Goal: Task Accomplishment & Management: Manage account settings

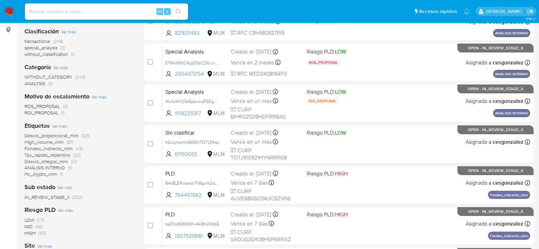
scroll to position [102, 0]
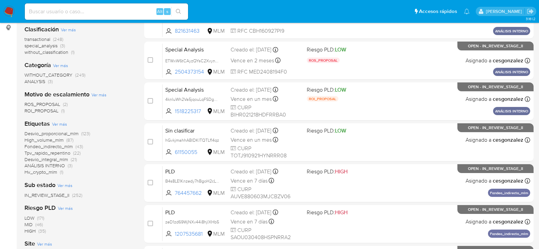
click at [70, 154] on span "Tpv_rapido_repentino" at bounding box center [47, 152] width 46 height 7
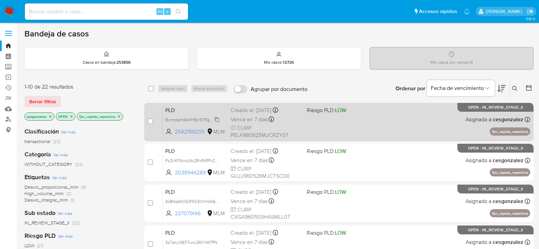
click at [215, 118] on span "BxmzppHAbVHBjhETRgAdEFIt" at bounding box center [193, 118] width 57 height 7
click at [256, 117] on span "Vence en 7 días" at bounding box center [249, 119] width 37 height 7
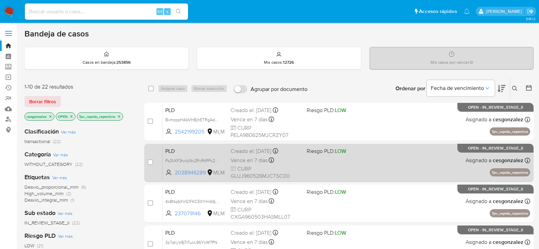
drag, startPoint x: 149, startPoint y: 122, endPoint x: 188, endPoint y: 144, distance: 45.1
click at [150, 122] on input "checkbox" at bounding box center [150, 120] width 5 height 5
checkbox input "true"
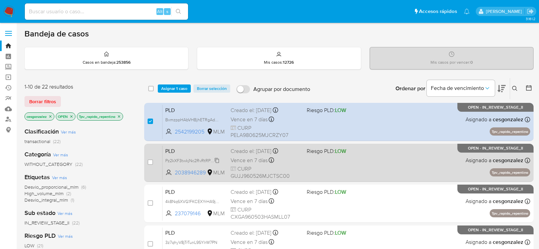
click at [217, 160] on span "Pz2kXF3twkjNc2RvRtRPc2Q2" at bounding box center [192, 159] width 55 height 7
click at [249, 161] on span "Vence en 7 días" at bounding box center [249, 159] width 37 height 7
click at [148, 160] on input "checkbox" at bounding box center [150, 161] width 5 height 5
checkbox input "true"
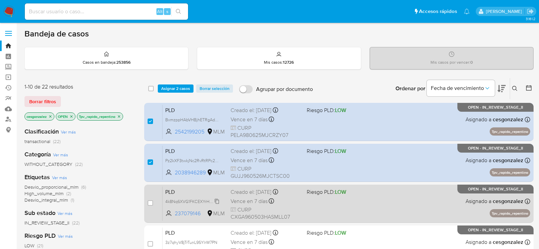
click at [217, 202] on span "4k8Nq6XVG1FKCEXYrHA9jJRT" at bounding box center [193, 200] width 57 height 7
click at [257, 208] on span "CURP CXGA960503HASMLL07" at bounding box center [266, 213] width 71 height 15
click at [150, 201] on input "checkbox" at bounding box center [150, 202] width 5 height 5
checkbox input "true"
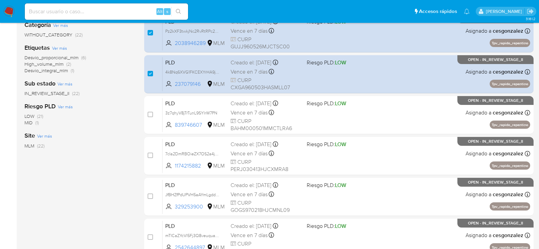
scroll to position [136, 0]
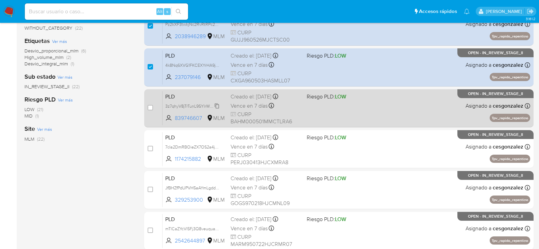
click at [217, 104] on span "3z7qhyV8jTrTunL9SYIrW7PN" at bounding box center [191, 105] width 52 height 7
click at [251, 106] on span "Vence en 7 días" at bounding box center [249, 105] width 37 height 7
click at [150, 108] on input "checkbox" at bounding box center [150, 107] width 5 height 5
checkbox input "true"
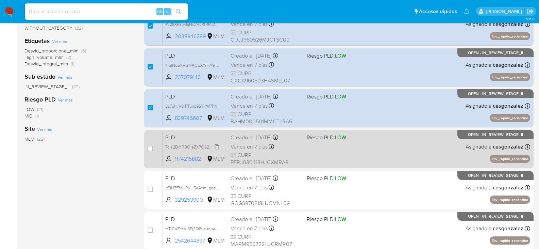
click at [215, 147] on span "7cIa2DmRBOieZX7OS2a4jQhC" at bounding box center [194, 146] width 59 height 7
click at [245, 149] on span "Vence en 7 días" at bounding box center [249, 146] width 37 height 7
click at [147, 147] on div "case-item-checkbox No es posible asignar el caso PLD 7cIa2DmRBOieZX7OS2a4jQhC 1…" at bounding box center [339, 149] width 390 height 38
click at [149, 148] on input "checkbox" at bounding box center [150, 148] width 5 height 5
checkbox input "true"
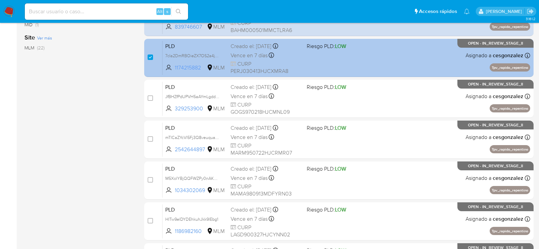
scroll to position [238, 0]
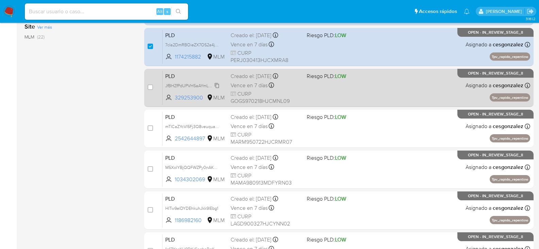
click at [217, 87] on span "JfBHZfPdUPVH5aAYmLgdduqj" at bounding box center [193, 84] width 56 height 7
click at [244, 86] on span "Vence en 7 días" at bounding box center [249, 85] width 37 height 7
click at [149, 87] on input "checkbox" at bounding box center [150, 86] width 5 height 5
checkbox input "true"
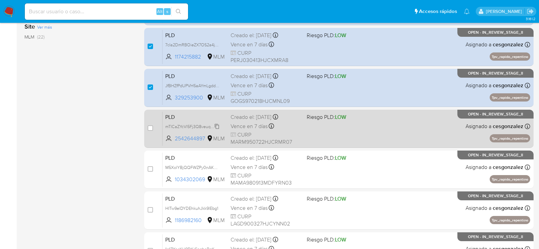
click at [209, 128] on span "mTICaZYcVl5Fj3Q8veuquaEK" at bounding box center [192, 125] width 55 height 7
click at [266, 132] on span "CURP MARM950722HJCRMR07" at bounding box center [266, 138] width 71 height 15
click at [149, 129] on input "checkbox" at bounding box center [150, 127] width 5 height 5
checkbox input "true"
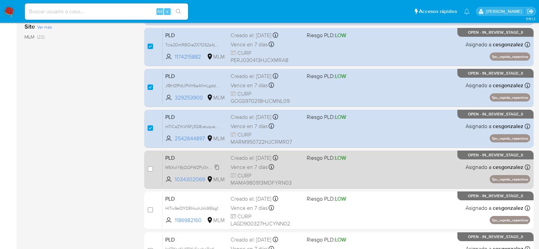
click at [218, 167] on span "M5XolYBjQQFWZPy0nAKaHAg0" at bounding box center [196, 166] width 62 height 7
click at [270, 172] on span "CURP MAMA980913MDFYRN03" at bounding box center [266, 179] width 71 height 15
click at [152, 171] on input "checkbox" at bounding box center [150, 168] width 5 height 5
checkbox input "true"
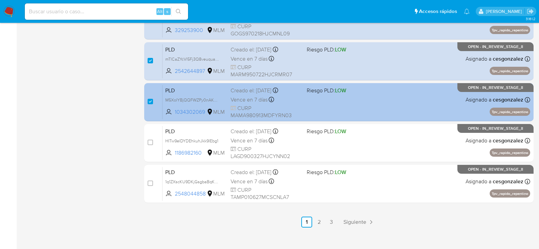
scroll to position [306, 0]
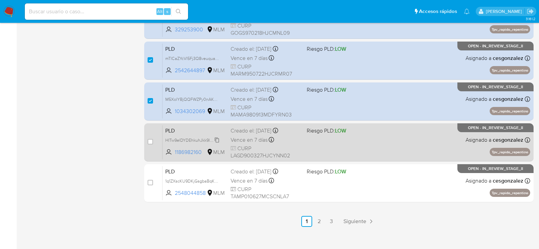
click at [218, 139] on span "HITw9elDYDEhkuhJkk9lEbg1" at bounding box center [191, 139] width 53 height 7
click at [237, 140] on span "Vence en 7 días" at bounding box center [249, 139] width 37 height 7
click at [151, 141] on input "checkbox" at bounding box center [150, 141] width 5 height 5
checkbox input "true"
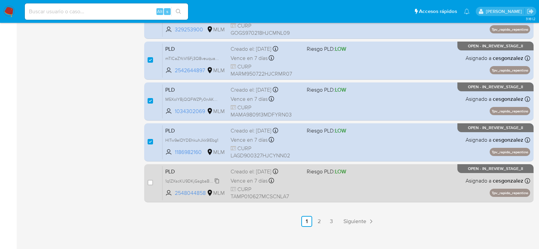
click at [217, 180] on span "1q1ZXscKU9DKjGsgbaBqKM8Z" at bounding box center [193, 180] width 57 height 7
click at [261, 184] on span "Vence en 7 días" at bounding box center [249, 180] width 37 height 7
click at [147, 181] on div "case-item-checkbox No es posible asignar el caso PLD 1q1ZXscKU9DKjGsgbaBqKM8Z 2…" at bounding box center [339, 183] width 390 height 38
click at [150, 182] on input "checkbox" at bounding box center [150, 182] width 5 height 5
checkbox input "true"
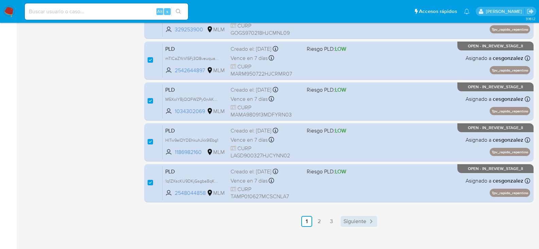
click at [358, 225] on link "Siguiente" at bounding box center [359, 221] width 36 height 11
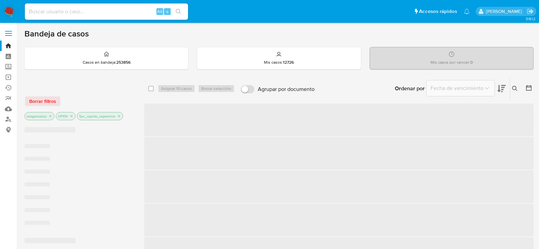
checkbox input "false"
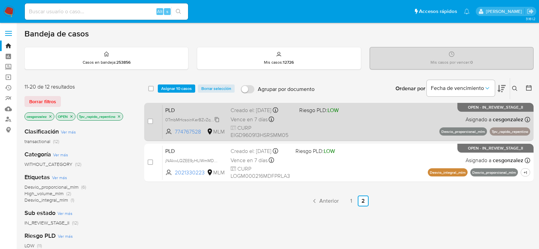
click at [215, 119] on span "0TmbMHcsoinKerBZvZq4jxkX" at bounding box center [192, 118] width 55 height 7
click at [250, 116] on span "Vence en 7 días" at bounding box center [249, 119] width 37 height 7
click at [152, 119] on input "checkbox" at bounding box center [150, 120] width 5 height 5
checkbox input "true"
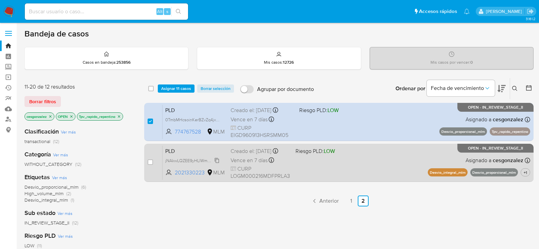
click at [219, 164] on span "jNAkwLQZEE9yHLlWmMDBmyg5" at bounding box center [196, 159] width 62 height 7
click at [255, 164] on span "Vence en 7 días" at bounding box center [249, 159] width 37 height 7
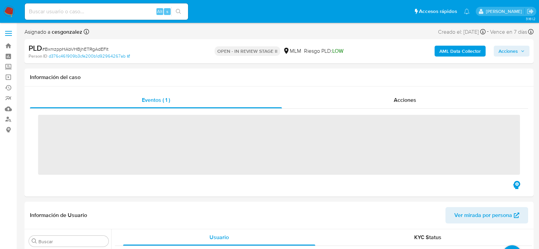
scroll to position [320, 0]
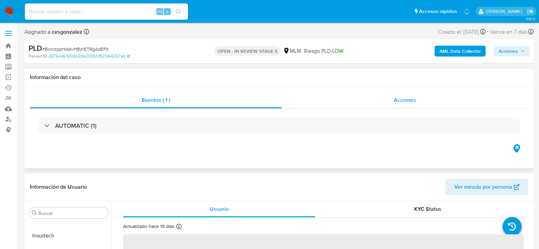
click at [414, 99] on span "Acciones" at bounding box center [405, 100] width 22 height 8
select select "10"
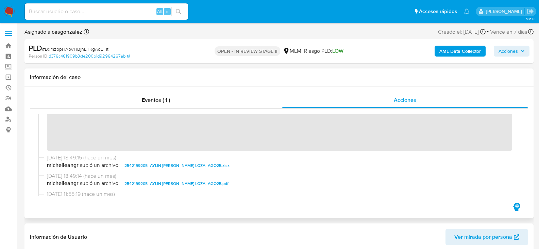
scroll to position [102, 0]
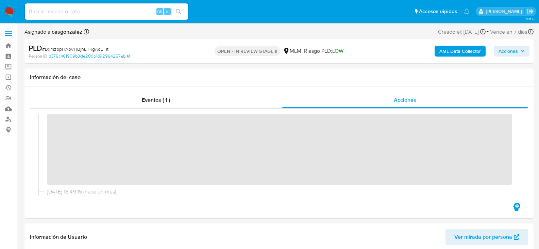
click at [512, 52] on span "Acciones" at bounding box center [508, 51] width 19 height 11
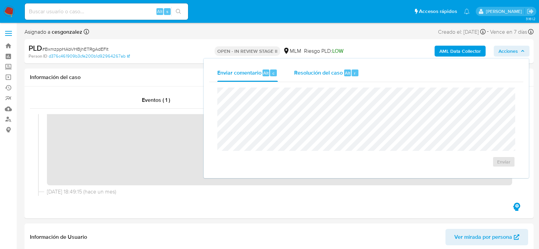
click at [313, 74] on span "Resolución del caso" at bounding box center [318, 73] width 49 height 8
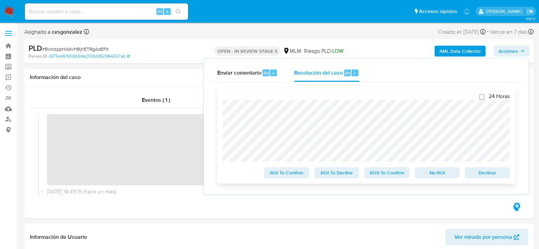
click at [384, 176] on span "ROS To Confirm" at bounding box center [386, 173] width 35 height 10
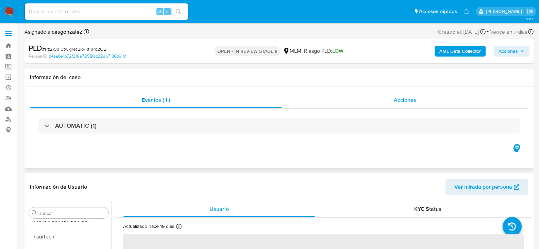
scroll to position [320, 0]
click at [412, 100] on span "Acciones" at bounding box center [405, 100] width 22 height 8
select select "10"
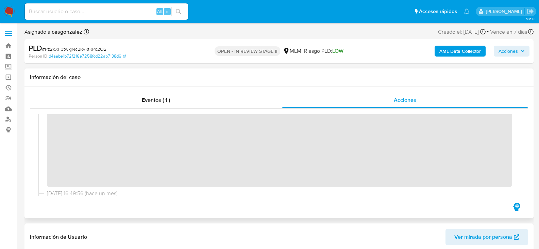
scroll to position [102, 0]
click at [513, 53] on span "Acciones" at bounding box center [508, 51] width 19 height 11
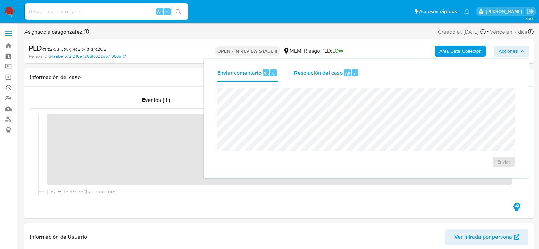
click at [324, 74] on span "Resolución del caso" at bounding box center [318, 73] width 49 height 8
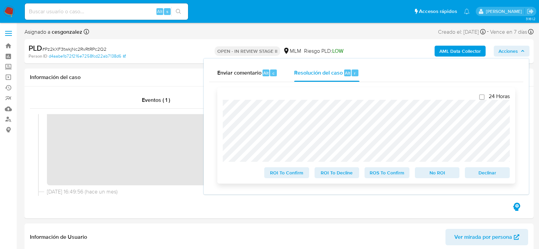
click at [401, 177] on span "ROS To Confirm" at bounding box center [386, 173] width 35 height 10
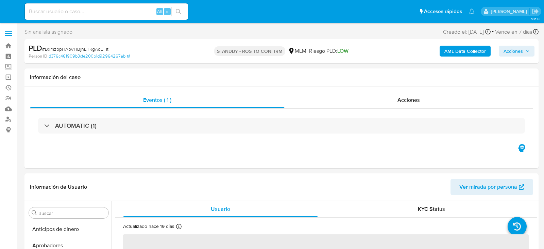
select select "10"
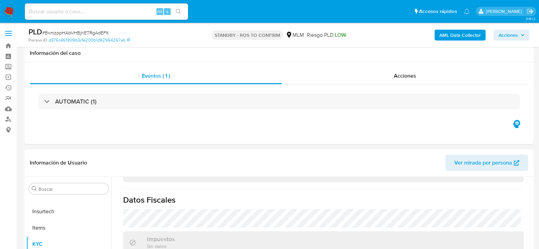
scroll to position [102, 0]
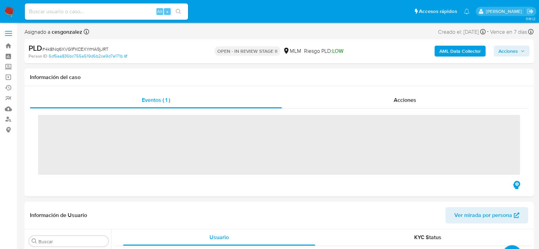
scroll to position [320, 0]
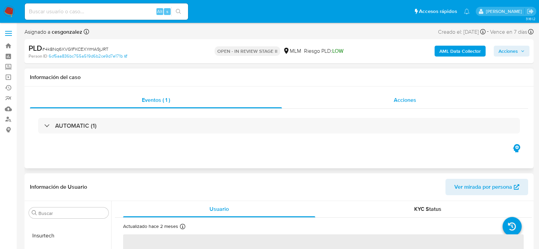
click at [402, 100] on span "Acciones" at bounding box center [405, 100] width 22 height 8
select select "10"
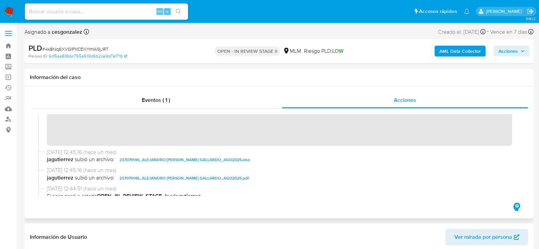
scroll to position [102, 0]
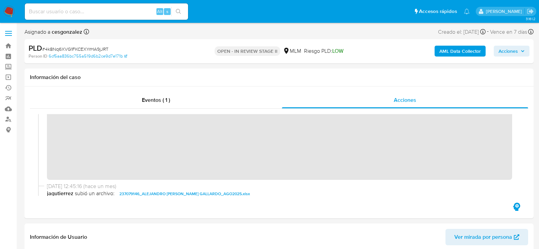
click at [509, 52] on span "Acciones" at bounding box center [508, 51] width 19 height 11
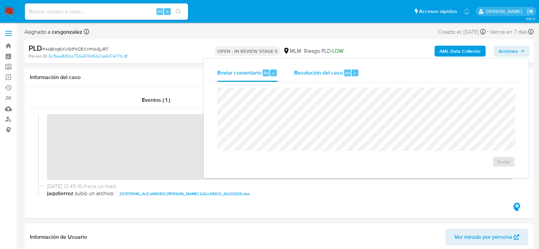
click at [325, 74] on span "Resolución del caso" at bounding box center [318, 73] width 49 height 8
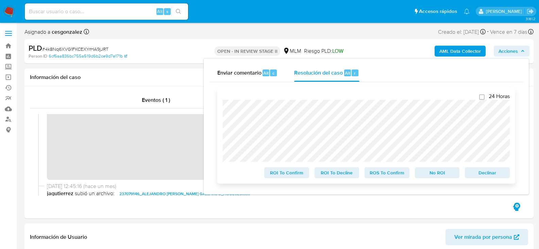
click at [383, 174] on span "ROS To Confirm" at bounding box center [386, 173] width 35 height 10
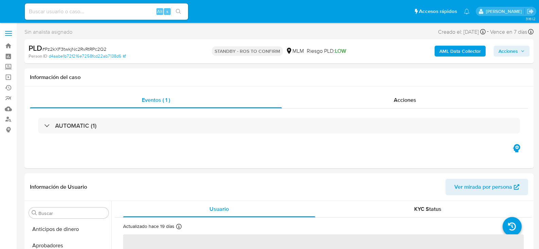
select select "10"
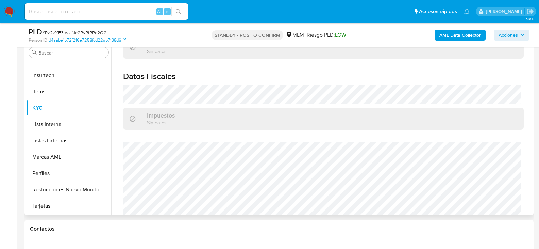
scroll to position [421, 0]
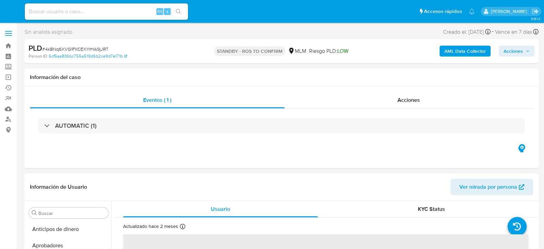
select select "10"
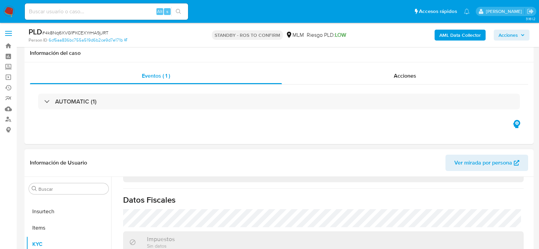
scroll to position [136, 0]
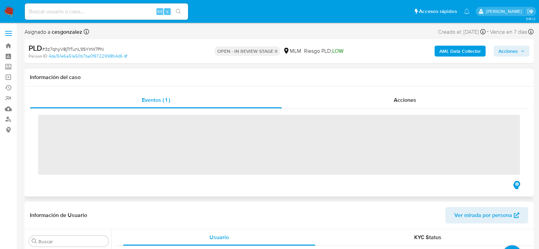
scroll to position [320, 0]
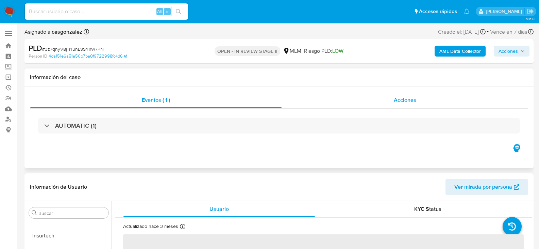
click at [405, 96] on span "Acciones" at bounding box center [405, 100] width 22 height 8
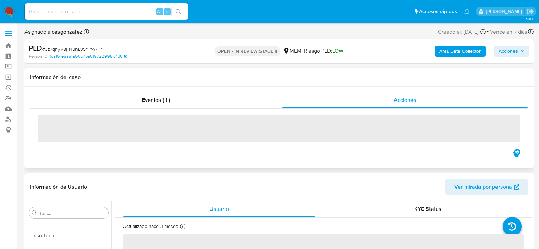
select select "10"
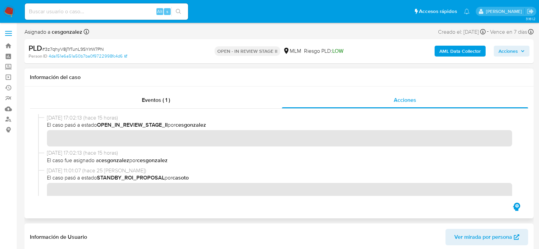
scroll to position [102, 0]
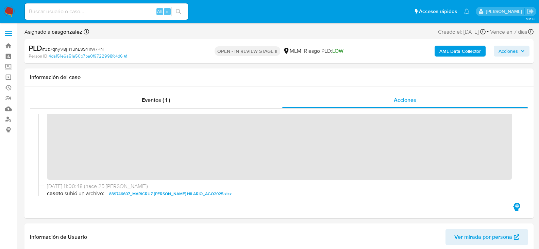
click at [519, 52] on span "Acciones" at bounding box center [512, 51] width 26 height 10
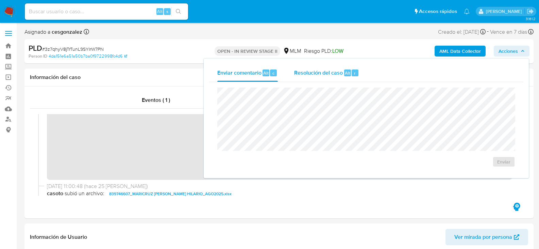
click at [323, 76] on span "Resolución del caso" at bounding box center [318, 73] width 49 height 8
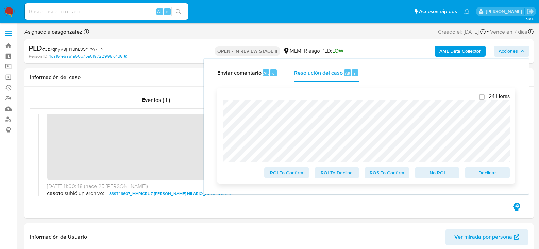
click at [377, 175] on span "ROS To Confirm" at bounding box center [386, 173] width 35 height 10
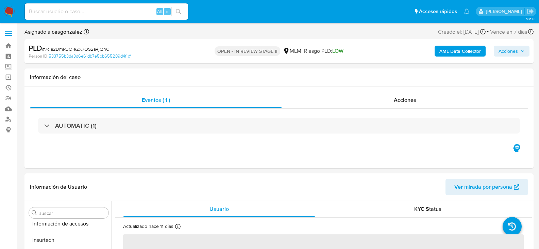
scroll to position [320, 0]
select select "10"
click at [400, 94] on div "Acciones" at bounding box center [405, 100] width 246 height 16
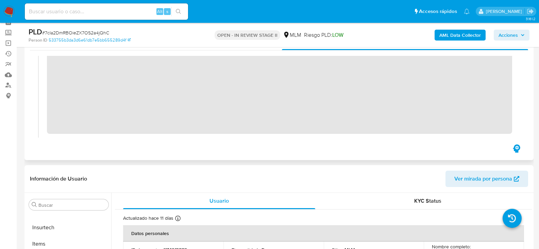
scroll to position [102, 0]
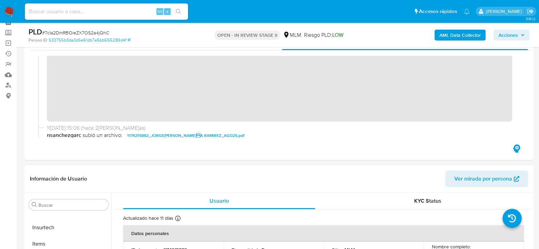
click at [520, 35] on span "Acciones" at bounding box center [512, 35] width 26 height 10
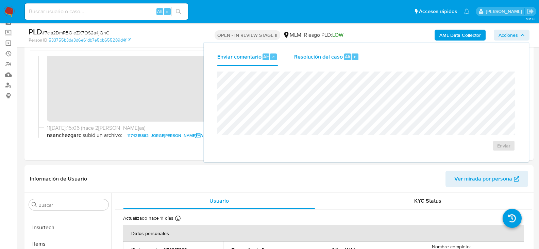
click at [318, 57] on span "Resolución del caso" at bounding box center [318, 56] width 49 height 8
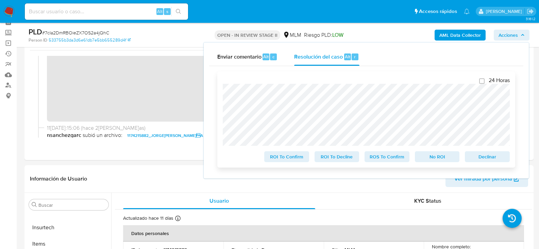
click at [386, 157] on span "ROS To Confirm" at bounding box center [386, 157] width 35 height 10
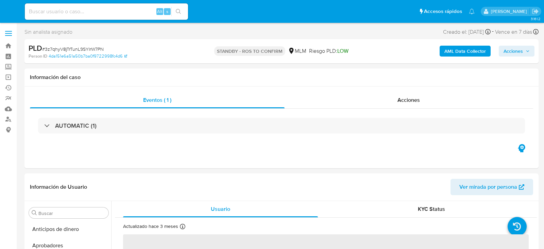
select select "10"
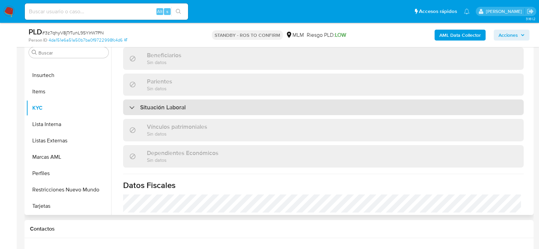
scroll to position [428, 0]
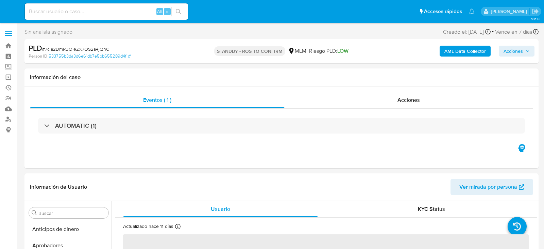
select select "10"
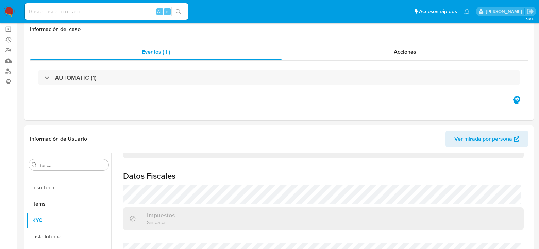
scroll to position [136, 0]
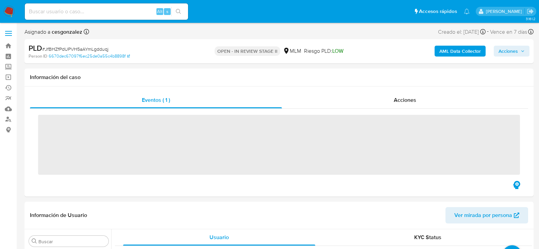
scroll to position [320, 0]
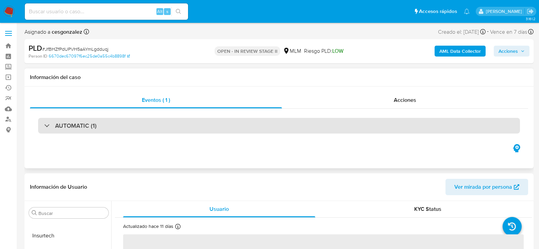
select select "10"
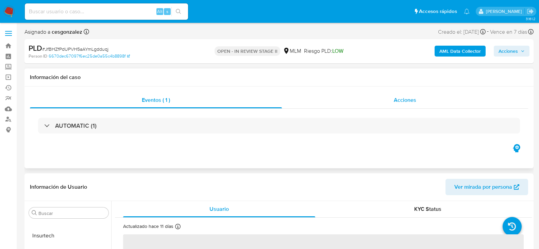
drag, startPoint x: 412, startPoint y: 98, endPoint x: 407, endPoint y: 102, distance: 6.3
click at [412, 98] on span "Acciones" at bounding box center [405, 100] width 22 height 8
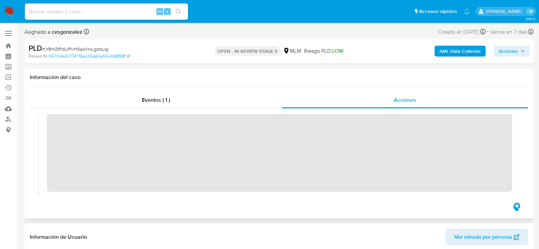
scroll to position [102, 0]
click at [510, 53] on span "Acciones" at bounding box center [508, 51] width 19 height 11
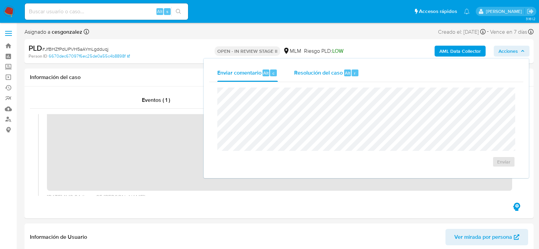
drag, startPoint x: 302, startPoint y: 71, endPoint x: 305, endPoint y: 78, distance: 7.0
click at [302, 72] on span "Resolución del caso" at bounding box center [318, 73] width 49 height 8
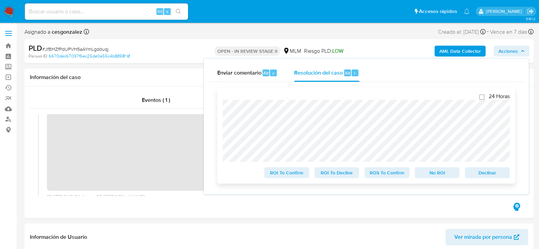
click at [384, 174] on span "ROS To Confirm" at bounding box center [386, 173] width 35 height 10
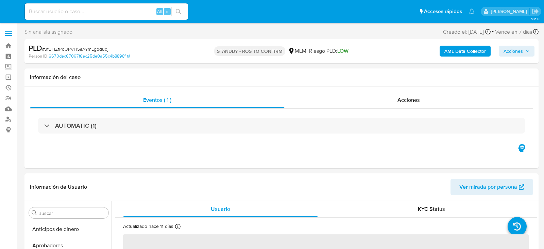
select select "10"
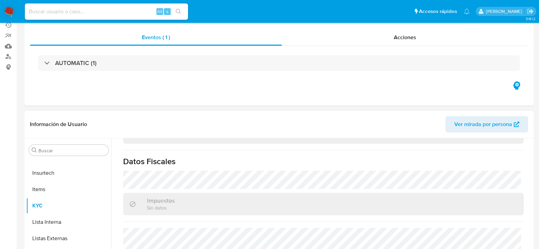
scroll to position [102, 0]
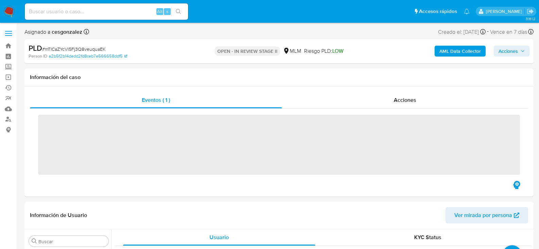
scroll to position [320, 0]
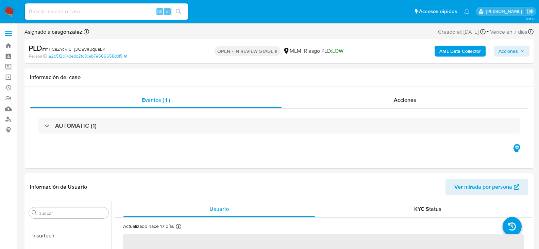
select select "10"
click at [416, 99] on span "Acciones" at bounding box center [405, 100] width 22 height 8
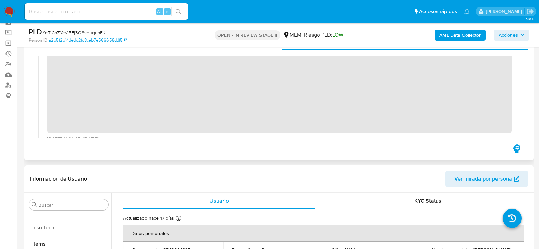
scroll to position [102, 0]
click at [516, 36] on span "Acciones" at bounding box center [508, 35] width 19 height 11
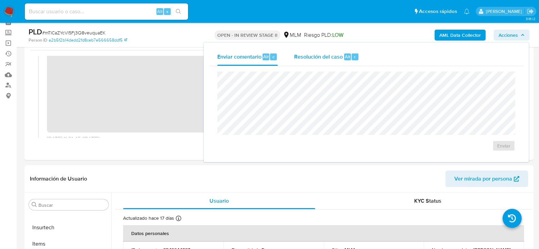
click at [337, 57] on span "Resolución del caso" at bounding box center [318, 56] width 49 height 8
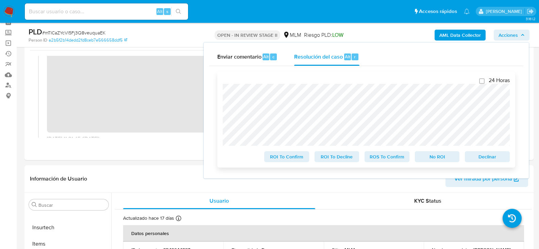
click at [387, 159] on span "ROS To Confirm" at bounding box center [386, 157] width 35 height 10
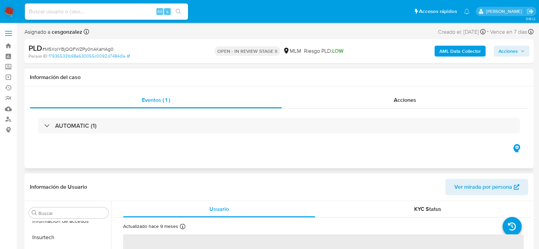
scroll to position [320, 0]
click at [409, 92] on div "Acciones" at bounding box center [405, 100] width 246 height 16
select select "10"
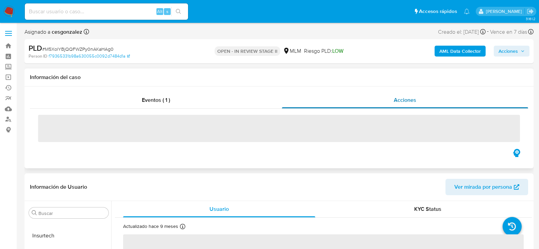
click at [410, 96] on div "Acciones" at bounding box center [405, 100] width 246 height 16
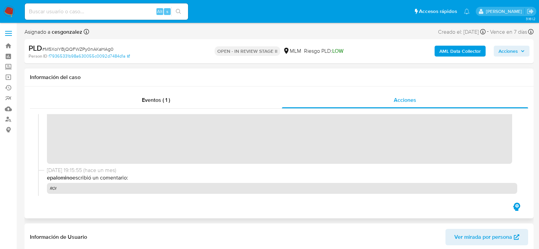
scroll to position [176, 0]
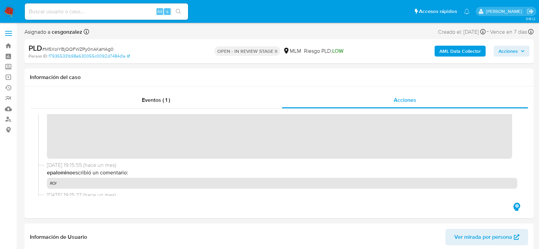
click at [511, 54] on span "Acciones" at bounding box center [508, 51] width 19 height 11
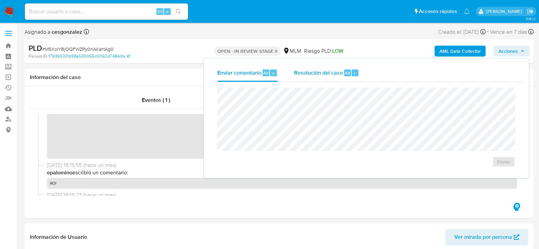
click at [304, 74] on span "Resolución del caso" at bounding box center [318, 73] width 49 height 8
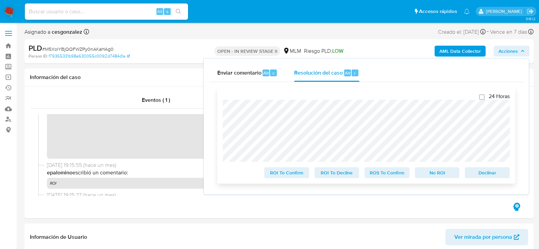
click at [373, 176] on span "ROS To Confirm" at bounding box center [386, 173] width 35 height 10
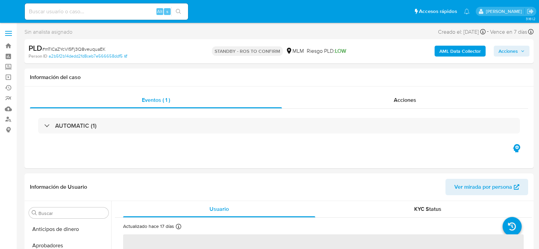
select select "10"
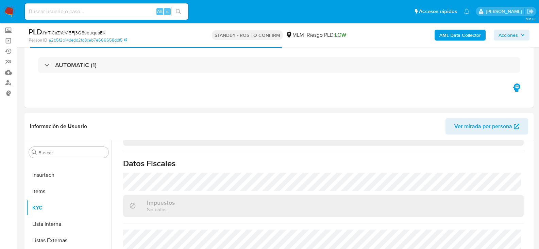
scroll to position [68, 0]
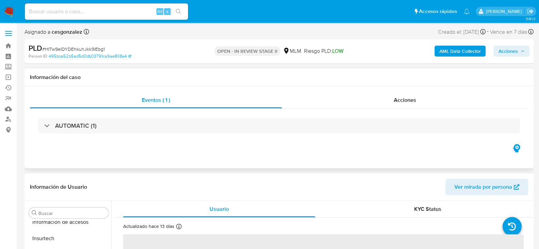
scroll to position [320, 0]
click at [402, 100] on span "Acciones" at bounding box center [405, 100] width 22 height 8
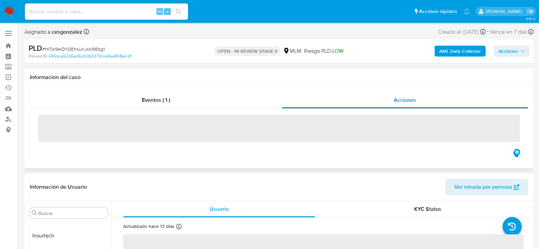
select select "10"
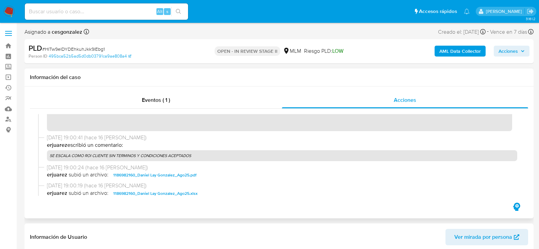
scroll to position [178, 0]
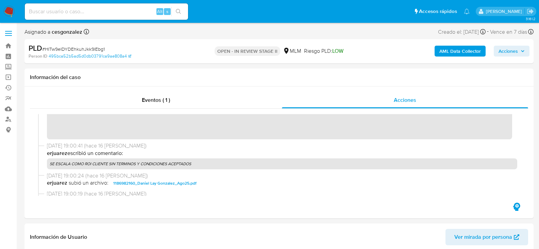
click at [517, 53] on span "Acciones" at bounding box center [508, 51] width 19 height 11
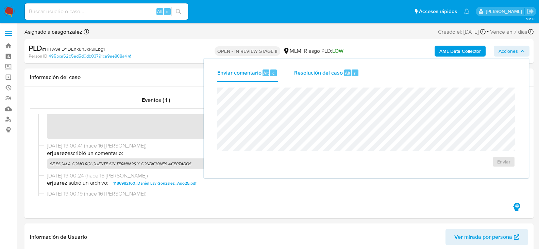
click at [327, 77] on div "Resolución del caso Alt r" at bounding box center [326, 73] width 65 height 18
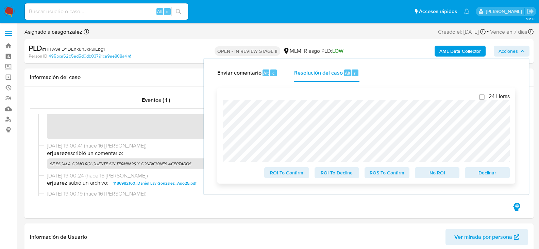
click at [296, 177] on span "ROI To Confirm" at bounding box center [286, 173] width 35 height 10
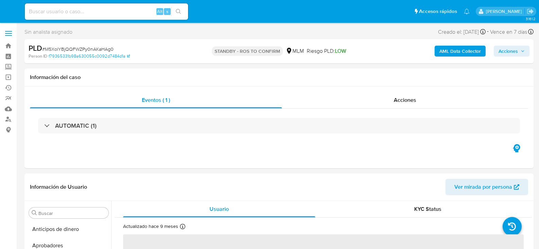
select select "10"
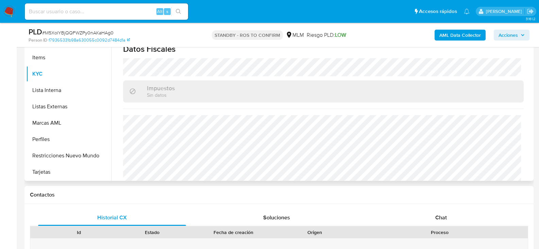
scroll to position [428, 0]
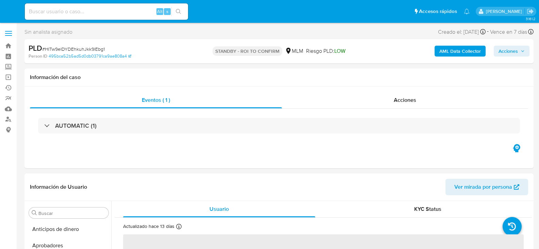
select select "10"
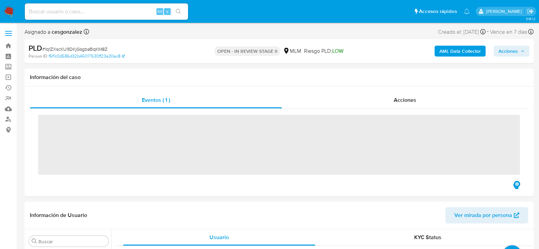
scroll to position [320, 0]
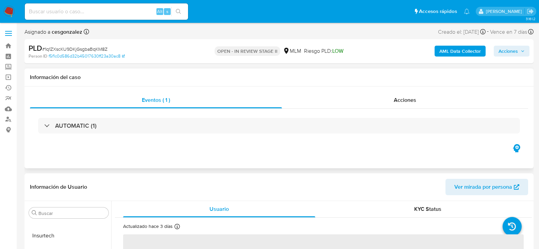
select select "10"
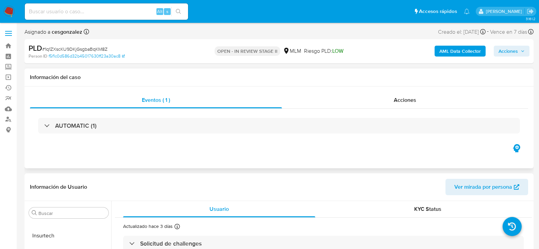
click at [410, 97] on span "Acciones" at bounding box center [405, 100] width 22 height 8
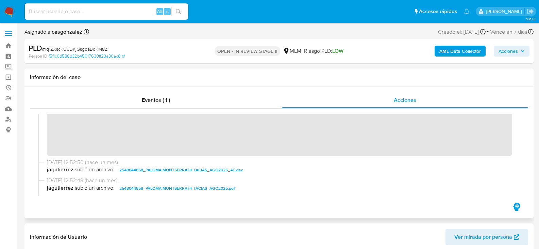
scroll to position [136, 0]
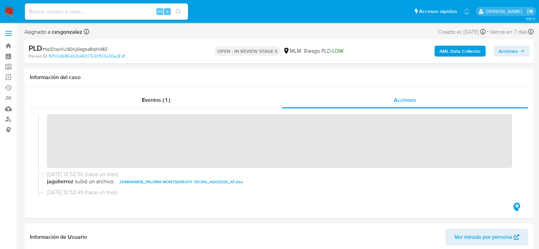
click at [522, 45] on div "AML Data Collector Acciones" at bounding box center [446, 51] width 165 height 16
click at [518, 50] on span "Acciones" at bounding box center [512, 51] width 26 height 10
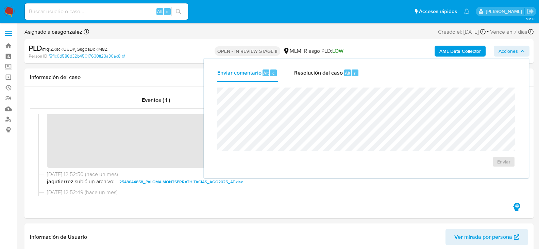
drag, startPoint x: 322, startPoint y: 73, endPoint x: 325, endPoint y: 84, distance: 10.6
click at [322, 73] on span "Resolución del caso" at bounding box center [318, 73] width 49 height 8
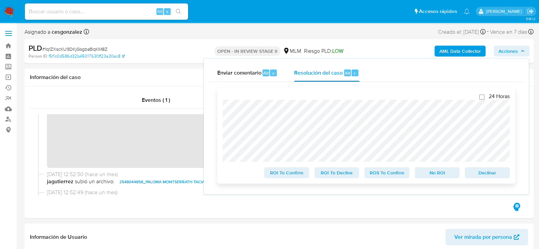
click at [393, 177] on span "ROS To Confirm" at bounding box center [386, 173] width 35 height 10
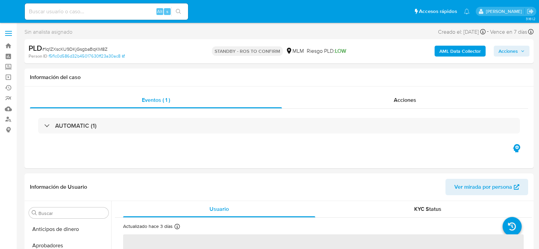
select select "10"
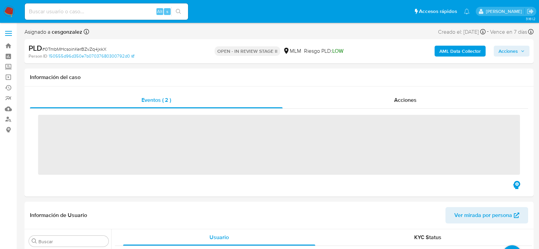
scroll to position [320, 0]
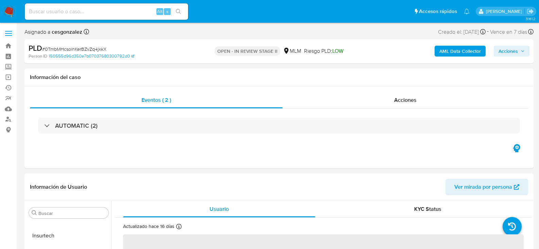
select select "10"
click at [404, 98] on span "Acciones" at bounding box center [405, 100] width 22 height 8
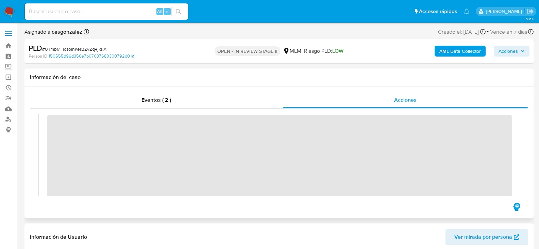
scroll to position [102, 0]
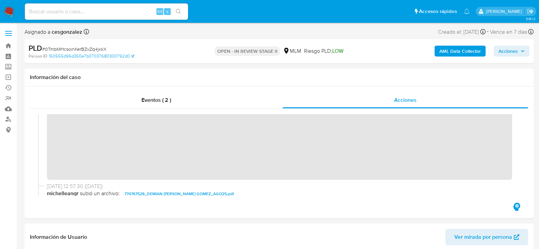
click at [517, 54] on span "Acciones" at bounding box center [508, 51] width 19 height 11
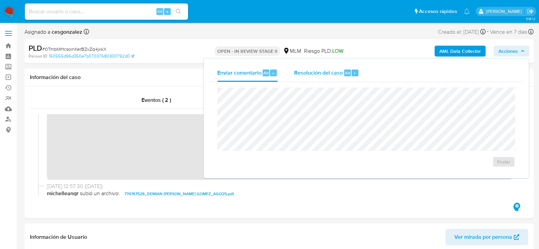
click at [328, 72] on span "Resolución del caso" at bounding box center [318, 73] width 49 height 8
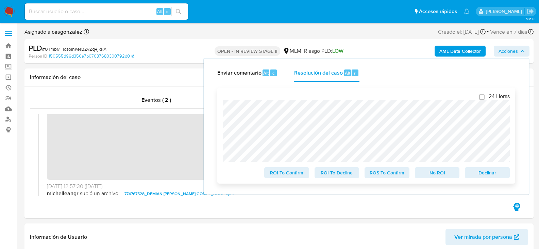
click at [395, 174] on span "ROS To Confirm" at bounding box center [386, 173] width 35 height 10
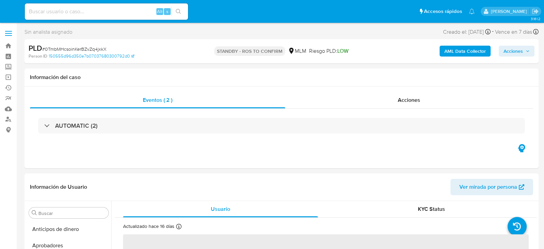
select select "10"
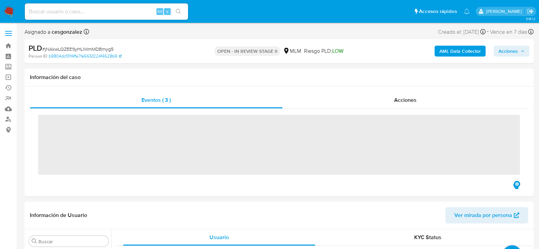
scroll to position [320, 0]
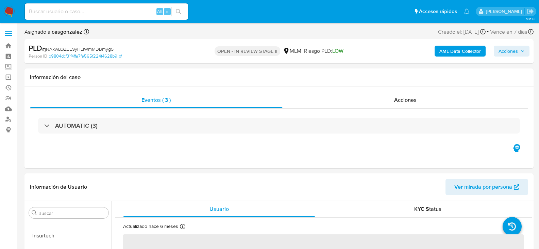
select select "10"
click at [398, 101] on span "Acciones" at bounding box center [405, 100] width 22 height 8
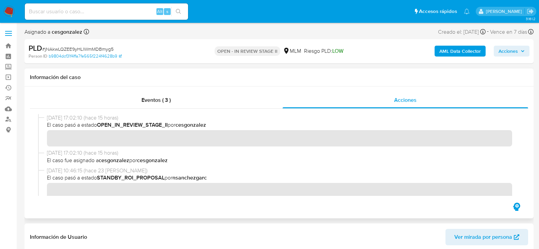
scroll to position [102, 0]
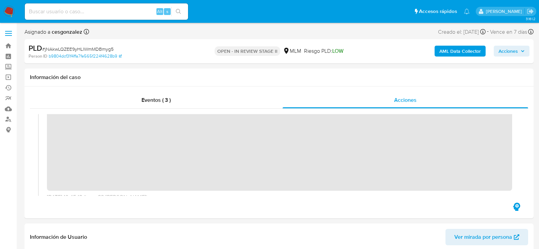
click at [521, 51] on icon "button" at bounding box center [523, 51] width 4 height 4
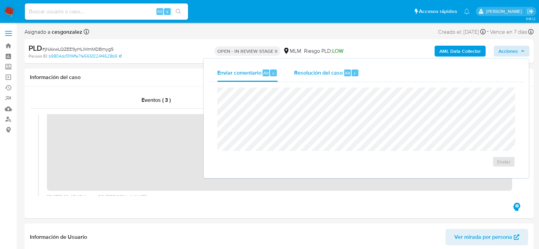
click at [319, 75] on span "Resolución del caso" at bounding box center [318, 73] width 49 height 8
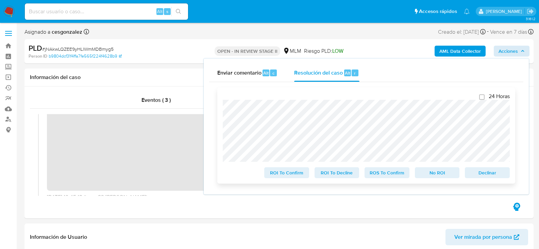
click at [388, 172] on span "ROS To Confirm" at bounding box center [386, 173] width 35 height 10
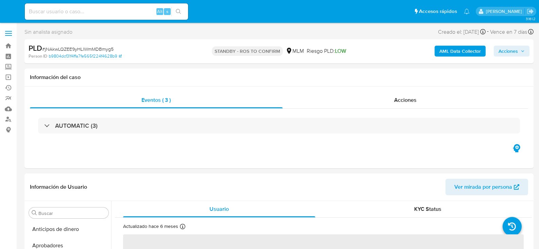
select select "10"
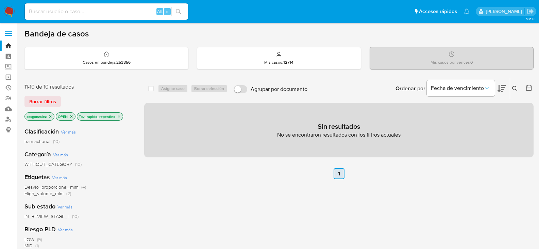
click at [338, 174] on link "1" at bounding box center [339, 173] width 11 height 11
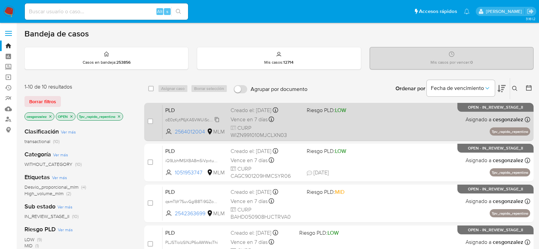
click at [219, 120] on span "oE0zKytP6jKA5VWUiScxJAln" at bounding box center [192, 118] width 54 height 7
click at [244, 118] on span "Vence en 7 días" at bounding box center [249, 119] width 37 height 7
click at [148, 121] on input "checkbox" at bounding box center [150, 120] width 5 height 5
checkbox input "true"
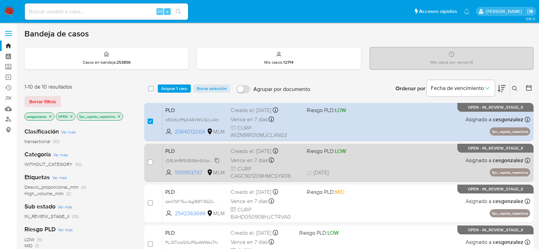
click at [215, 162] on span "iQ9LbhfMSXBA8m5iVpxtu4IG" at bounding box center [192, 159] width 55 height 7
click at [239, 160] on span "Vence en 7 días" at bounding box center [249, 159] width 37 height 7
click at [153, 162] on input "checkbox" at bounding box center [150, 161] width 5 height 5
checkbox input "true"
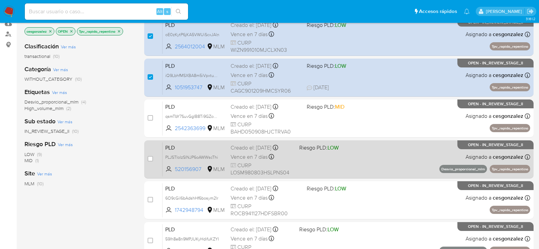
scroll to position [102, 0]
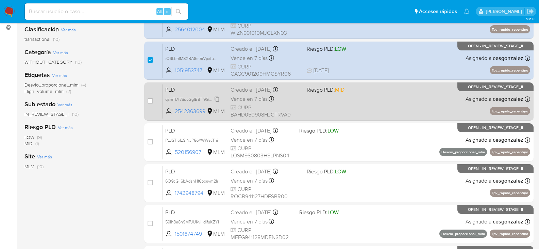
click at [215, 99] on span "qsmTbY7SuvGgIB8Ti9GZoHar" at bounding box center [192, 98] width 55 height 7
click at [245, 99] on span "Vence en 7 días" at bounding box center [249, 98] width 37 height 7
click at [149, 99] on input "checkbox" at bounding box center [150, 100] width 5 height 5
checkbox input "true"
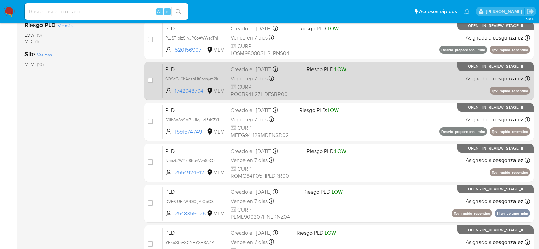
scroll to position [170, 0]
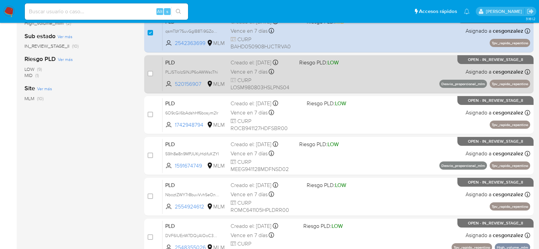
click at [220, 71] on span "PLJSTIolzSlNJP6oAWWscThi" at bounding box center [195, 71] width 60 height 7
click at [248, 75] on span "Vence en 7 días" at bounding box center [249, 71] width 37 height 7
click at [151, 75] on input "checkbox" at bounding box center [150, 73] width 5 height 5
checkbox input "true"
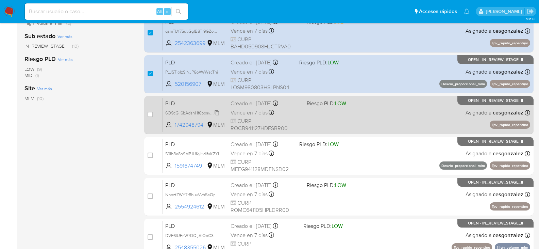
click at [215, 114] on span "6O9cGil6bAdshHf6bosym2lr" at bounding box center [191, 112] width 53 height 7
click at [255, 112] on span "Vence en 7 días" at bounding box center [249, 112] width 37 height 7
drag, startPoint x: 151, startPoint y: 115, endPoint x: 156, endPoint y: 118, distance: 6.3
click at [151, 114] on input "checkbox" at bounding box center [150, 114] width 5 height 5
checkbox input "true"
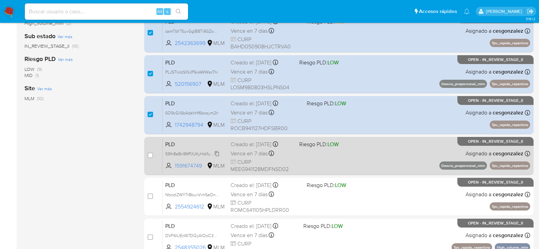
click at [218, 154] on span "59Ih8e8n9MPJUKyHdifuKZYI" at bounding box center [192, 152] width 54 height 7
click at [256, 155] on span "Vence en 7 días" at bounding box center [249, 153] width 37 height 7
click at [152, 155] on input "checkbox" at bounding box center [150, 154] width 5 height 5
checkbox input "true"
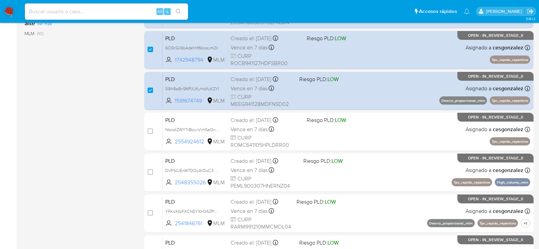
scroll to position [238, 0]
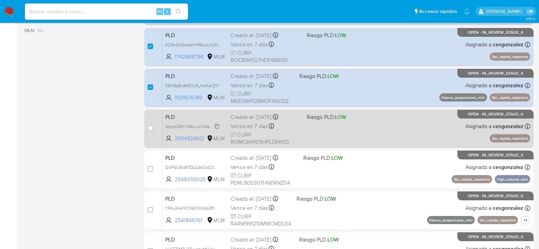
click at [216, 129] on span "NboztZWY7r8buvVvhSeOn5lL" at bounding box center [193, 125] width 56 height 7
click at [254, 128] on span "Vence en 7 días" at bounding box center [249, 125] width 37 height 7
click at [152, 126] on input "checkbox" at bounding box center [150, 127] width 5 height 5
checkbox input "true"
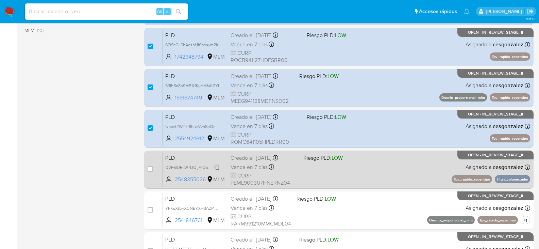
click at [215, 165] on span "DVF6lUEnW7DQijAlOoC3RZGv" at bounding box center [194, 166] width 59 height 7
click at [264, 171] on div "PLD DVF6lUEnW7DQijAlOoC3RZGv Copiado Copiado 2548355026 MLM Riesgo PLD: LOW Cre…" at bounding box center [347, 169] width 368 height 34
click at [152, 169] on input "checkbox" at bounding box center [150, 168] width 5 height 5
checkbox input "true"
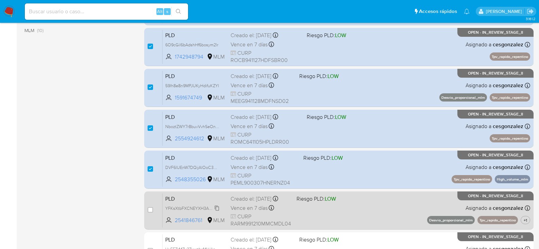
click at [218, 207] on span "YFKsXtbFXCNEYXH3AZPlX54K" at bounding box center [195, 207] width 60 height 7
click at [291, 210] on div "PLD YFKsXtbFXCNEYXH3AZPlX54K Copiado Copiado 2541846761 MLM Riesgo PLD: LOW Cre…" at bounding box center [347, 210] width 368 height 34
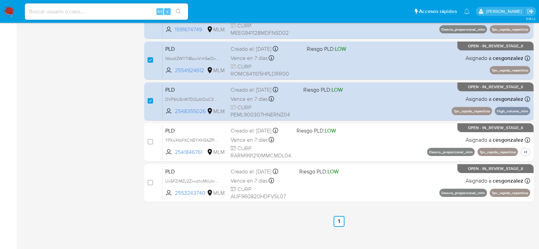
scroll to position [313, 0]
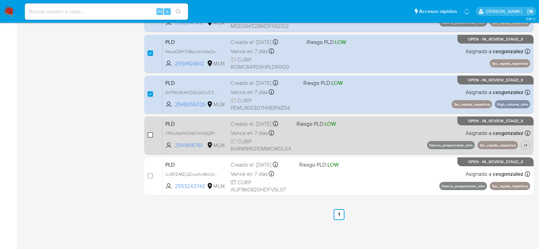
click at [153, 136] on input "checkbox" at bounding box center [150, 134] width 5 height 5
checkbox input "true"
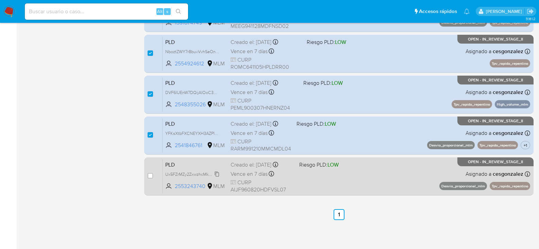
click at [216, 173] on span "Ux5FZrMZy2ZxwzhcMkUkrC5D" at bounding box center [194, 173] width 58 height 7
click at [259, 184] on span "CURP AIJF960820HDFVSL07" at bounding box center [262, 186] width 63 height 15
click at [151, 176] on input "checkbox" at bounding box center [150, 175] width 5 height 5
checkbox input "true"
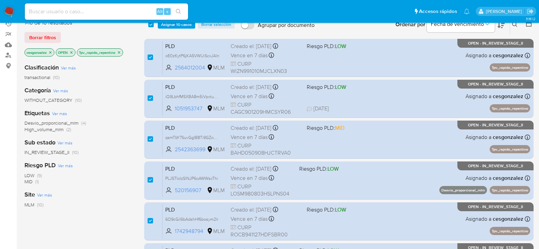
scroll to position [0, 0]
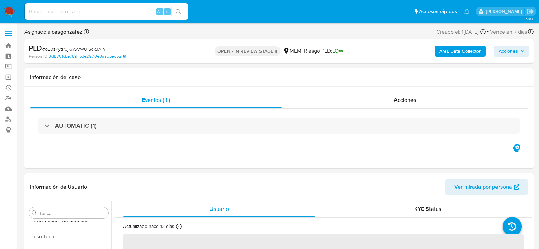
scroll to position [320, 0]
select select "10"
click at [406, 101] on span "Acciones" at bounding box center [405, 100] width 22 height 8
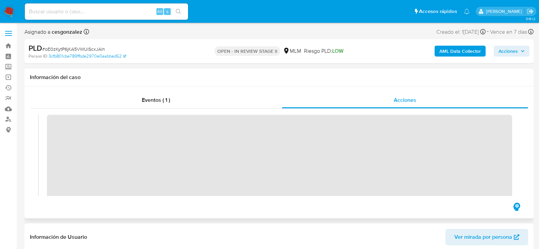
scroll to position [102, 0]
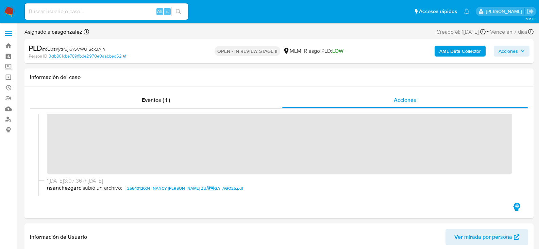
click at [513, 51] on span "Acciones" at bounding box center [508, 51] width 19 height 11
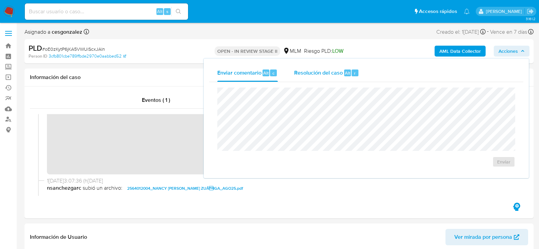
click at [317, 76] on span "Resolución del caso" at bounding box center [318, 73] width 49 height 8
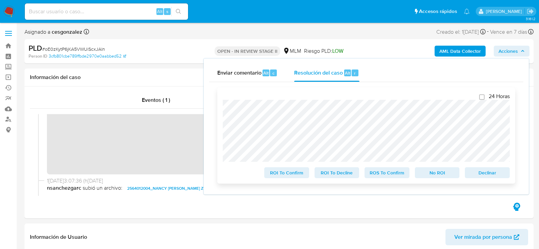
click at [382, 175] on span "ROS To Confirm" at bounding box center [386, 173] width 35 height 10
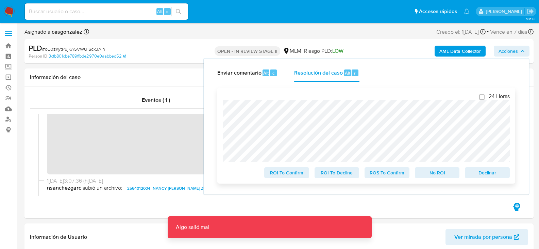
click at [397, 175] on span "ROS To Confirm" at bounding box center [386, 173] width 35 height 10
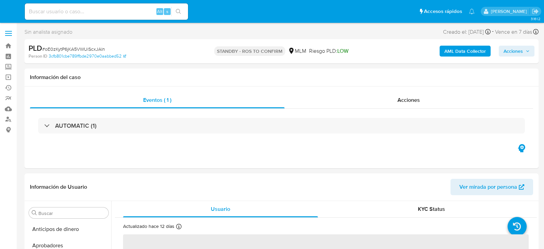
select select "10"
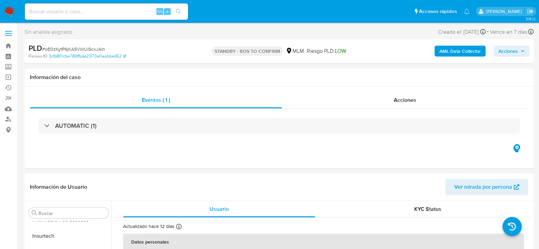
scroll to position [320, 0]
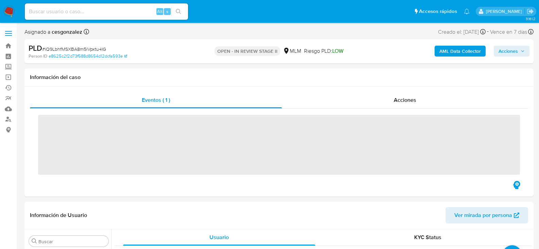
scroll to position [320, 0]
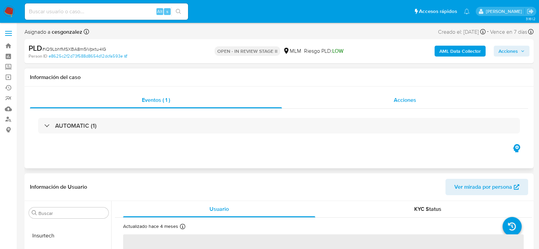
select select "10"
click at [410, 102] on span "Acciones" at bounding box center [405, 100] width 22 height 8
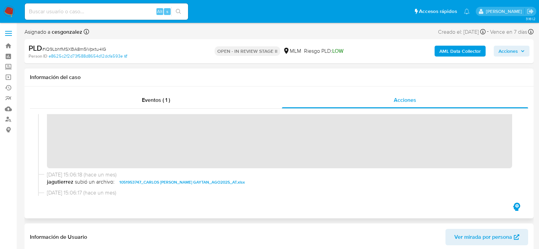
scroll to position [136, 0]
click at [512, 48] on span "Acciones" at bounding box center [508, 51] width 19 height 11
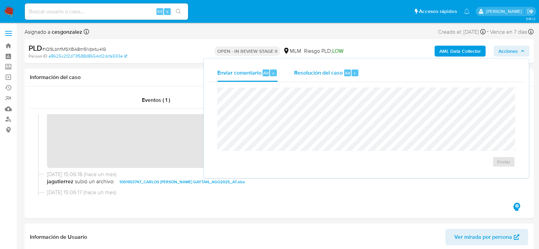
click at [327, 73] on span "Resolución del caso" at bounding box center [318, 73] width 49 height 8
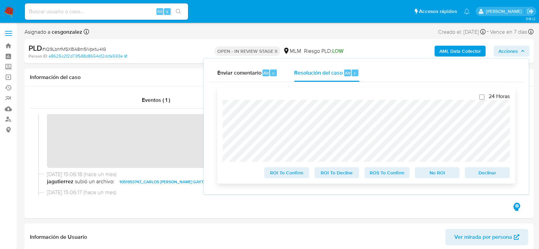
click at [383, 175] on span "ROS To Confirm" at bounding box center [386, 173] width 35 height 10
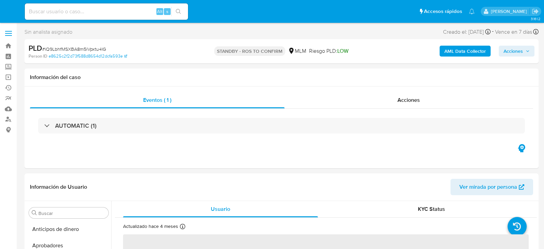
select select "10"
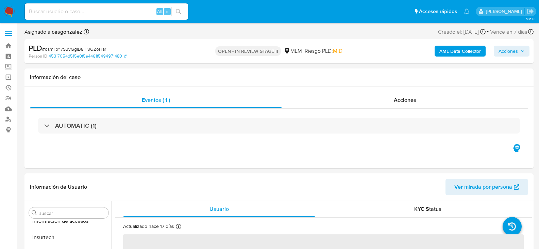
scroll to position [320, 0]
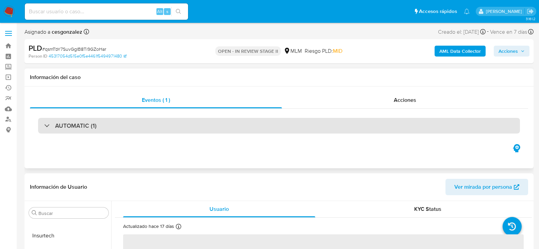
select select "10"
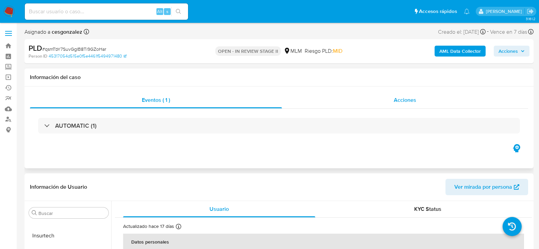
click at [393, 95] on div "Acciones" at bounding box center [405, 100] width 246 height 16
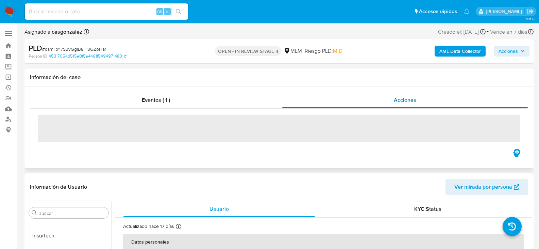
click at [411, 102] on span "Acciones" at bounding box center [405, 100] width 22 height 8
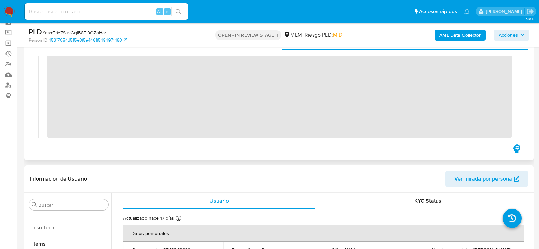
scroll to position [90, 0]
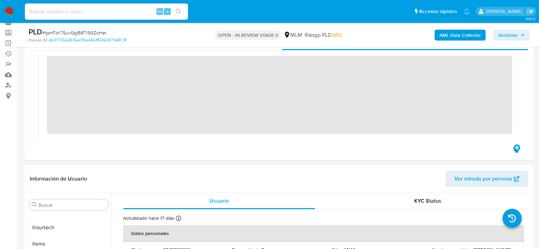
click at [524, 34] on icon "button" at bounding box center [523, 35] width 3 height 2
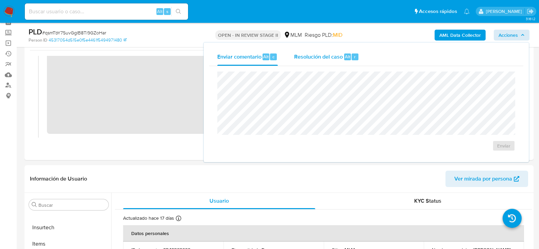
click at [332, 62] on div "Resolución del caso Alt r" at bounding box center [326, 57] width 65 height 18
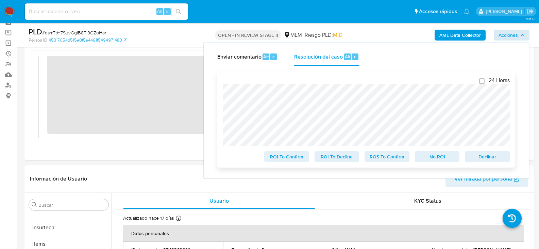
click at [394, 159] on span "ROS To Confirm" at bounding box center [386, 157] width 35 height 10
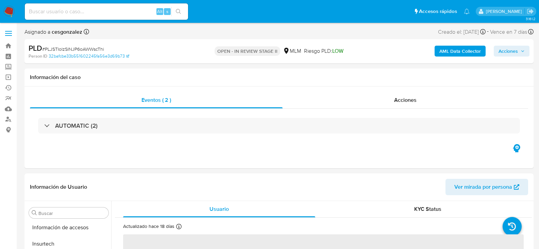
scroll to position [320, 0]
select select "10"
click at [399, 98] on span "Acciones" at bounding box center [405, 100] width 22 height 8
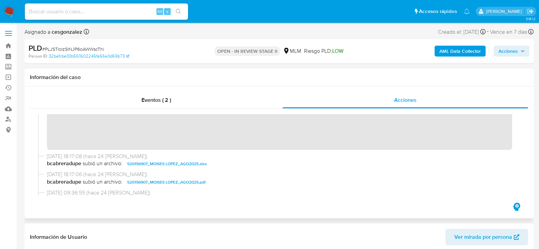
scroll to position [158, 0]
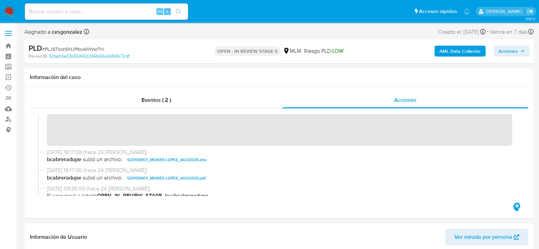
click at [524, 49] on icon "button" at bounding box center [523, 51] width 4 height 4
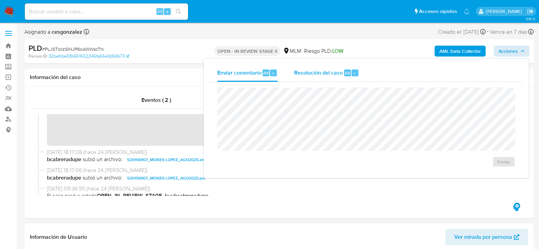
click at [318, 73] on span "Resolución del caso" at bounding box center [318, 73] width 49 height 8
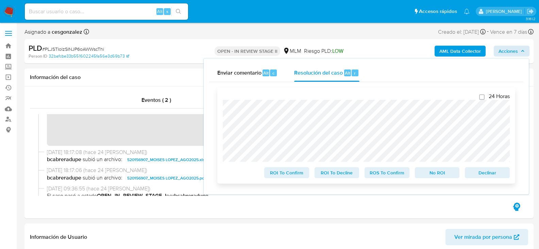
click at [389, 173] on span "ROS To Confirm" at bounding box center [386, 173] width 35 height 10
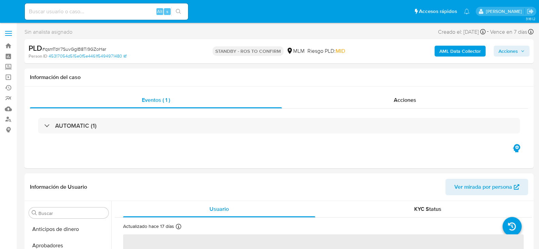
select select "10"
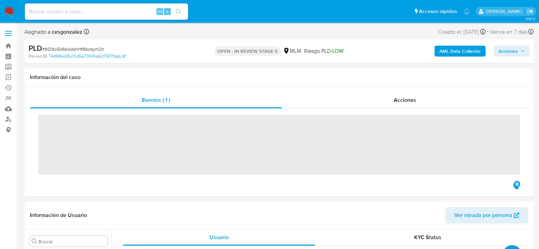
scroll to position [320, 0]
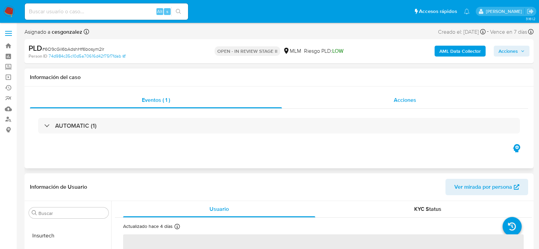
select select "10"
click at [405, 95] on div "Acciones" at bounding box center [405, 100] width 246 height 16
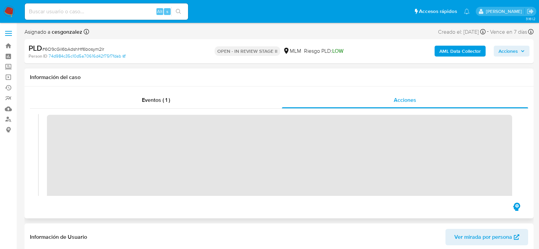
scroll to position [102, 0]
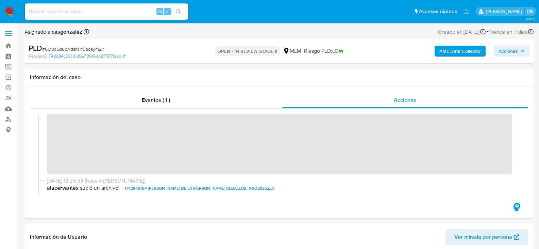
click at [508, 56] on span "Acciones" at bounding box center [508, 51] width 19 height 11
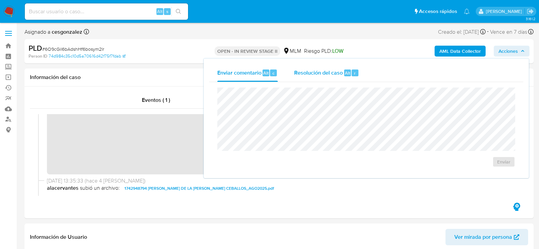
click at [311, 75] on span "Resolución del caso" at bounding box center [318, 73] width 49 height 8
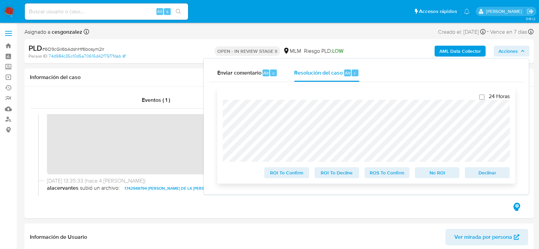
click at [377, 176] on span "ROS To Confirm" at bounding box center [386, 173] width 35 height 10
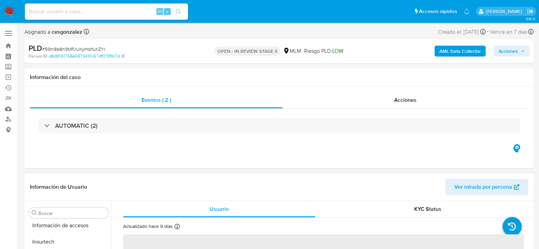
scroll to position [320, 0]
select select "10"
click at [398, 100] on span "Acciones" at bounding box center [405, 100] width 22 height 8
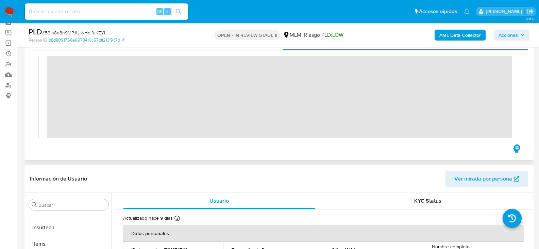
scroll to position [102, 0]
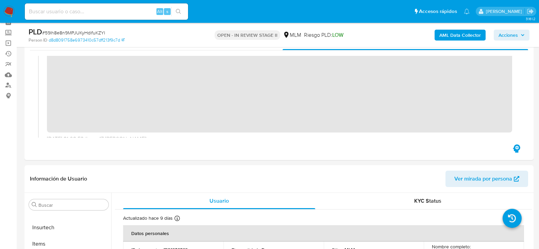
click at [510, 32] on span "Acciones" at bounding box center [508, 35] width 19 height 11
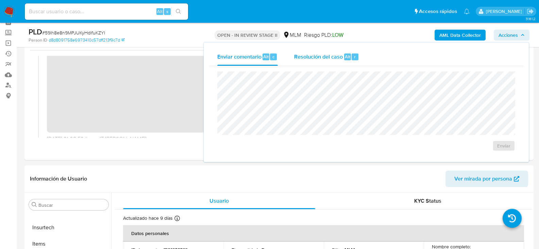
click at [296, 55] on span "Resolución del caso" at bounding box center [318, 56] width 49 height 8
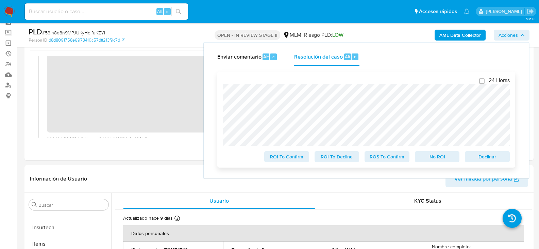
click at [391, 160] on span "ROS To Confirm" at bounding box center [386, 157] width 35 height 10
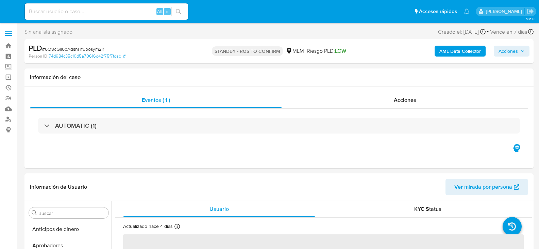
select select "10"
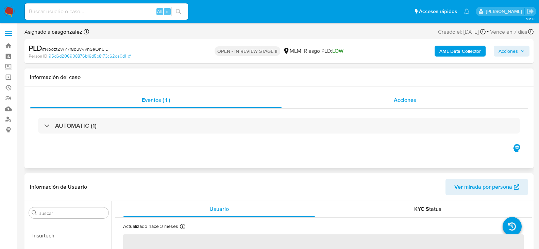
click at [405, 101] on span "Acciones" at bounding box center [405, 100] width 22 height 8
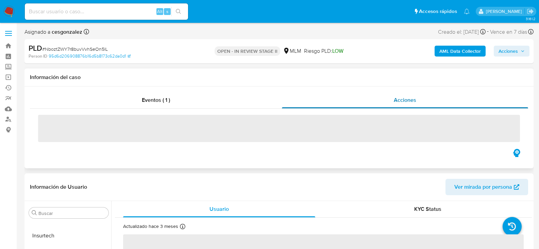
click at [404, 103] on span "Acciones" at bounding box center [405, 100] width 22 height 8
select select "10"
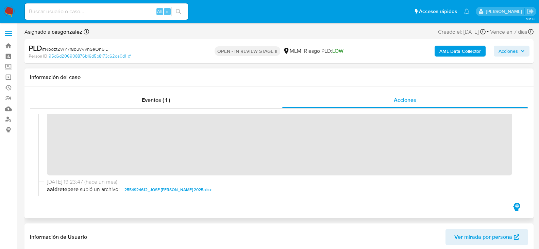
scroll to position [102, 0]
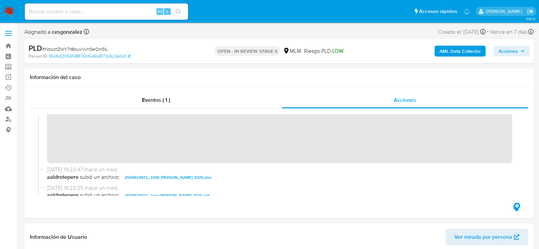
click at [516, 54] on span "Acciones" at bounding box center [508, 51] width 19 height 11
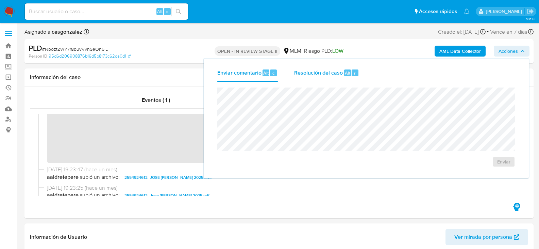
click at [331, 75] on span "Resolución del caso" at bounding box center [318, 73] width 49 height 8
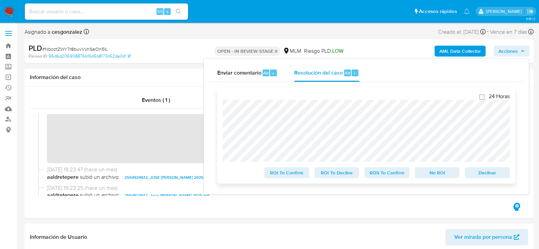
click at [374, 172] on span "ROS To Confirm" at bounding box center [386, 173] width 35 height 10
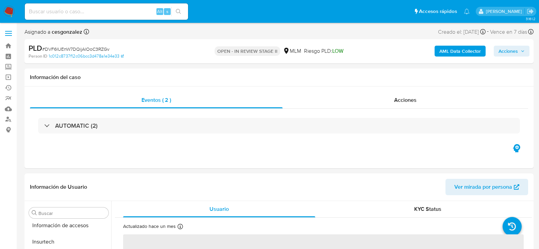
scroll to position [320, 0]
select select "10"
click at [411, 102] on span "Acciones" at bounding box center [405, 100] width 22 height 8
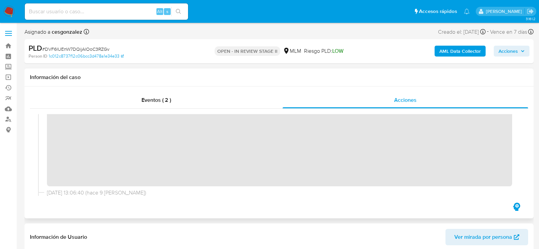
scroll to position [124, 0]
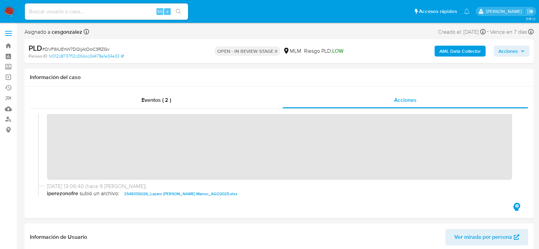
click at [516, 54] on span "Acciones" at bounding box center [508, 51] width 19 height 11
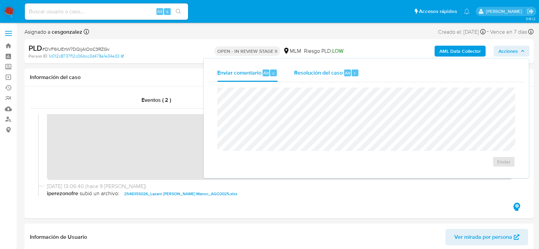
click at [305, 76] on span "Resolución del caso" at bounding box center [318, 73] width 49 height 8
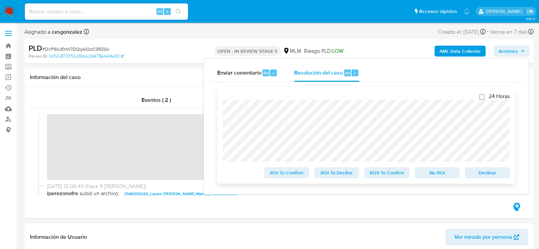
click at [380, 177] on span "ROS To Confirm" at bounding box center [386, 173] width 35 height 10
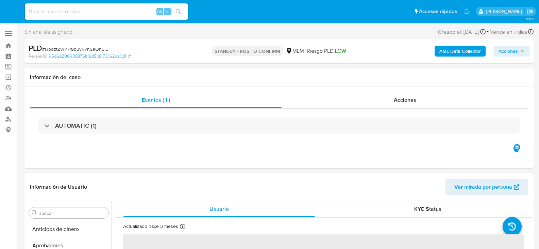
select select "10"
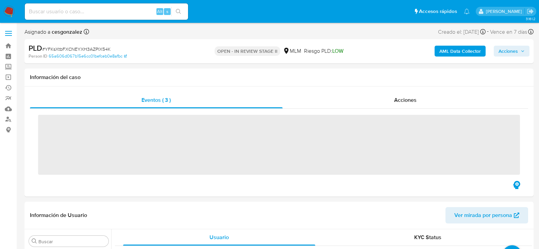
scroll to position [320, 0]
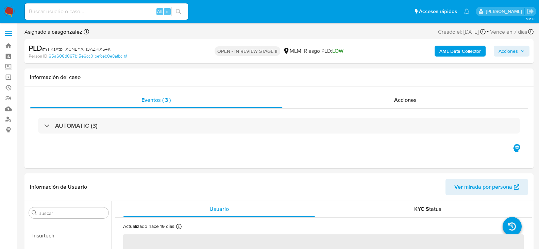
select select "10"
drag, startPoint x: 409, startPoint y: 101, endPoint x: 402, endPoint y: 109, distance: 10.1
click at [409, 101] on span "Acciones" at bounding box center [405, 100] width 22 height 8
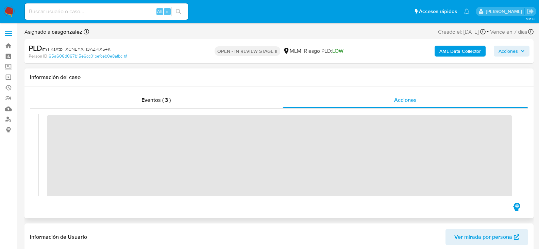
scroll to position [102, 0]
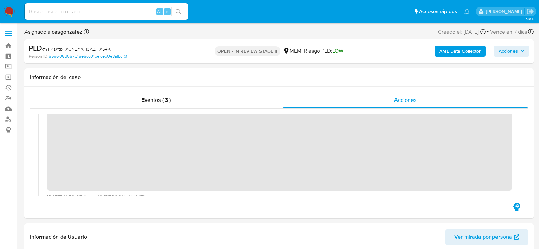
click at [512, 53] on span "Acciones" at bounding box center [508, 51] width 19 height 11
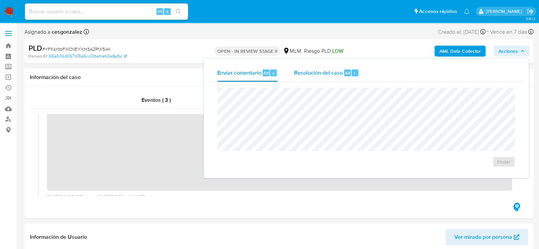
click at [331, 76] on span "Resolución del caso" at bounding box center [318, 73] width 49 height 8
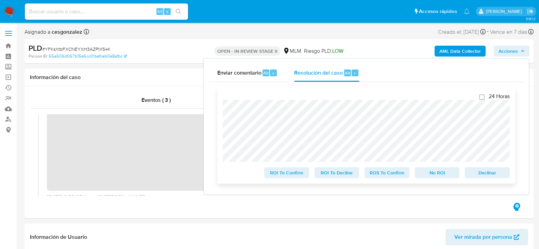
click at [405, 177] on button "ROS To Confirm" at bounding box center [387, 172] width 45 height 11
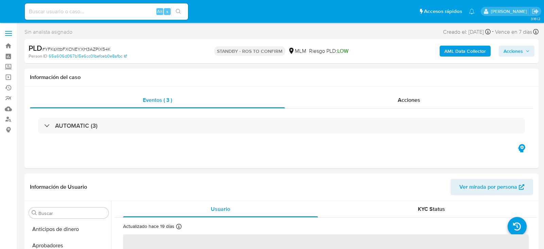
select select "10"
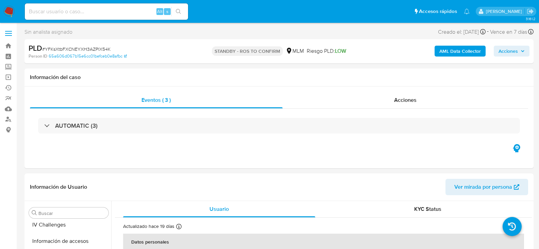
scroll to position [320, 0]
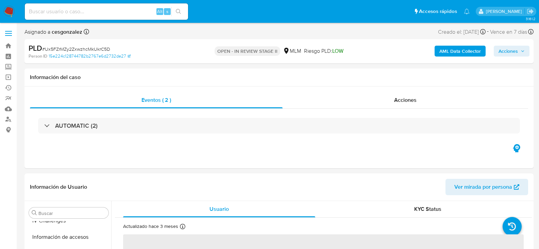
scroll to position [320, 0]
select select "10"
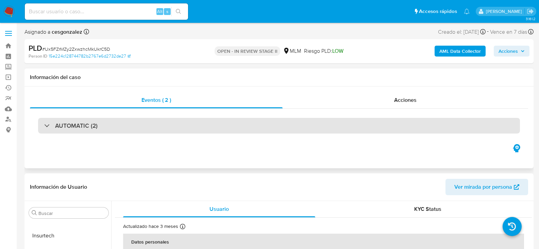
click at [97, 125] on h3 "AUTOMATIC (2)" at bounding box center [76, 125] width 43 height 7
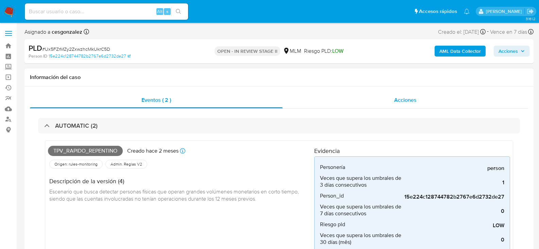
click at [396, 101] on span "Acciones" at bounding box center [405, 100] width 22 height 8
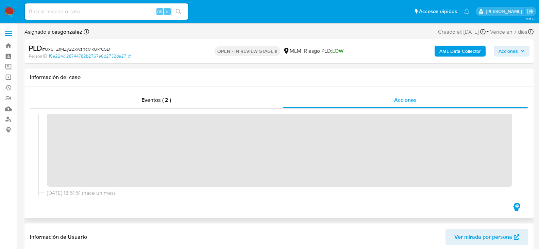
scroll to position [102, 0]
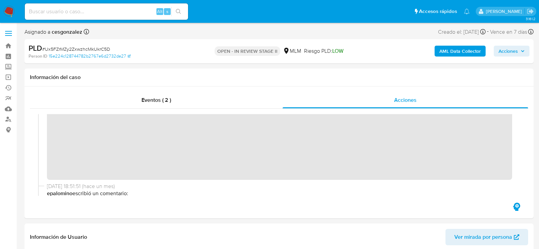
click at [513, 50] on span "Acciones" at bounding box center [508, 51] width 19 height 11
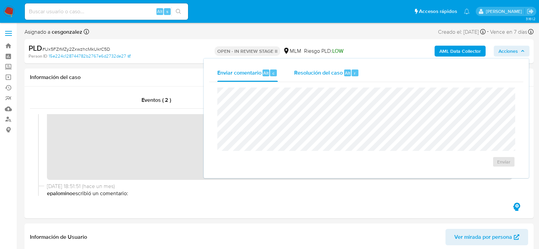
click at [317, 71] on span "Resolución del caso" at bounding box center [318, 73] width 49 height 8
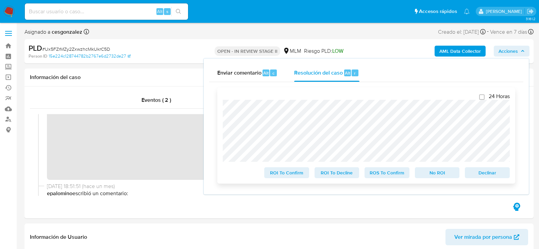
click at [385, 177] on span "ROS To Confirm" at bounding box center [386, 173] width 35 height 10
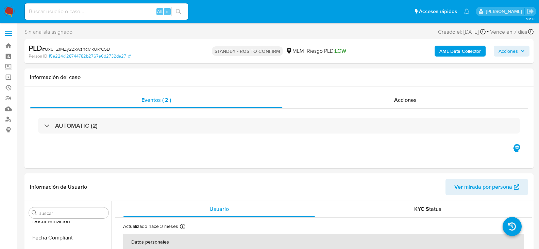
select select "10"
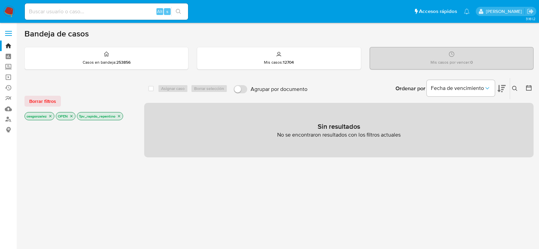
click at [120, 116] on icon "close-filter" at bounding box center [119, 116] width 4 height 4
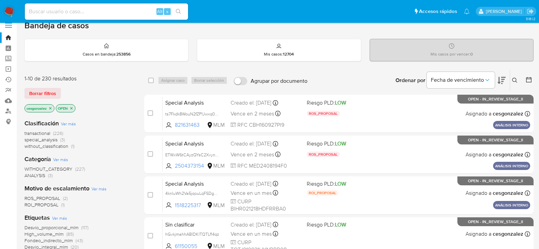
scroll to position [68, 0]
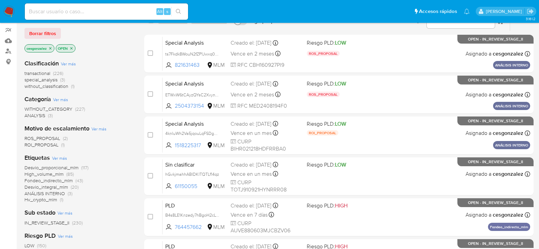
click at [68, 182] on span "Fondeo_indirecto_mlm" at bounding box center [48, 180] width 48 height 7
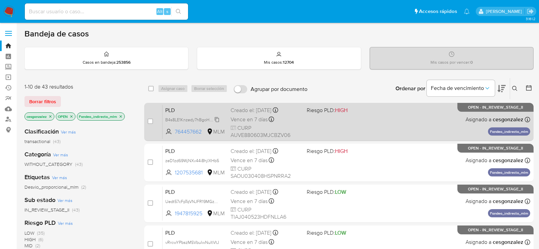
click at [216, 120] on span "B4s8LE1Knzedy7hBgoH2cLWh" at bounding box center [193, 118] width 56 height 7
click at [246, 120] on span "Vence en 7 días" at bounding box center [249, 119] width 37 height 7
click at [148, 121] on input "checkbox" at bounding box center [150, 120] width 5 height 5
checkbox input "true"
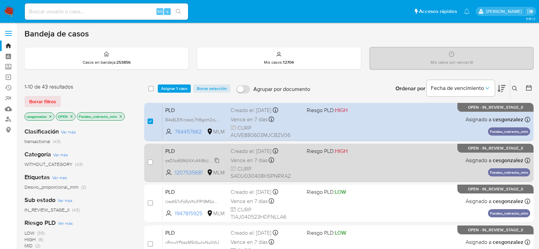
click at [219, 162] on span "zeD1zd69WjNXv44i8hjlXHb5" at bounding box center [192, 159] width 54 height 7
click at [264, 163] on span "Vence en 7 días" at bounding box center [249, 159] width 37 height 7
click at [153, 163] on input "checkbox" at bounding box center [150, 161] width 5 height 5
checkbox input "true"
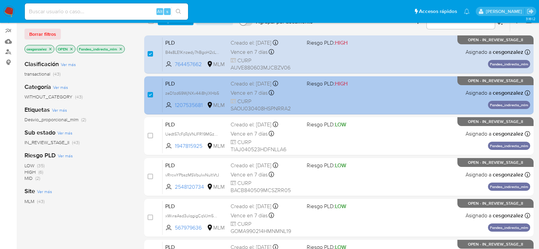
scroll to position [68, 0]
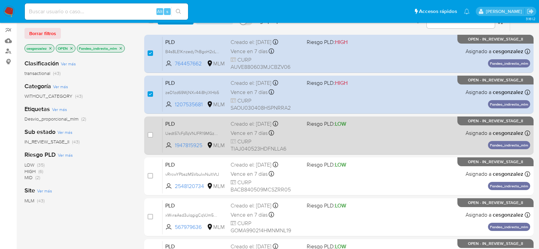
drag, startPoint x: 217, startPoint y: 134, endPoint x: 245, endPoint y: 133, distance: 27.2
click at [217, 134] on span "Uedt57cFpTqVNJFR19MGz9wd" at bounding box center [193, 132] width 57 height 7
click at [261, 131] on span "Vence en 7 días" at bounding box center [249, 132] width 37 height 7
click at [151, 136] on input "checkbox" at bounding box center [150, 134] width 5 height 5
checkbox input "true"
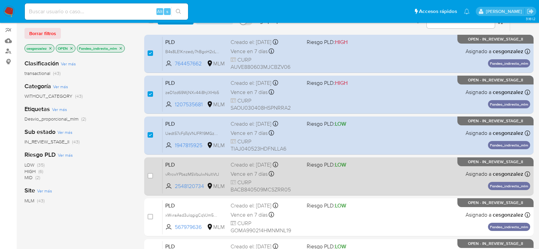
drag, startPoint x: 217, startPoint y: 173, endPoint x: 238, endPoint y: 173, distance: 21.1
click at [217, 173] on span "vRrcwYPbszMSVbuIwNuItVtJ" at bounding box center [192, 174] width 54 height 6
click at [257, 172] on span "Vence en 7 días" at bounding box center [249, 173] width 37 height 7
click at [148, 176] on input "checkbox" at bounding box center [150, 175] width 5 height 5
checkbox input "true"
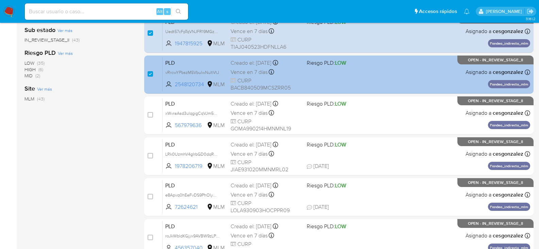
scroll to position [170, 0]
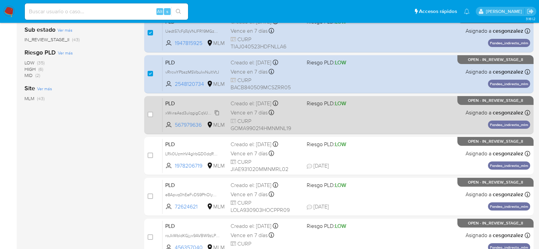
click at [213, 111] on span "xWvraAsd3ulqgigCqVJm5ApB" at bounding box center [193, 112] width 56 height 7
click at [255, 111] on span "Vence en 7 días" at bounding box center [249, 112] width 37 height 7
click at [150, 112] on input "checkbox" at bounding box center [150, 114] width 5 height 5
checkbox input "true"
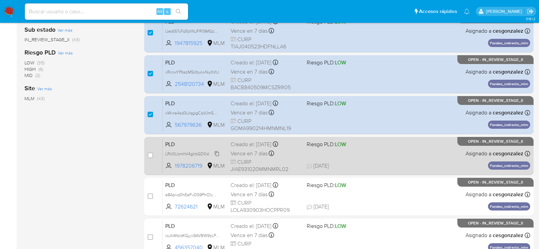
click at [216, 155] on span "LRk0UzmhV4gIrbGD0dqRXxFo" at bounding box center [194, 152] width 58 height 7
click at [254, 158] on div "Vence en 7 días Vence el 11/10/2025 02:13:30" at bounding box center [266, 153] width 71 height 9
click at [148, 153] on input "checkbox" at bounding box center [150, 154] width 5 height 5
checkbox input "true"
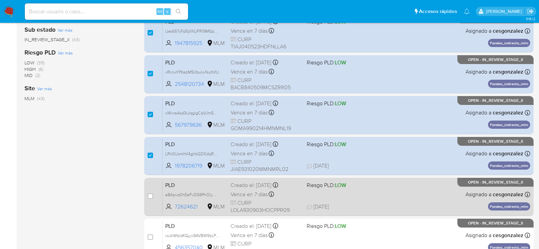
drag, startPoint x: 213, startPoint y: 193, endPoint x: 231, endPoint y: 195, distance: 18.4
click at [213, 193] on span "e8Apvq0hEeFvDS9PhOlymIk7" at bounding box center [193, 193] width 56 height 7
click at [243, 195] on span "Vence en 7 días" at bounding box center [249, 194] width 37 height 7
click at [151, 195] on input "checkbox" at bounding box center [150, 195] width 5 height 5
checkbox input "true"
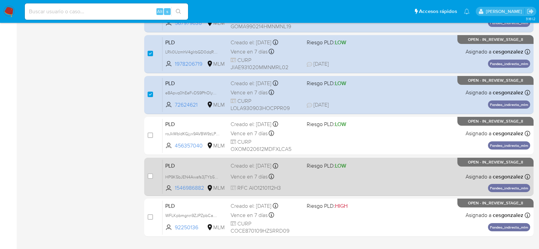
scroll to position [272, 0]
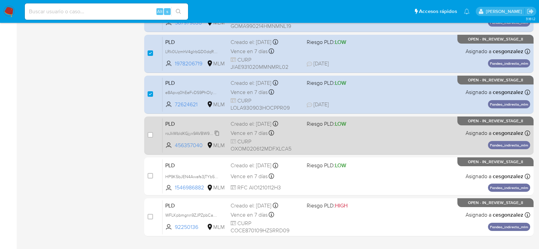
click at [213, 131] on span "roJkWbldKGjyx9AVBW9zLP01" at bounding box center [192, 132] width 55 height 7
click at [253, 135] on span "Vence en 7 días" at bounding box center [249, 132] width 37 height 7
click at [150, 135] on input "checkbox" at bounding box center [150, 134] width 5 height 5
checkbox input "true"
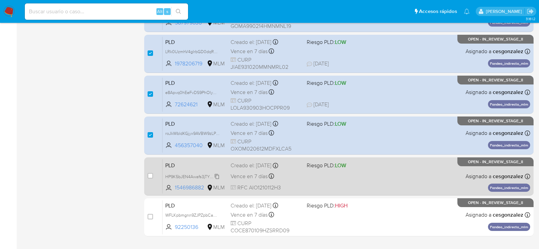
click at [216, 176] on span "HP9K5bJEN4Awafs3jTYb53p0" at bounding box center [193, 175] width 57 height 7
click at [254, 177] on span "Vence en 7 días" at bounding box center [249, 175] width 37 height 7
click at [152, 176] on input "checkbox" at bounding box center [150, 175] width 5 height 5
checkbox input "true"
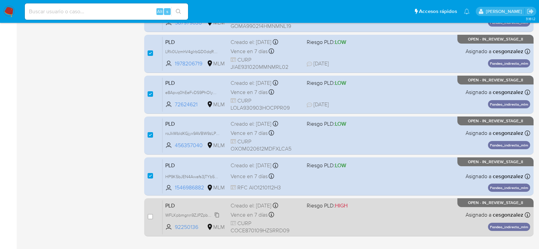
click at [215, 216] on span "WFLKpbmgnn9ZJPZpbCaOZtVi" at bounding box center [194, 214] width 59 height 7
click at [251, 219] on p "Copiado" at bounding box center [269, 227] width 36 height 22
click at [241, 215] on span "Vence en 7 días" at bounding box center [249, 214] width 37 height 7
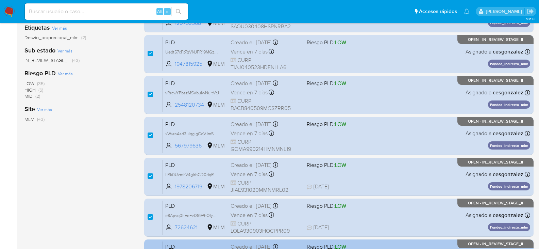
scroll to position [238, 0]
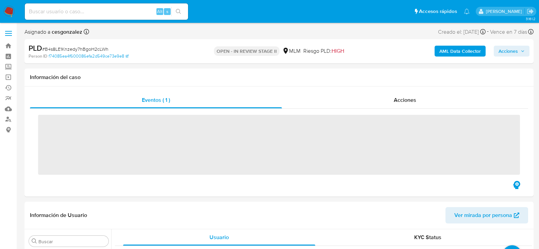
scroll to position [320, 0]
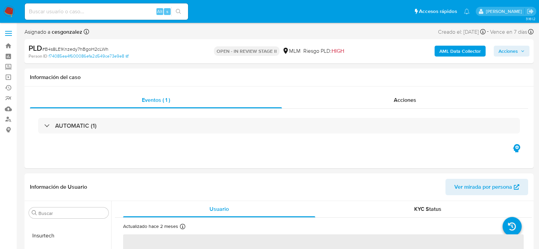
select select "10"
click at [402, 102] on span "Acciones" at bounding box center [405, 100] width 22 height 8
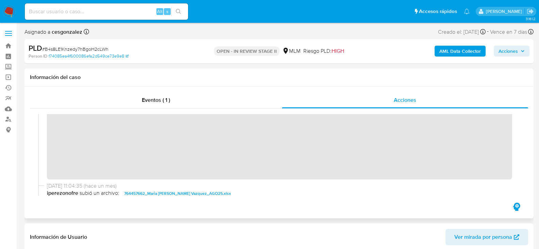
scroll to position [139, 0]
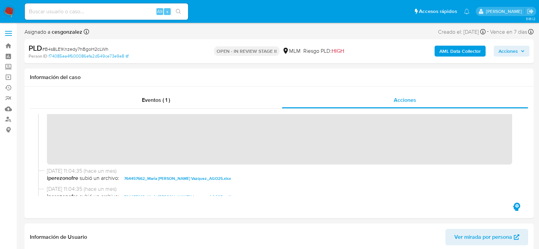
click at [519, 50] on span "Acciones" at bounding box center [512, 51] width 26 height 10
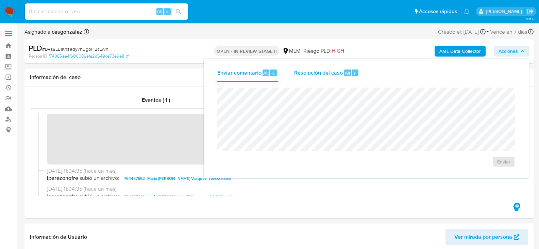
click at [323, 74] on span "Resolución del caso" at bounding box center [318, 73] width 49 height 8
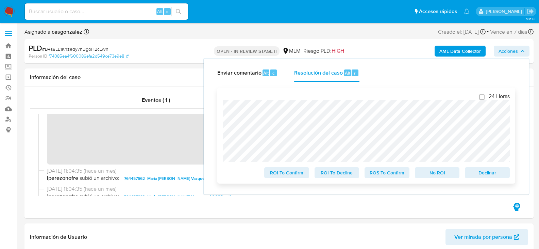
click at [392, 172] on span "ROS To Confirm" at bounding box center [386, 173] width 35 height 10
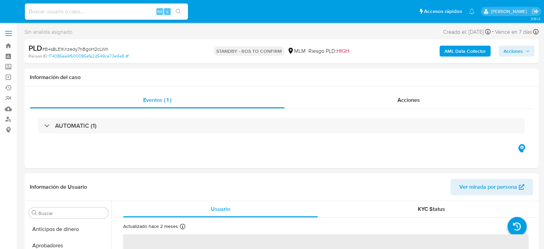
select select "10"
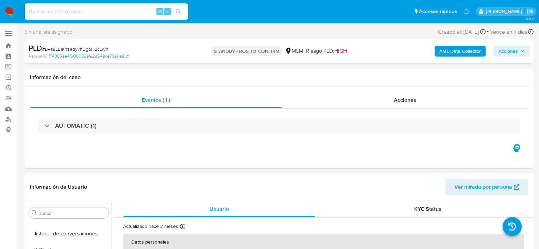
scroll to position [320, 0]
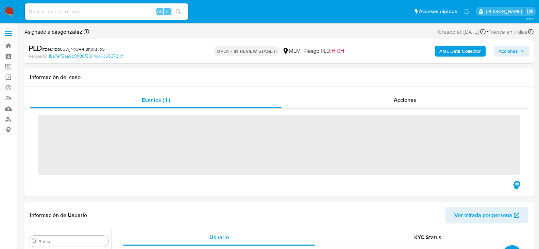
scroll to position [320, 0]
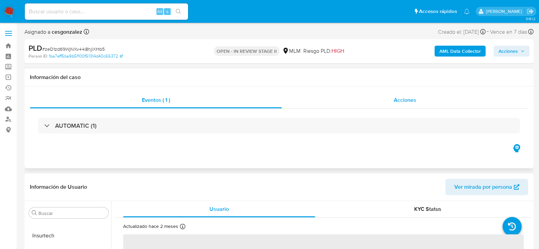
click at [411, 103] on span "Acciones" at bounding box center [405, 100] width 22 height 8
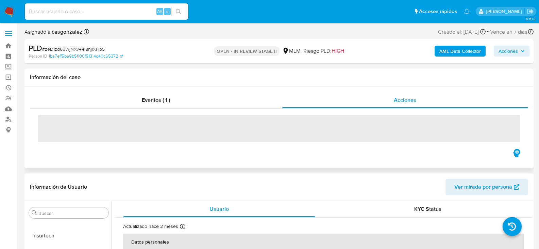
select select "10"
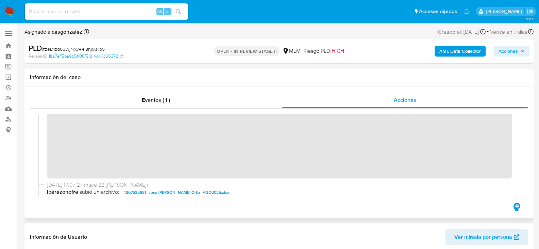
scroll to position [136, 0]
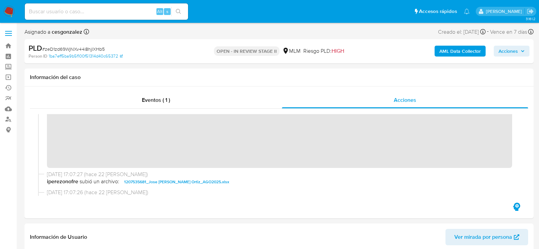
click at [508, 51] on span "Acciones" at bounding box center [508, 51] width 19 height 11
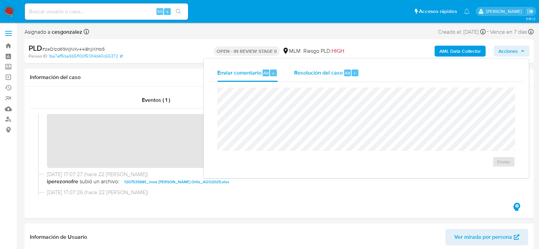
click at [322, 76] on span "Resolución del caso" at bounding box center [318, 73] width 49 height 8
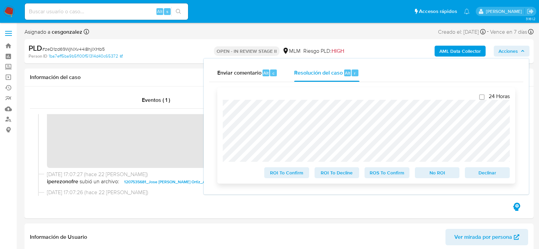
click at [380, 177] on span "ROS To Confirm" at bounding box center [386, 173] width 35 height 10
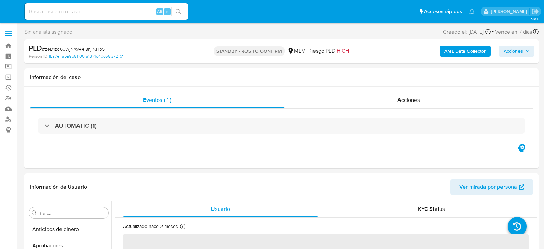
select select "10"
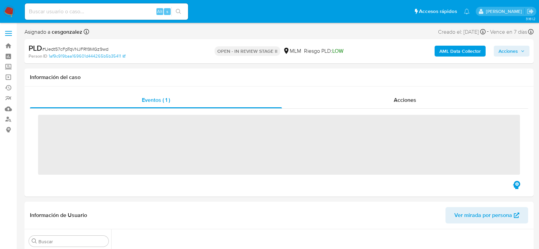
scroll to position [320, 0]
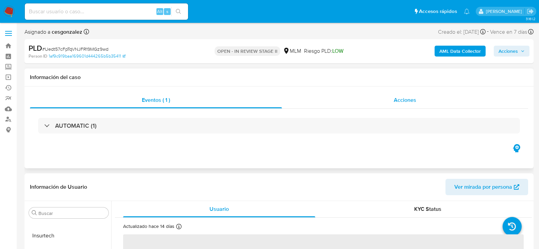
select select "10"
drag, startPoint x: 390, startPoint y: 104, endPoint x: 372, endPoint y: 104, distance: 17.7
click at [390, 104] on div "Acciones" at bounding box center [405, 100] width 246 height 16
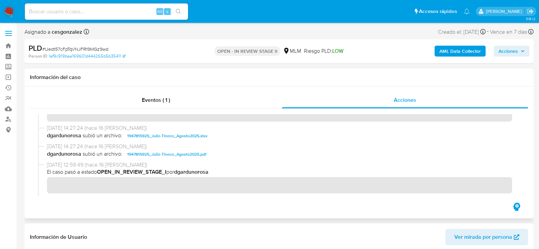
scroll to position [165, 0]
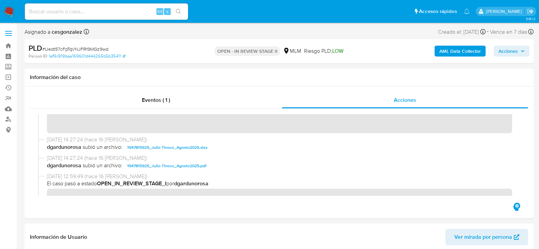
click at [517, 50] on span "Acciones" at bounding box center [508, 51] width 19 height 11
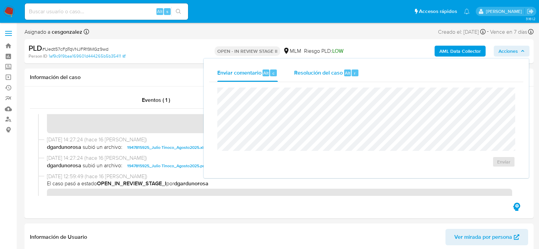
click at [306, 70] on span "Resolución del caso" at bounding box center [318, 73] width 49 height 8
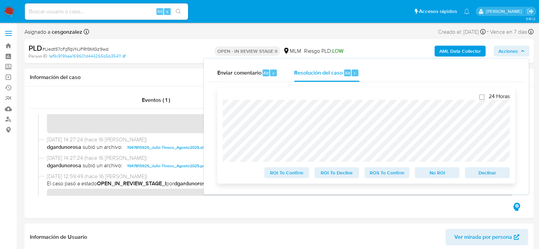
click at [385, 175] on span "ROS To Confirm" at bounding box center [386, 173] width 35 height 10
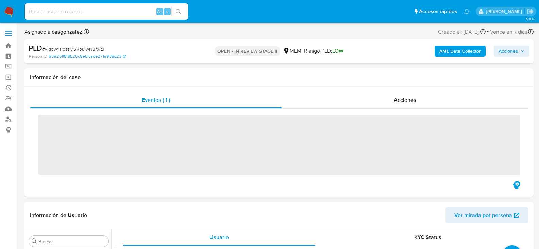
scroll to position [320, 0]
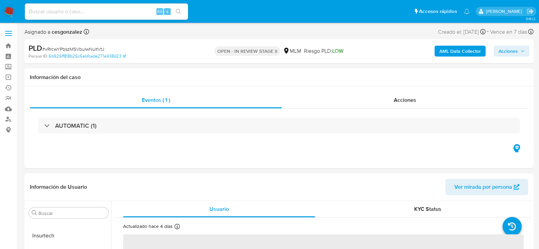
select select "10"
drag, startPoint x: 409, startPoint y: 104, endPoint x: 410, endPoint y: 107, distance: 4.0
click at [409, 104] on div "Acciones" at bounding box center [405, 100] width 246 height 16
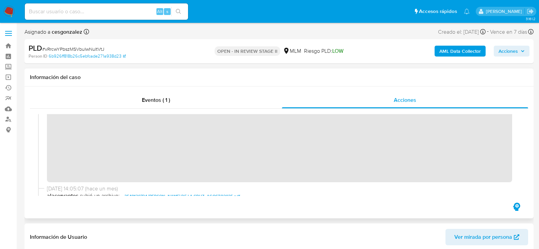
scroll to position [136, 0]
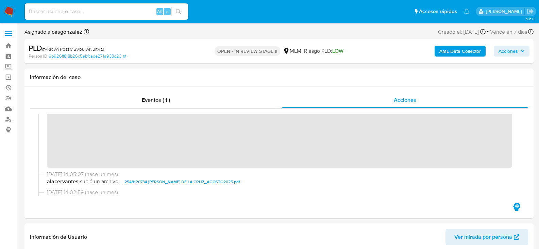
click at [516, 53] on span "Acciones" at bounding box center [508, 51] width 19 height 11
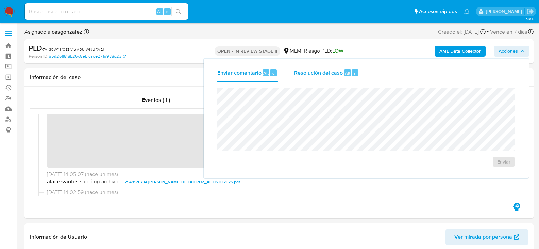
click at [325, 77] on div "Resolución del caso Alt r" at bounding box center [326, 73] width 65 height 18
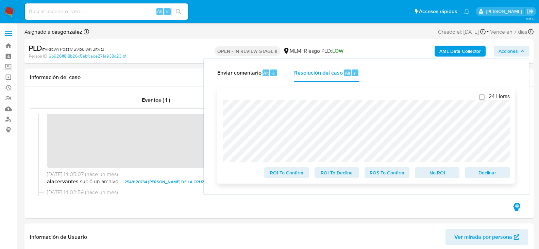
click at [382, 175] on span "ROS To Confirm" at bounding box center [386, 173] width 35 height 10
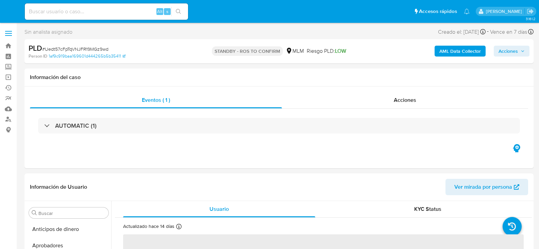
select select "10"
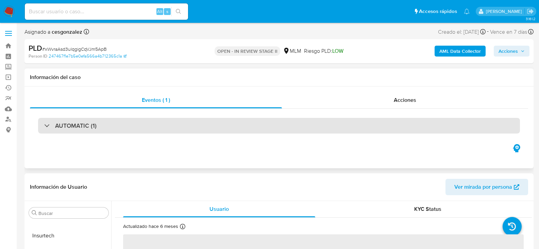
select select "10"
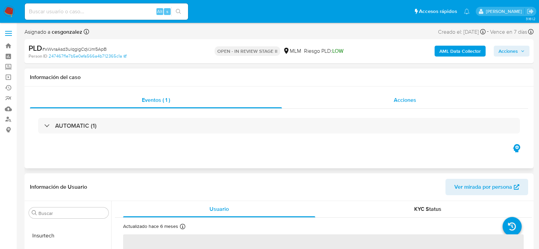
click at [413, 99] on span "Acciones" at bounding box center [405, 100] width 22 height 8
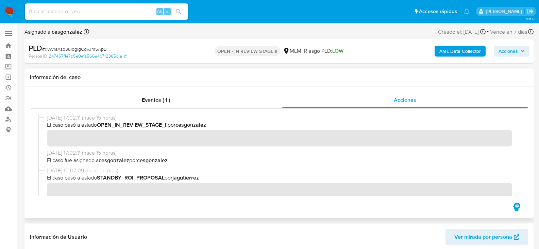
scroll to position [102, 0]
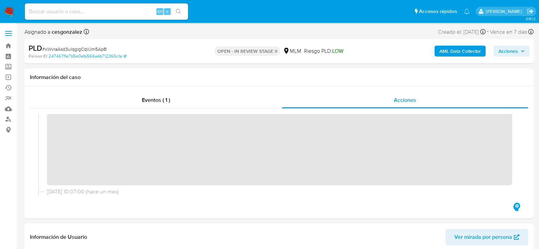
click at [520, 52] on span "Acciones" at bounding box center [512, 51] width 26 height 10
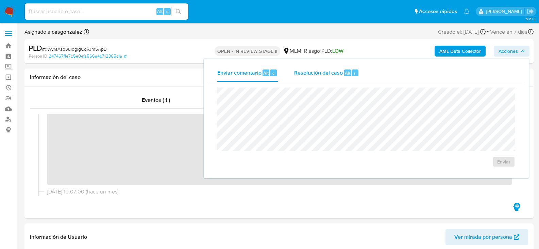
click at [332, 71] on span "Resolución del caso" at bounding box center [318, 73] width 49 height 8
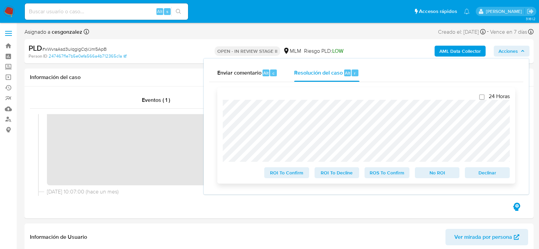
click at [391, 177] on span "ROS To Confirm" at bounding box center [386, 173] width 35 height 10
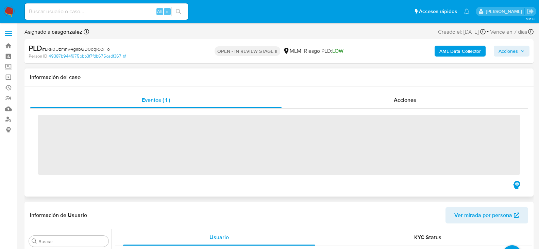
scroll to position [320, 0]
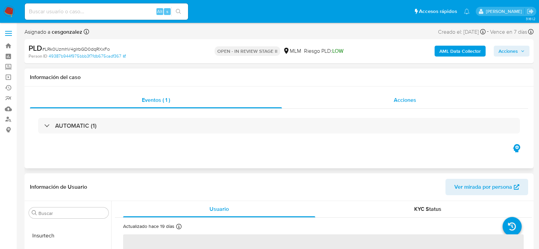
click at [398, 101] on span "Acciones" at bounding box center [405, 100] width 22 height 8
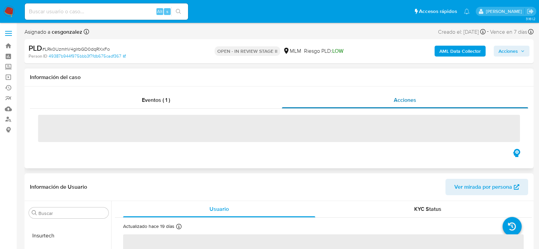
select select "10"
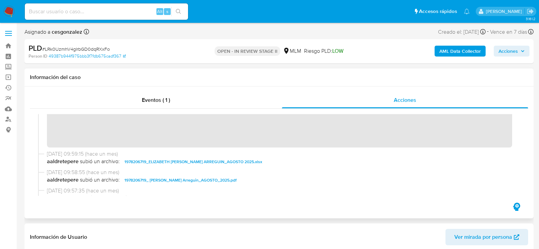
scroll to position [152, 0]
click at [531, 52] on div "PLD # LRk0UzmhV4gIrbGD0dqRXxFo Person ID 49387b944f975bbb3f7fdb675cadf367 OPEN …" at bounding box center [278, 51] width 509 height 24
click at [524, 53] on icon "button" at bounding box center [523, 51] width 4 height 4
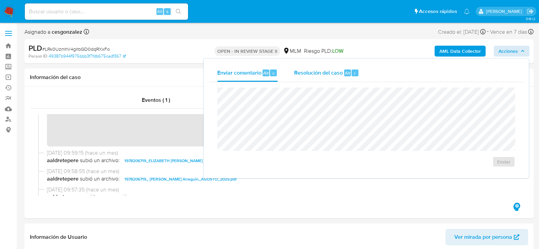
click at [308, 77] on div "Resolución del caso Alt r" at bounding box center [326, 73] width 65 height 18
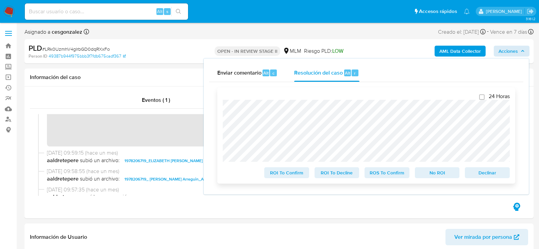
click at [389, 177] on span "ROS To Confirm" at bounding box center [386, 173] width 35 height 10
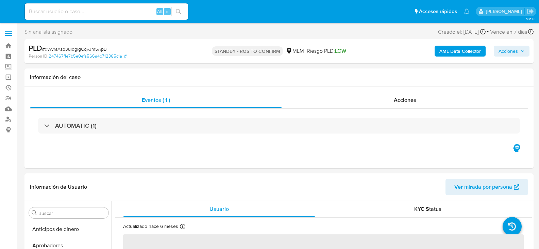
select select "10"
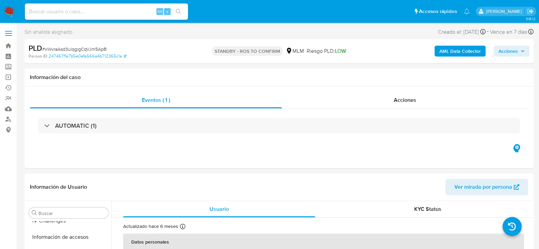
scroll to position [318, 0]
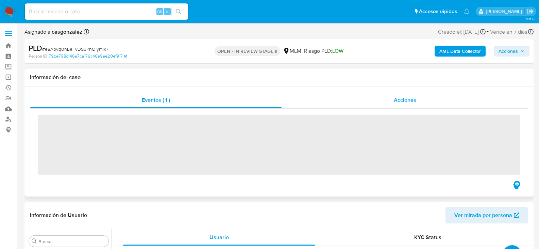
scroll to position [320, 0]
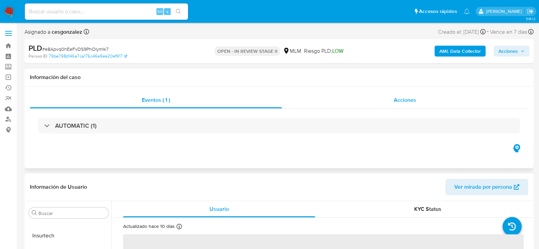
click at [410, 100] on span "Acciones" at bounding box center [405, 100] width 22 height 8
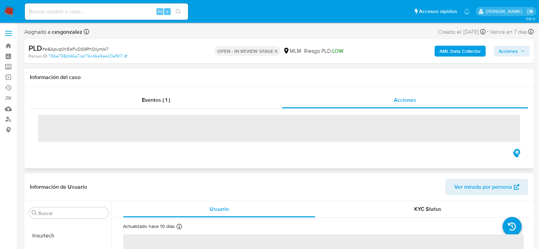
select select "10"
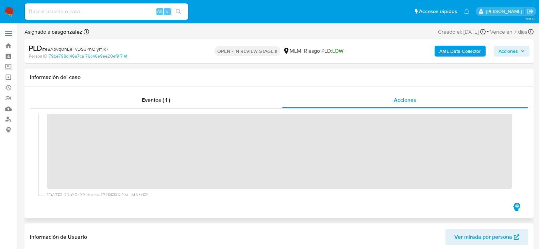
scroll to position [119, 0]
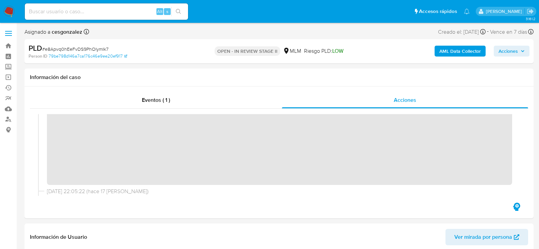
click at [519, 49] on span "Acciones" at bounding box center [512, 51] width 26 height 10
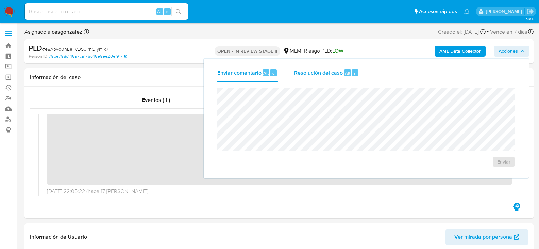
click at [326, 72] on span "Resolución del caso" at bounding box center [318, 73] width 49 height 8
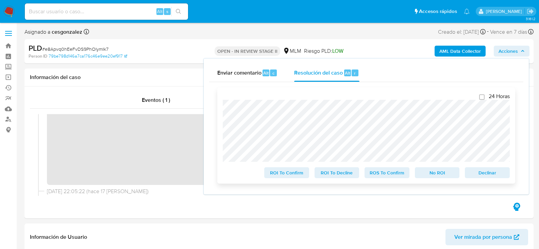
click at [381, 172] on span "ROS To Confirm" at bounding box center [386, 173] width 35 height 10
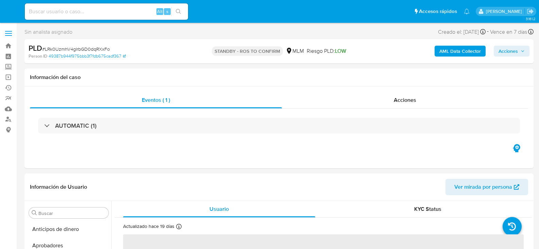
select select "10"
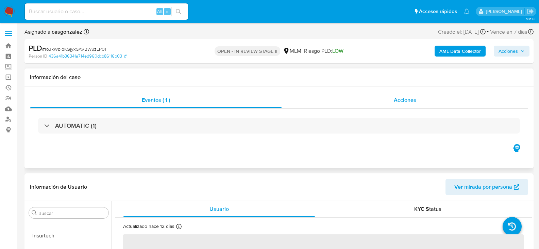
click at [398, 101] on span "Acciones" at bounding box center [405, 100] width 22 height 8
select select "10"
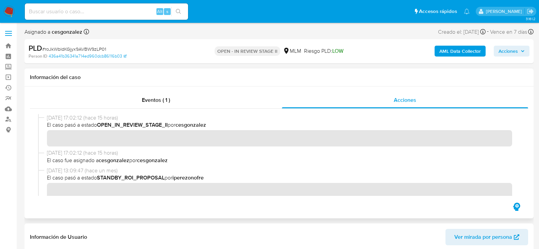
scroll to position [136, 0]
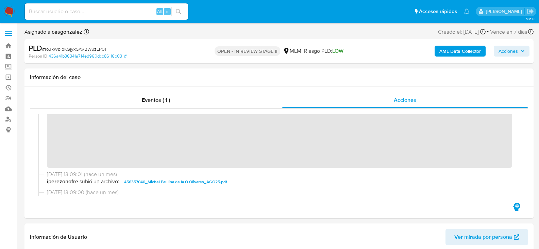
click at [520, 53] on span "Acciones" at bounding box center [512, 51] width 26 height 10
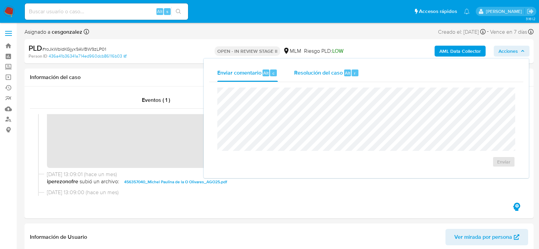
click at [322, 73] on span "Resolución del caso" at bounding box center [318, 73] width 49 height 8
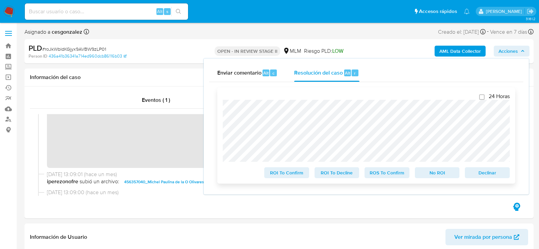
click at [387, 176] on span "ROS To Confirm" at bounding box center [386, 173] width 35 height 10
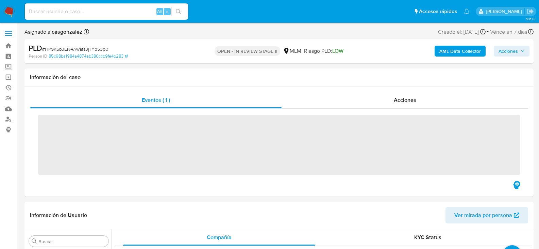
scroll to position [320, 0]
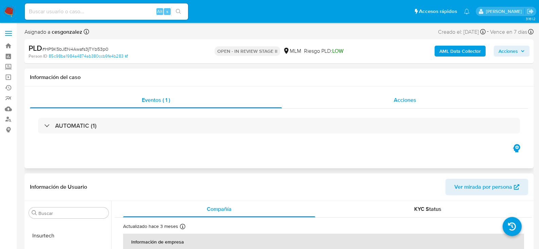
click at [413, 99] on span "Acciones" at bounding box center [405, 100] width 22 height 8
select select "10"
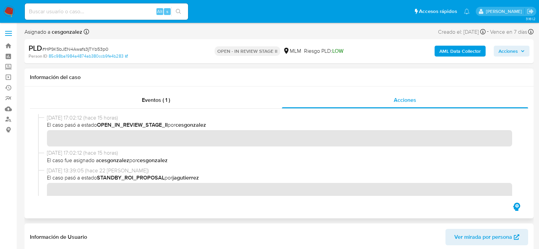
scroll to position [102, 0]
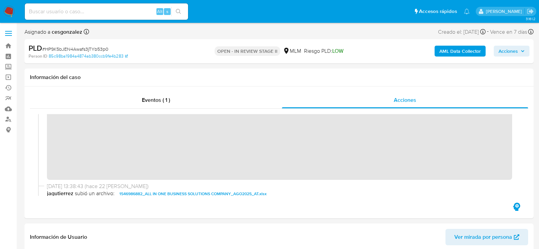
click at [517, 51] on span "Acciones" at bounding box center [508, 51] width 19 height 11
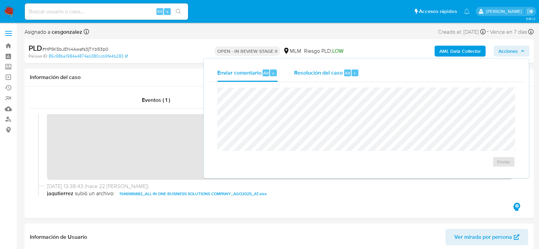
click at [322, 72] on span "Resolución del caso" at bounding box center [318, 73] width 49 height 8
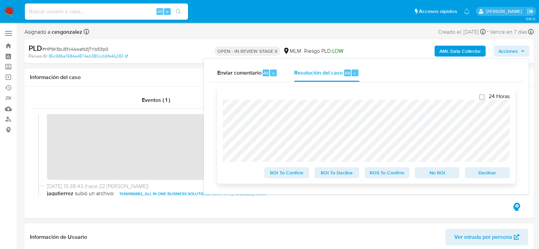
click at [377, 176] on span "ROS To Confirm" at bounding box center [386, 173] width 35 height 10
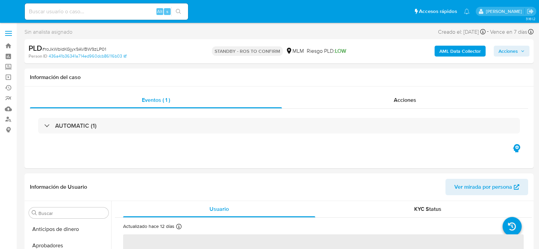
select select "10"
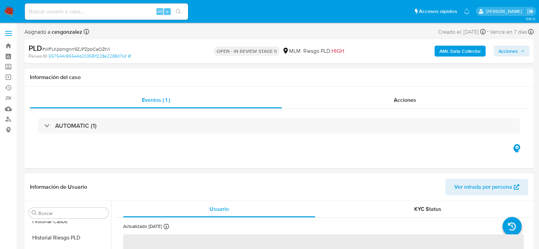
scroll to position [320, 0]
select select "10"
click at [408, 105] on div "Acciones" at bounding box center [405, 100] width 246 height 16
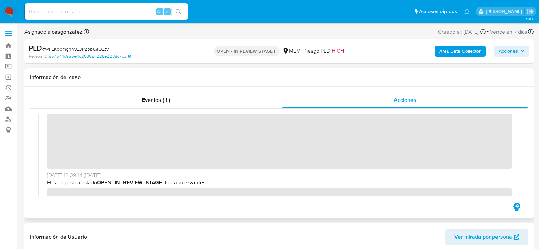
scroll to position [183, 0]
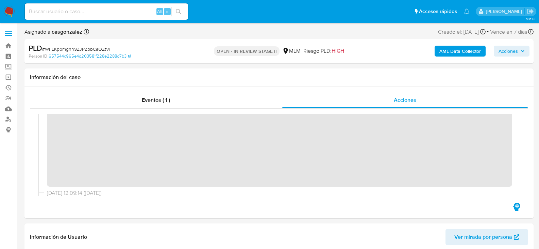
click at [516, 49] on span "Acciones" at bounding box center [508, 51] width 19 height 11
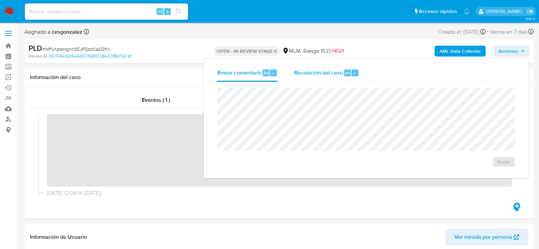
click at [316, 68] on div "Resolución del caso Alt r" at bounding box center [326, 73] width 65 height 18
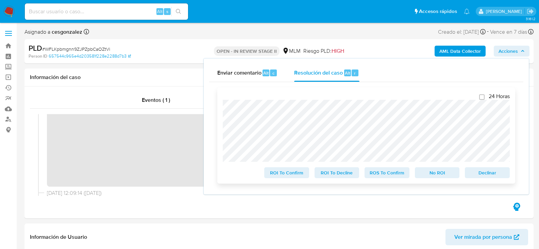
click at [384, 176] on span "ROS To Confirm" at bounding box center [386, 173] width 35 height 10
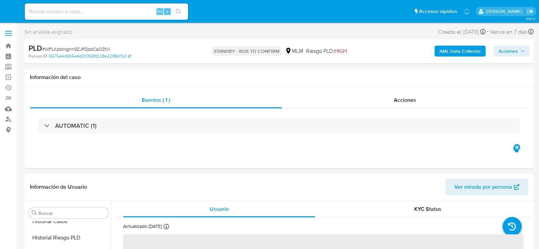
select select "10"
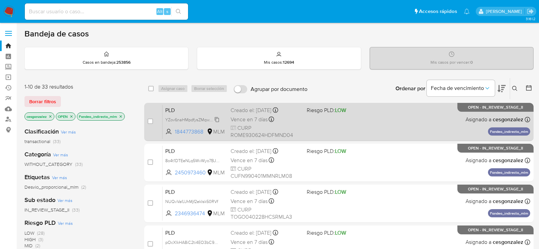
click at [216, 117] on span "YZov6naHMpdfysZMqwYdGxdF" at bounding box center [194, 118] width 58 height 7
click at [259, 120] on span "Vence en 7 días" at bounding box center [249, 119] width 37 height 7
click at [152, 120] on input "checkbox" at bounding box center [150, 120] width 5 height 5
checkbox input "true"
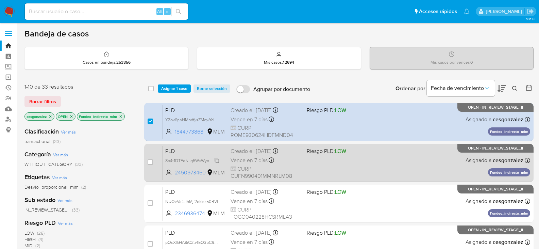
click at [219, 161] on span "8o4t1DTEeNLq5WvWyo7BJxHy" at bounding box center [194, 159] width 58 height 7
click at [250, 164] on span "Vence en 7 días" at bounding box center [249, 159] width 37 height 7
click at [150, 162] on input "checkbox" at bounding box center [150, 161] width 5 height 5
checkbox input "true"
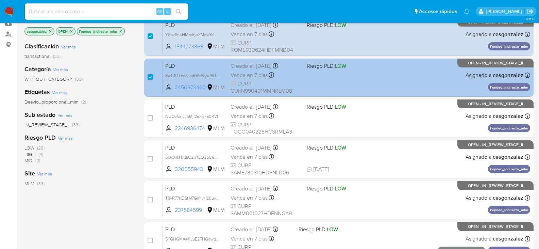
scroll to position [102, 0]
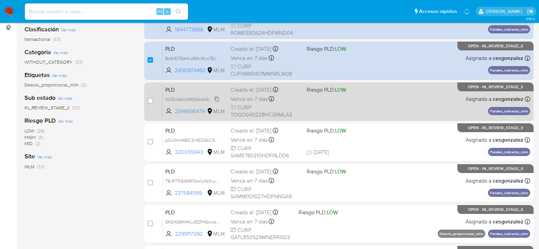
click at [219, 101] on icon at bounding box center [217, 98] width 4 height 5
click at [263, 101] on span "Vence en 7 días" at bounding box center [249, 98] width 37 height 7
click at [148, 100] on input "checkbox" at bounding box center [150, 100] width 5 height 5
checkbox input "true"
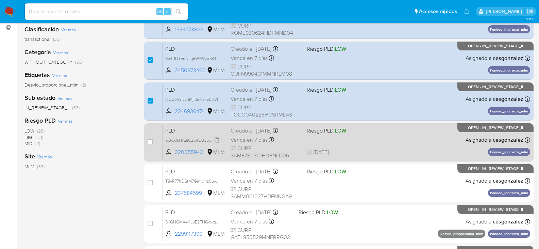
click at [217, 140] on span "pOcXlkHA8iC2ti4EO3bC9m2A" at bounding box center [193, 139] width 57 height 7
click at [253, 143] on span "Vence en 7 días" at bounding box center [249, 139] width 37 height 7
click at [151, 144] on input "checkbox" at bounding box center [150, 141] width 5 height 5
checkbox input "true"
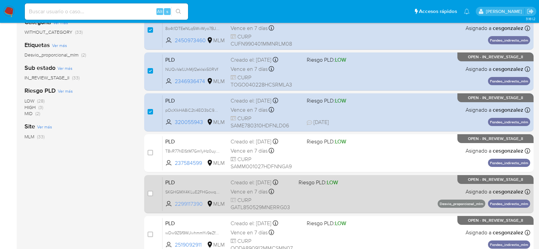
scroll to position [170, 0]
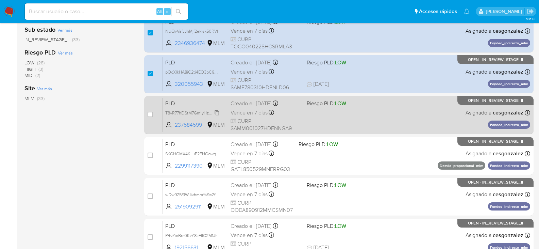
click at [216, 113] on span "T8vR77hEIStM7Gm1yHz0uyvx" at bounding box center [192, 112] width 55 height 7
click at [242, 111] on span "Vence en 7 días" at bounding box center [249, 112] width 37 height 7
click at [150, 113] on input "checkbox" at bounding box center [150, 114] width 5 height 5
checkbox input "true"
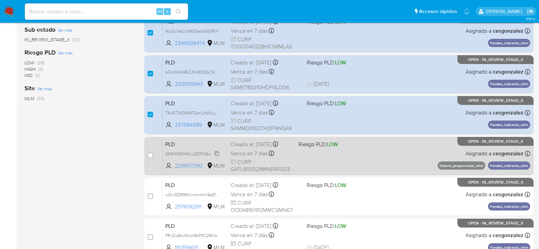
click at [216, 152] on span "SKGHGMX4KLuE2FHGowqGrKmy" at bounding box center [196, 152] width 63 height 7
click at [255, 155] on span "Vence en 7 días" at bounding box center [249, 153] width 37 height 7
click at [150, 157] on input "checkbox" at bounding box center [150, 154] width 5 height 5
checkbox input "true"
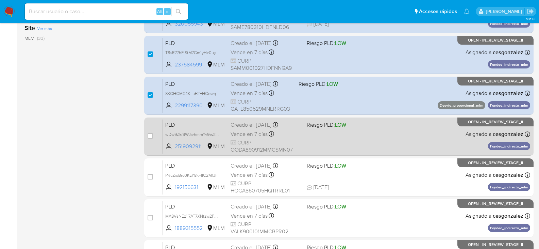
scroll to position [238, 0]
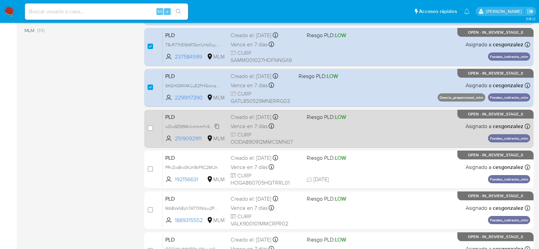
click at [217, 126] on span "wDw9Z5f9WJivhmmYv9eZf68I" at bounding box center [193, 125] width 56 height 7
click at [251, 130] on span "Vence en 7 días" at bounding box center [249, 125] width 37 height 7
click at [149, 129] on input "checkbox" at bounding box center [150, 127] width 5 height 5
checkbox input "true"
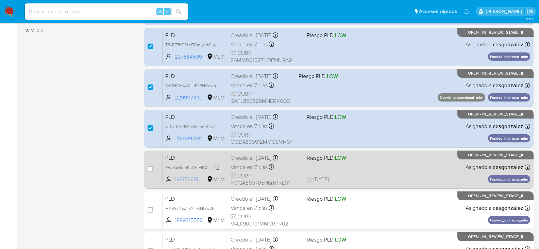
click at [218, 168] on icon at bounding box center [216, 166] width 5 height 5
click at [248, 167] on span "Vence en 7 días" at bounding box center [249, 166] width 37 height 7
click at [153, 167] on div "case-item-checkbox No es posible asignar el caso" at bounding box center [155, 169] width 15 height 34
click at [152, 170] on input "checkbox" at bounding box center [150, 168] width 5 height 5
checkbox input "true"
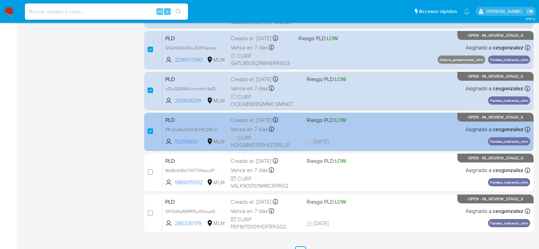
scroll to position [306, 0]
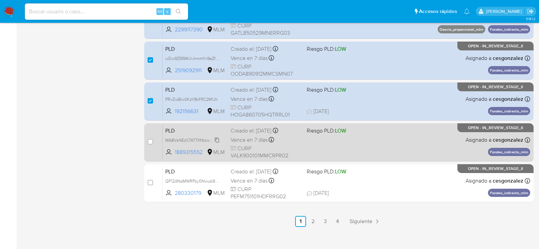
click at [215, 137] on span "MA8VsNEz1i7AT7XNtzw2P3wZ" at bounding box center [193, 139] width 57 height 7
click at [214, 140] on span "MA8VsNEz1i7AT7XNtzw2P3wZ" at bounding box center [193, 139] width 57 height 7
click at [252, 142] on span "Vence en 7 días" at bounding box center [249, 139] width 37 height 7
click at [151, 144] on input "checkbox" at bounding box center [150, 141] width 5 height 5
checkbox input "true"
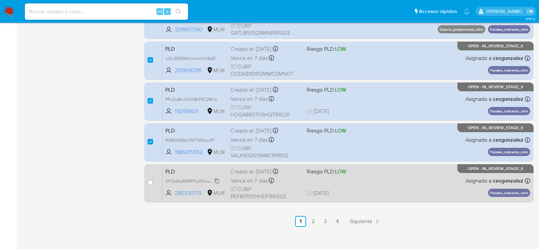
click at [215, 181] on span "QF12dNqMWRPzy0Nwub9aibM9" at bounding box center [195, 180] width 61 height 7
click at [258, 183] on span "Vence en 7 días" at bounding box center [249, 180] width 37 height 7
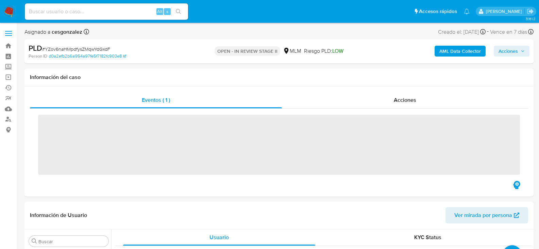
scroll to position [320, 0]
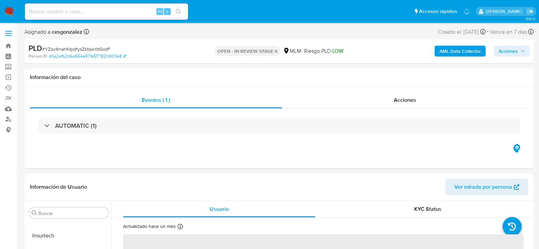
select select "10"
click at [410, 105] on div "Acciones" at bounding box center [405, 100] width 246 height 16
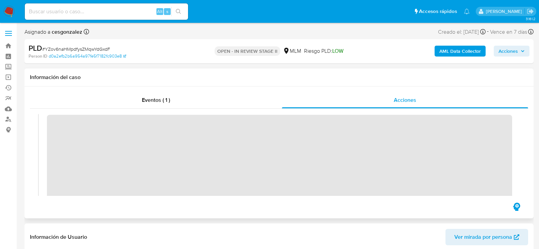
scroll to position [102, 0]
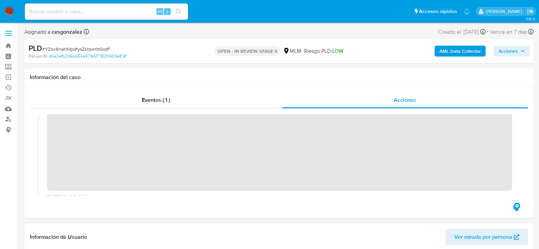
click at [512, 52] on span "Acciones" at bounding box center [508, 51] width 19 height 11
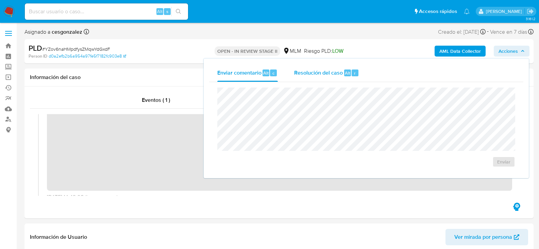
click at [299, 72] on span "Resolución del caso" at bounding box center [318, 73] width 49 height 8
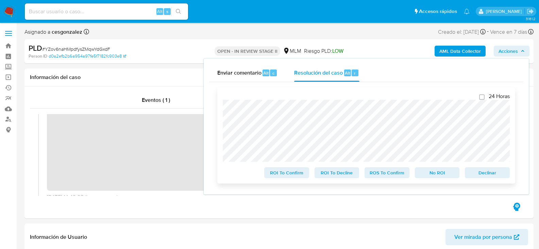
click at [379, 177] on span "ROS To Confirm" at bounding box center [386, 173] width 35 height 10
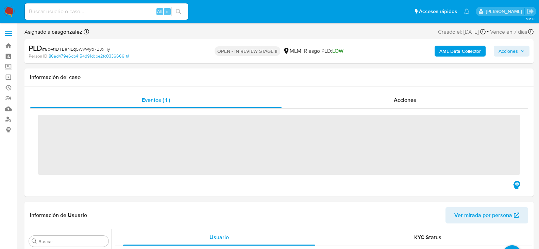
scroll to position [320, 0]
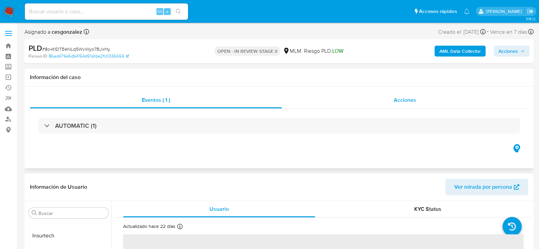
click at [398, 94] on div "Acciones" at bounding box center [405, 100] width 246 height 16
select select "10"
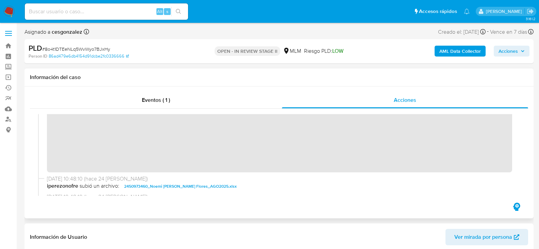
scroll to position [156, 0]
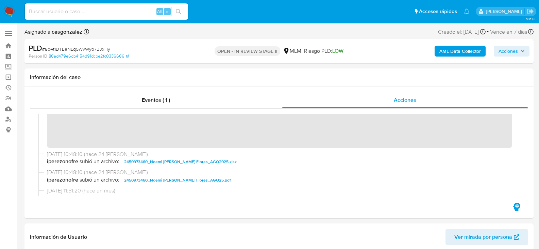
click at [517, 50] on span "Acciones" at bounding box center [508, 51] width 19 height 11
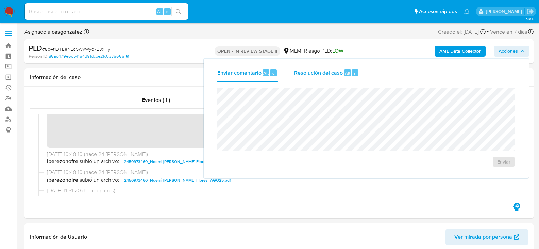
click at [328, 73] on span "Resolución del caso" at bounding box center [318, 73] width 49 height 8
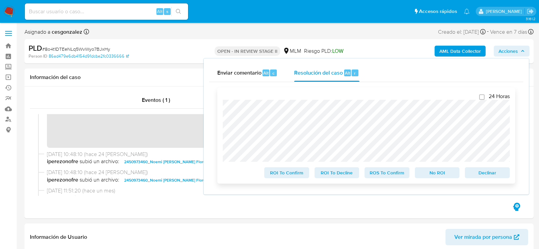
click at [384, 173] on span "ROS To Confirm" at bounding box center [386, 173] width 35 height 10
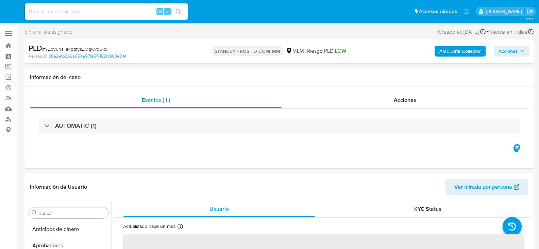
select select "10"
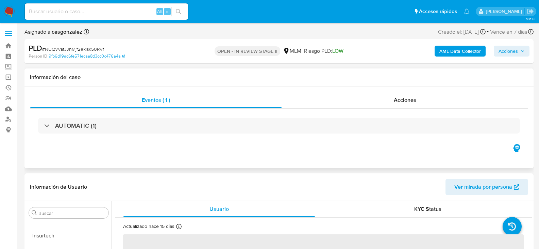
select select "10"
click at [398, 102] on div "Acciones" at bounding box center [405, 100] width 246 height 16
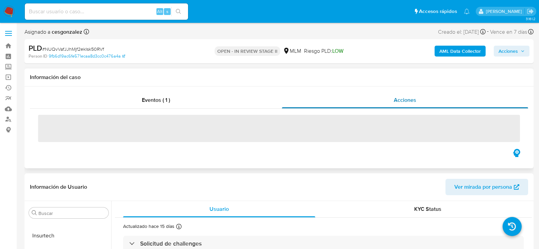
click at [399, 101] on span "Acciones" at bounding box center [405, 100] width 22 height 8
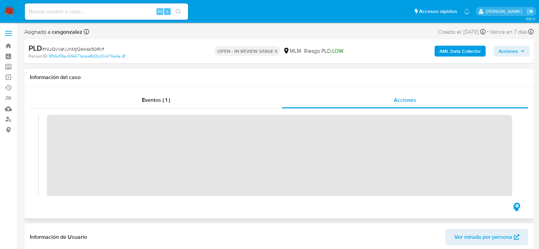
scroll to position [102, 0]
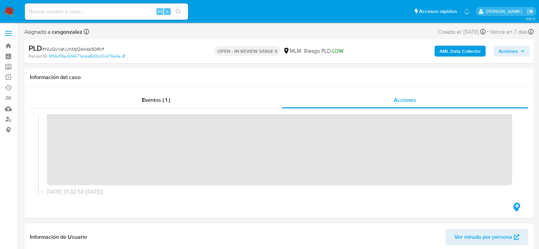
click at [510, 51] on span "Acciones" at bounding box center [508, 51] width 19 height 11
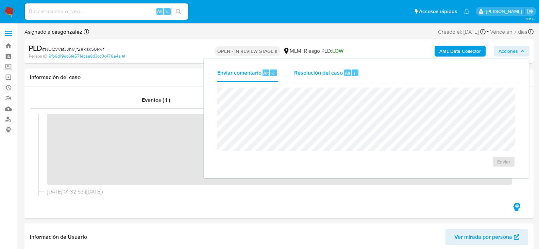
click at [307, 71] on span "Resolución del caso" at bounding box center [318, 73] width 49 height 8
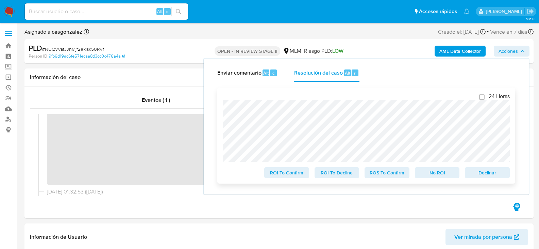
click at [393, 175] on span "ROS To Confirm" at bounding box center [386, 173] width 35 height 10
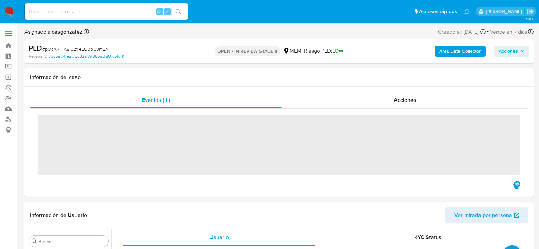
scroll to position [320, 0]
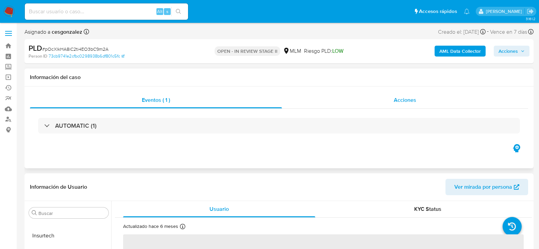
select select "10"
drag, startPoint x: 397, startPoint y: 100, endPoint x: 381, endPoint y: 93, distance: 17.7
click at [397, 100] on span "Acciones" at bounding box center [405, 100] width 22 height 8
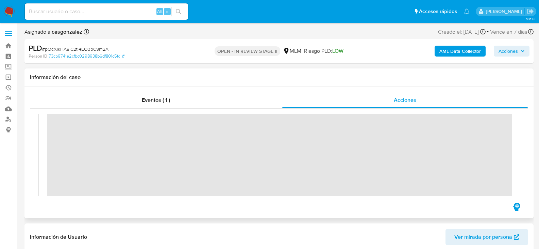
scroll to position [136, 0]
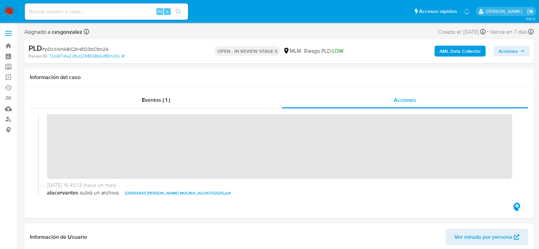
click at [512, 52] on span "Acciones" at bounding box center [508, 51] width 19 height 11
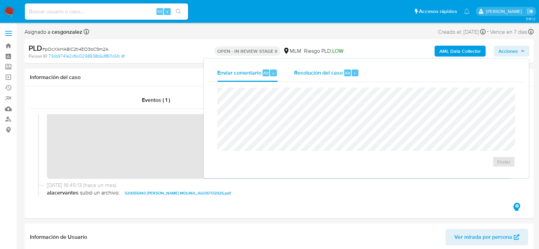
click at [328, 76] on span "Resolución del caso" at bounding box center [318, 73] width 49 height 8
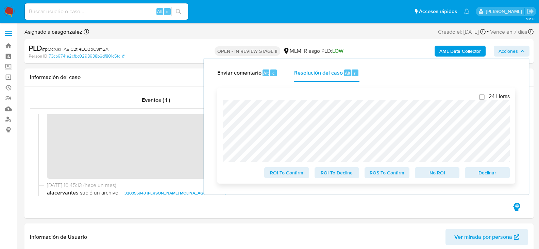
click at [384, 177] on span "ROS To Confirm" at bounding box center [386, 173] width 35 height 10
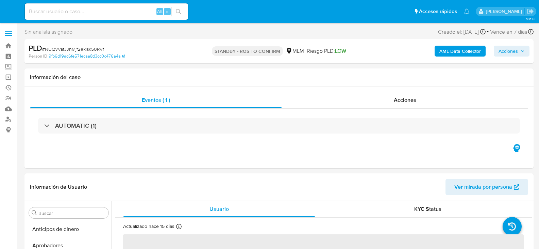
select select "10"
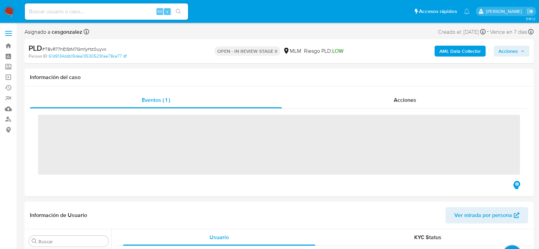
scroll to position [320, 0]
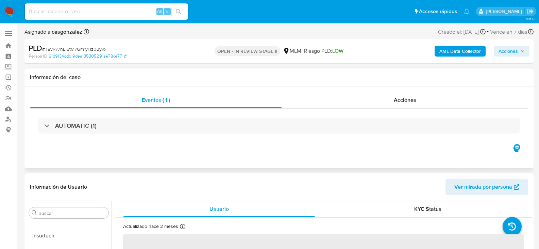
select select "10"
click at [401, 100] on span "Acciones" at bounding box center [405, 100] width 22 height 8
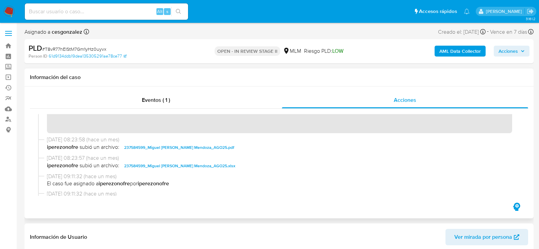
scroll to position [166, 0]
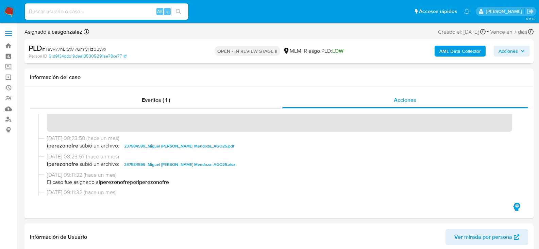
click at [502, 52] on span "Acciones" at bounding box center [508, 51] width 19 height 11
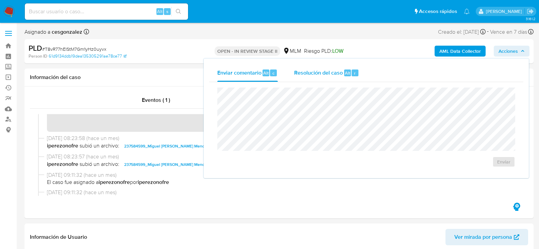
click at [315, 71] on span "Resolución del caso" at bounding box center [318, 73] width 49 height 8
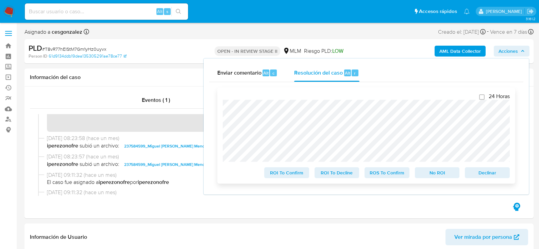
click at [390, 173] on span "ROS To Confirm" at bounding box center [386, 173] width 35 height 10
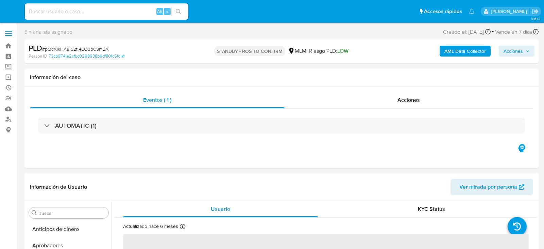
select select "10"
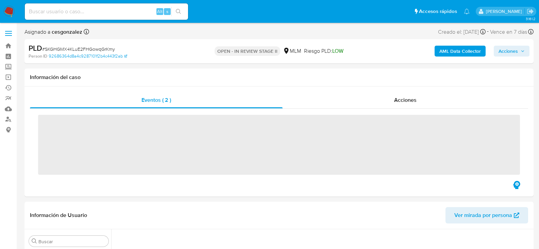
scroll to position [320, 0]
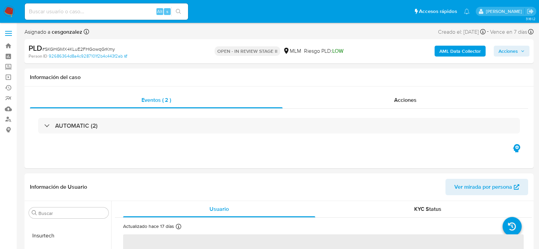
select select "10"
click at [405, 103] on span "Acciones" at bounding box center [405, 100] width 22 height 8
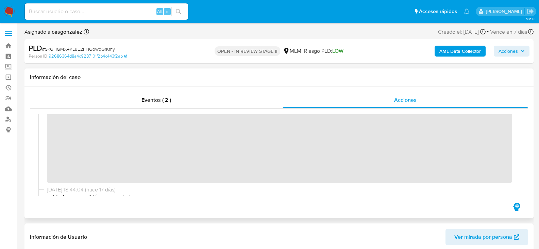
scroll to position [180, 0]
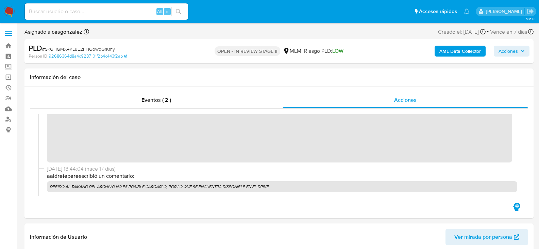
click at [522, 55] on span "Acciones" at bounding box center [512, 51] width 26 height 10
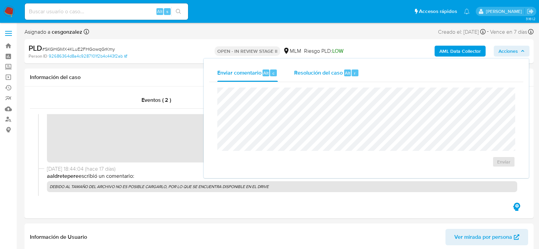
click at [333, 73] on span "Resolución del caso" at bounding box center [318, 73] width 49 height 8
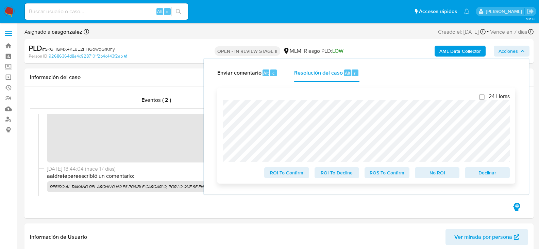
click at [375, 170] on span "ROS To Confirm" at bounding box center [386, 173] width 35 height 10
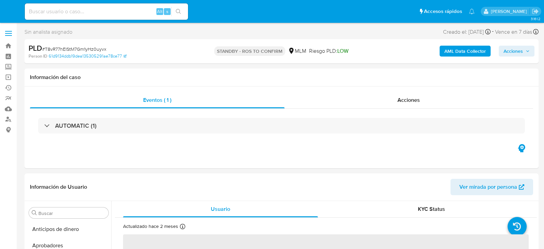
select select "10"
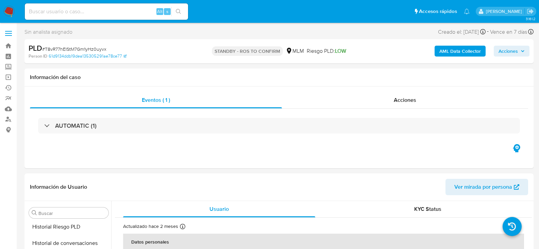
scroll to position [306, 0]
select select "10"
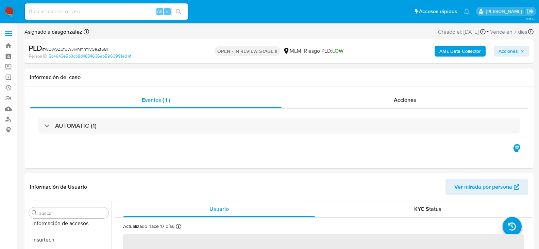
scroll to position [320, 0]
select select "10"
click at [407, 101] on span "Acciones" at bounding box center [405, 100] width 22 height 8
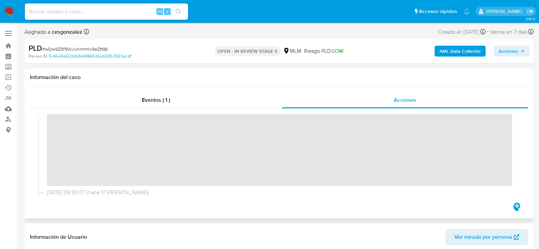
scroll to position [108, 0]
click at [516, 54] on span "Acciones" at bounding box center [508, 51] width 19 height 11
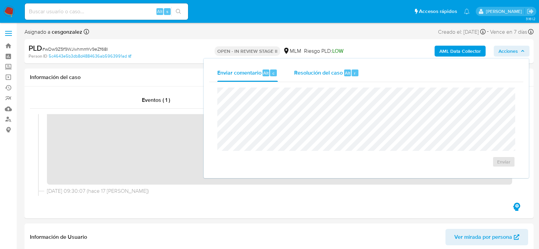
click at [318, 76] on span "Resolución del caso" at bounding box center [318, 73] width 49 height 8
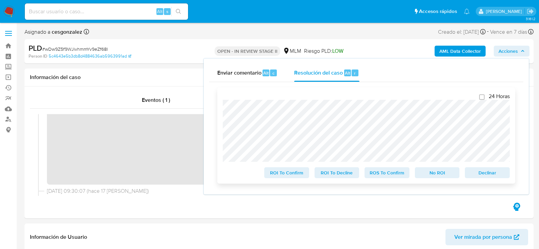
click at [390, 177] on span "ROS To Confirm" at bounding box center [386, 173] width 35 height 10
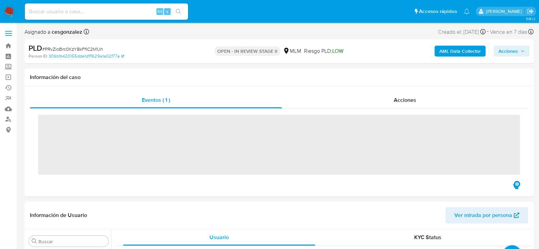
scroll to position [320, 0]
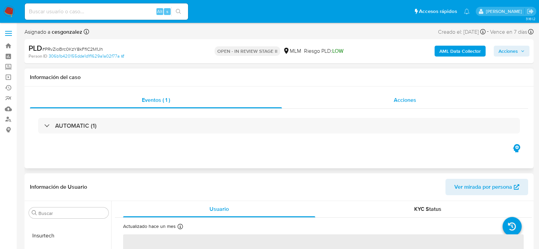
click at [412, 96] on div "Acciones" at bounding box center [405, 100] width 246 height 16
select select "10"
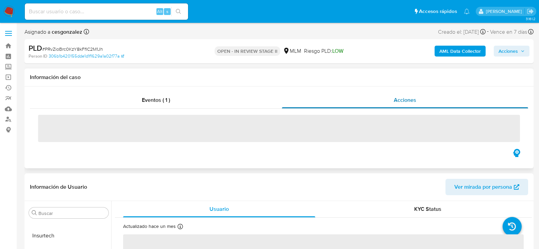
click at [408, 101] on span "Acciones" at bounding box center [405, 100] width 22 height 8
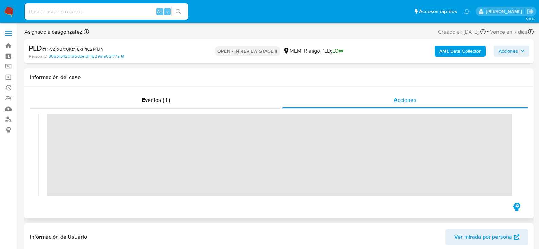
scroll to position [136, 0]
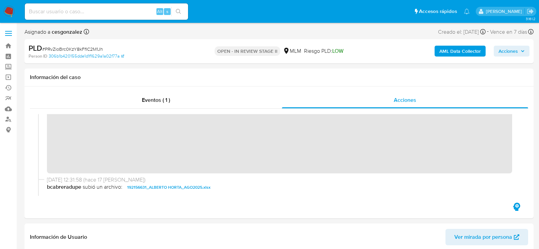
click at [513, 49] on span "Acciones" at bounding box center [508, 51] width 19 height 11
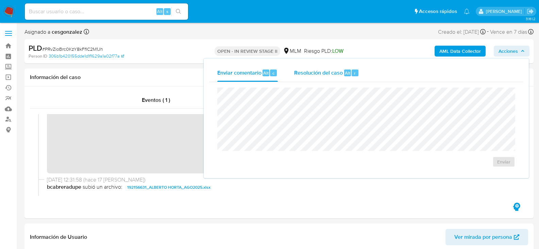
click at [313, 75] on span "Resolución del caso" at bounding box center [318, 73] width 49 height 8
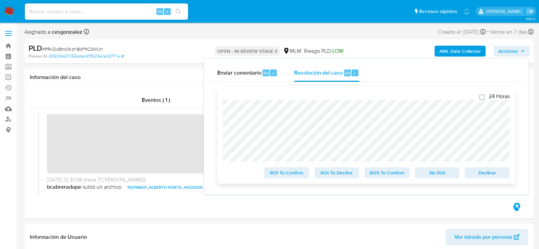
click at [376, 174] on span "ROS To Confirm" at bounding box center [386, 173] width 35 height 10
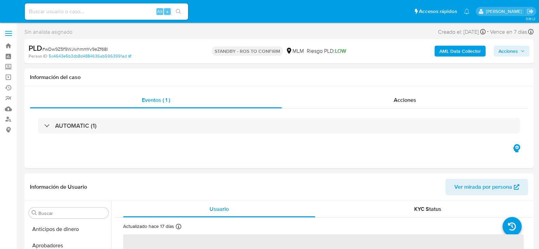
select select "10"
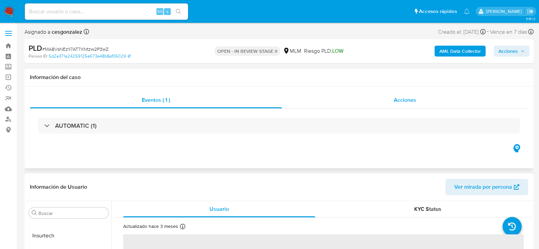
click at [413, 105] on div "Acciones" at bounding box center [405, 100] width 246 height 16
select select "10"
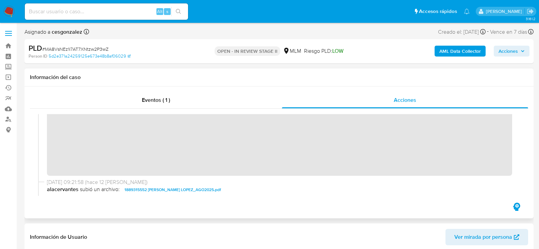
scroll to position [157, 0]
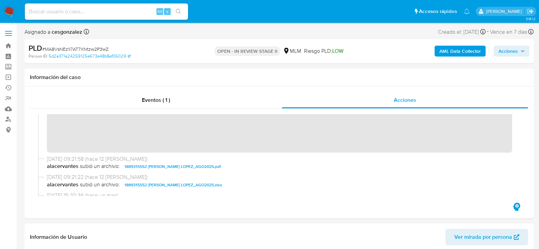
click at [518, 48] on span "Acciones" at bounding box center [508, 51] width 19 height 11
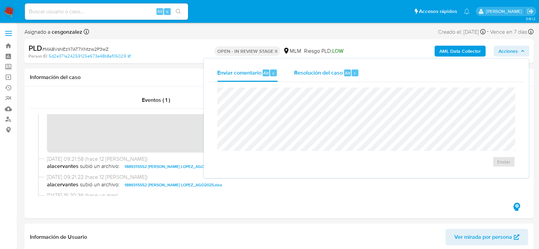
click at [320, 74] on span "Resolución del caso" at bounding box center [318, 73] width 49 height 8
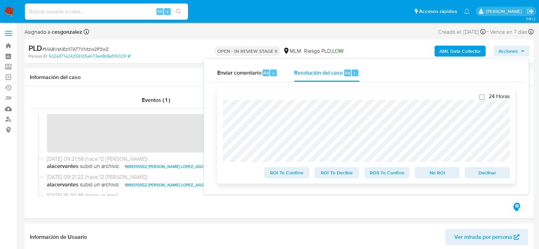
click at [387, 177] on span "ROS To Confirm" at bounding box center [386, 173] width 35 height 10
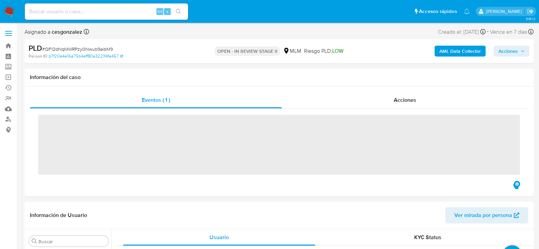
scroll to position [320, 0]
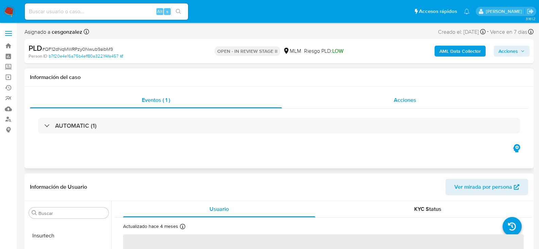
click at [396, 103] on span "Acciones" at bounding box center [405, 100] width 22 height 8
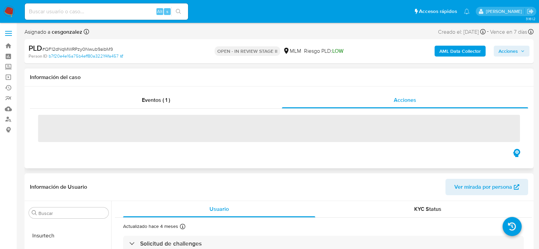
select select "10"
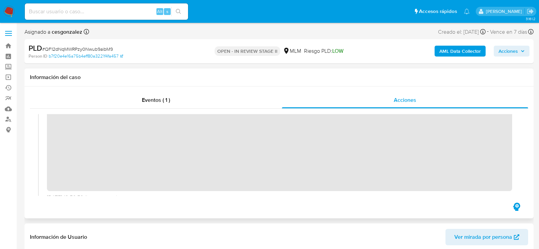
scroll to position [136, 0]
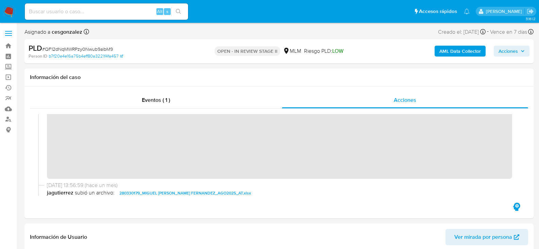
click at [510, 50] on span "Acciones" at bounding box center [508, 51] width 19 height 11
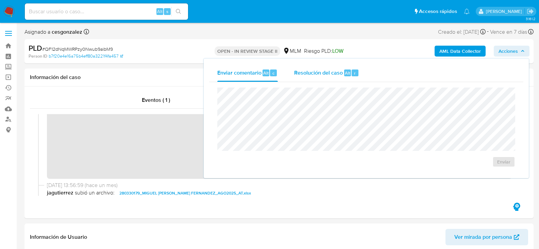
click at [308, 69] on div "Resolución del caso Alt r" at bounding box center [326, 73] width 65 height 18
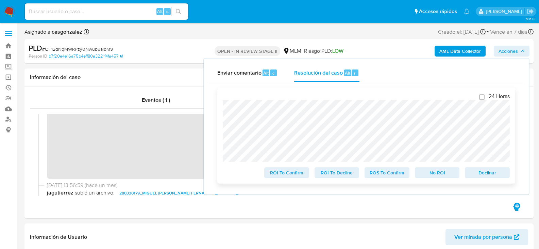
click at [382, 172] on span "ROS To Confirm" at bounding box center [386, 173] width 35 height 10
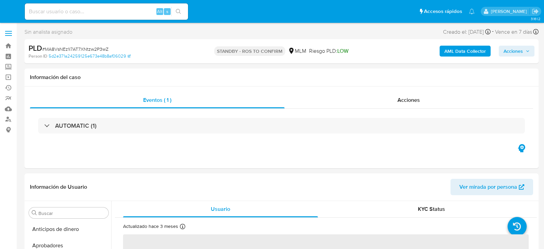
select select "10"
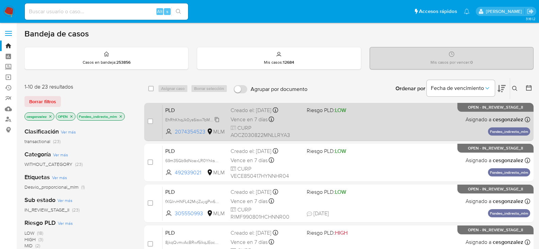
click at [217, 121] on span "EhRhKhqJk0ys6isw7bM68qT8" at bounding box center [193, 118] width 56 height 7
click at [245, 122] on span "Vence en 7 días" at bounding box center [249, 119] width 37 height 7
drag, startPoint x: 152, startPoint y: 121, endPoint x: 148, endPoint y: 122, distance: 4.7
click at [149, 122] on input "checkbox" at bounding box center [150, 120] width 5 height 5
checkbox input "true"
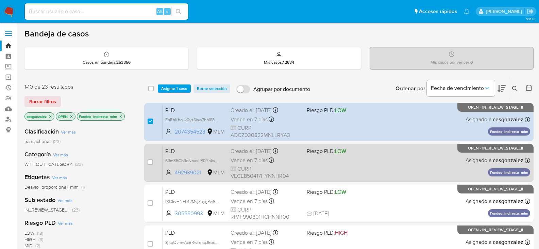
drag, startPoint x: 216, startPoint y: 161, endPoint x: 226, endPoint y: 161, distance: 9.9
click at [216, 161] on span "69m35Gb9dNoaxLR0YhksmfDQ" at bounding box center [195, 159] width 61 height 7
click at [247, 161] on span "Vence en 7 días" at bounding box center [249, 159] width 37 height 7
click at [152, 161] on input "checkbox" at bounding box center [150, 161] width 5 height 5
checkbox input "true"
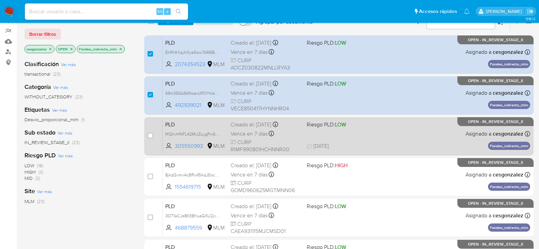
scroll to position [68, 0]
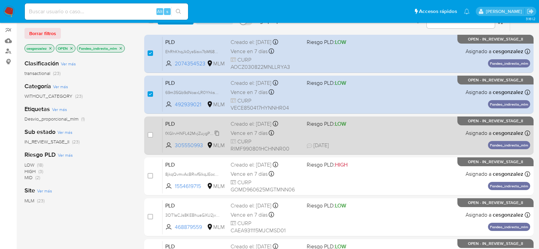
click at [213, 132] on span "fXGIrvHNFL42MvjZuygPw68V" at bounding box center [192, 132] width 55 height 7
click at [249, 134] on span "Vence en 7 días" at bounding box center [249, 132] width 37 height 7
click at [151, 134] on input "checkbox" at bounding box center [150, 134] width 5 height 5
checkbox input "true"
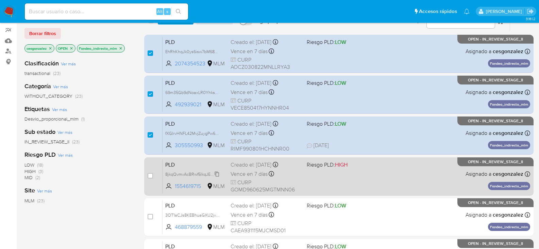
click at [218, 175] on span "8jkqQvmvAcBRwf5lkqJEockw" at bounding box center [192, 173] width 55 height 7
click at [241, 175] on span "Vence en 7 días" at bounding box center [249, 173] width 37 height 7
click at [153, 175] on div "case-item-checkbox No es posible asignar el caso" at bounding box center [155, 176] width 15 height 34
click at [150, 177] on input "checkbox" at bounding box center [150, 175] width 5 height 5
checkbox input "true"
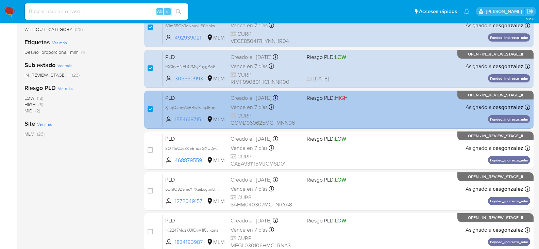
scroll to position [136, 0]
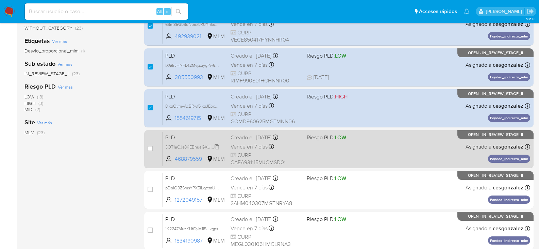
click at [214, 147] on span "3OT1aCJs8KEBhuaGXU2jv0mR" at bounding box center [195, 146] width 60 height 7
click at [251, 146] on span "Vence en 7 días" at bounding box center [249, 146] width 37 height 7
click at [151, 148] on input "checkbox" at bounding box center [150, 148] width 5 height 5
checkbox input "true"
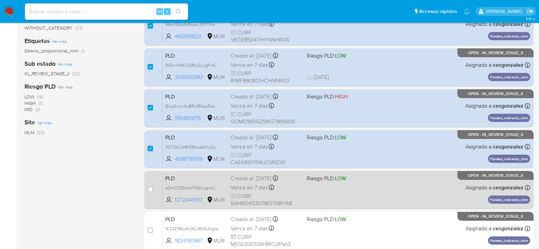
click at [219, 188] on span "pDnlO3ZSmsYPX5iLcgtmUtWs" at bounding box center [193, 186] width 57 height 7
click at [263, 193] on span "CURP SAHM040307MGTNRYA8" at bounding box center [266, 199] width 71 height 15
click at [147, 189] on div "case-item-checkbox No es posible asignar el caso PLD pDnlO3ZSmsYPX5iLcgtmUtWs 1…" at bounding box center [339, 190] width 390 height 38
click at [150, 191] on input "checkbox" at bounding box center [150, 188] width 5 height 5
checkbox input "true"
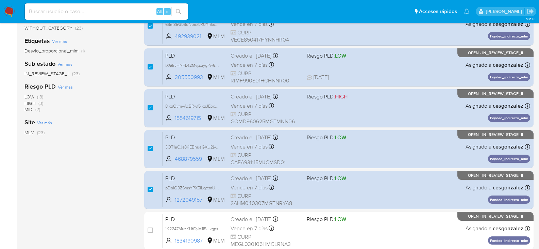
scroll to position [238, 0]
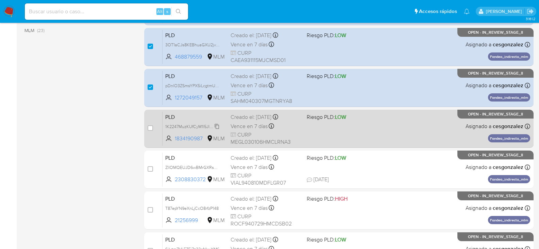
click at [220, 125] on icon at bounding box center [216, 125] width 5 height 5
click at [248, 126] on span "Vence en 7 días" at bounding box center [249, 125] width 37 height 7
click at [149, 128] on input "checkbox" at bounding box center [150, 127] width 5 height 5
checkbox input "true"
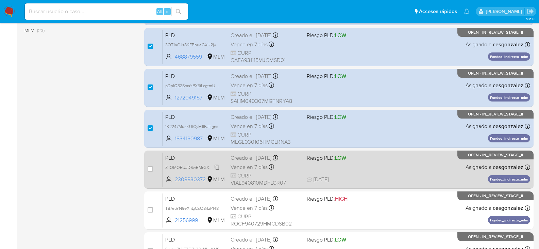
click at [216, 166] on span "ZlIOMQEUJD6wBMrGXRsFFFVl" at bounding box center [195, 166] width 60 height 7
click at [246, 172] on span "CURP VIAL940810MDFLGR07" at bounding box center [266, 179] width 71 height 15
click at [152, 169] on input "checkbox" at bounding box center [150, 168] width 5 height 5
checkbox input "true"
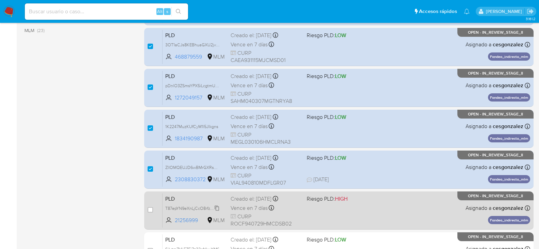
click at [213, 207] on span "T87epYN9eXnLjCcO8rfzP148" at bounding box center [191, 207] width 53 height 7
click at [252, 209] on span "Vence en 7 días" at bounding box center [249, 207] width 37 height 7
click at [150, 210] on input "checkbox" at bounding box center [150, 209] width 5 height 5
checkbox input "true"
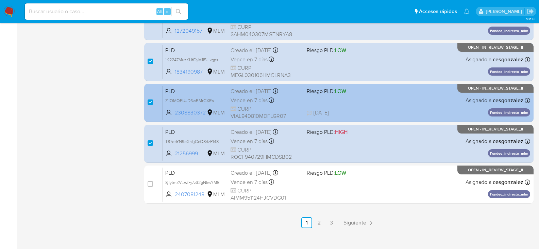
scroll to position [313, 0]
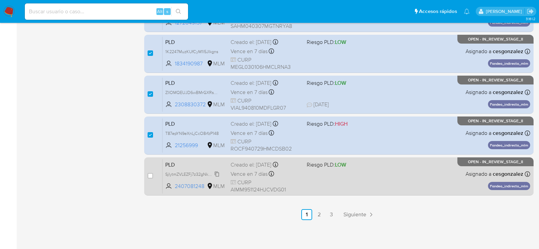
click at [217, 176] on span "SjIytmZVLEZFj7z32gNkwYM6" at bounding box center [192, 173] width 54 height 7
click at [247, 173] on span "Vence en 7 días" at bounding box center [249, 173] width 37 height 7
click at [151, 177] on input "checkbox" at bounding box center [150, 175] width 5 height 5
checkbox input "true"
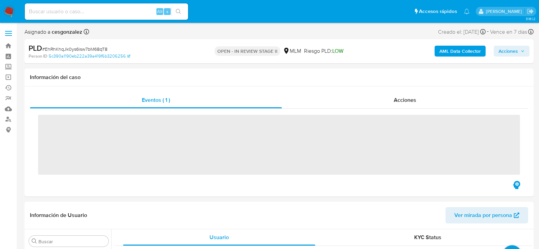
scroll to position [320, 0]
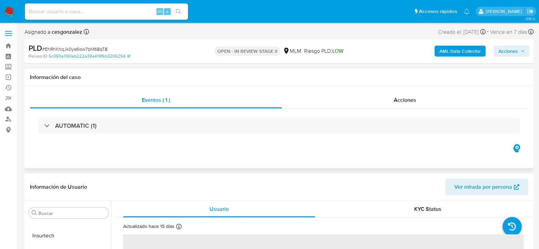
select select "10"
click at [398, 101] on span "Acciones" at bounding box center [405, 100] width 22 height 8
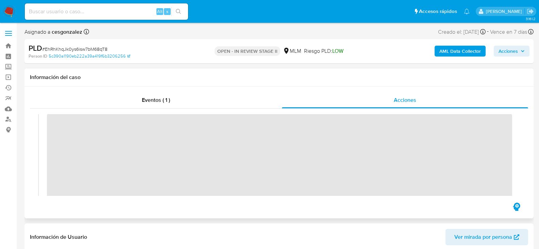
scroll to position [102, 0]
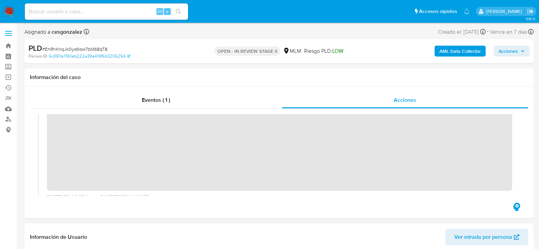
click at [512, 53] on span "Acciones" at bounding box center [508, 51] width 19 height 11
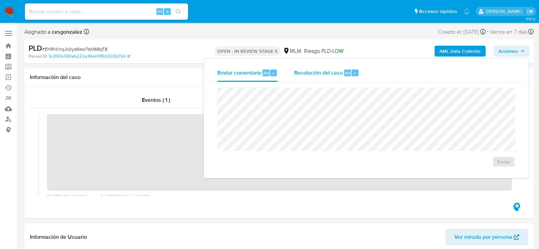
click at [324, 76] on span "Resolución del caso" at bounding box center [318, 73] width 49 height 8
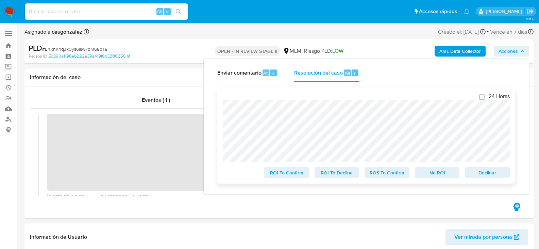
click at [387, 176] on span "ROS To Confirm" at bounding box center [386, 173] width 35 height 10
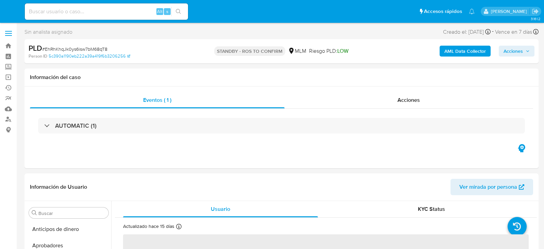
select select "10"
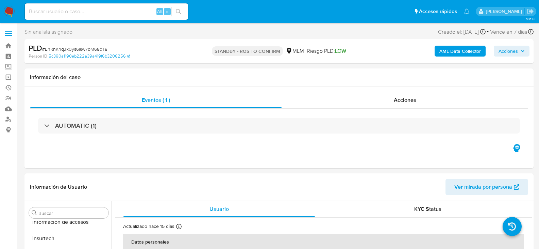
scroll to position [320, 0]
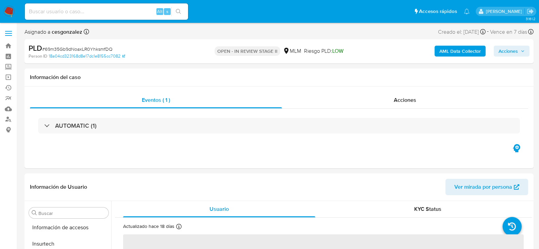
scroll to position [320, 0]
click at [407, 108] on div "Acciones" at bounding box center [405, 100] width 246 height 16
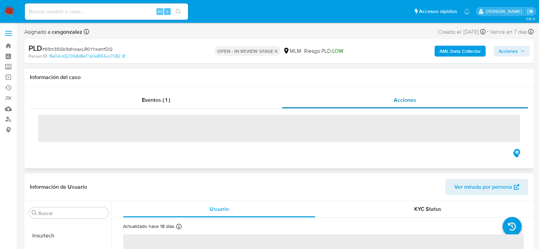
click at [404, 104] on div "Acciones" at bounding box center [405, 100] width 246 height 16
select select "10"
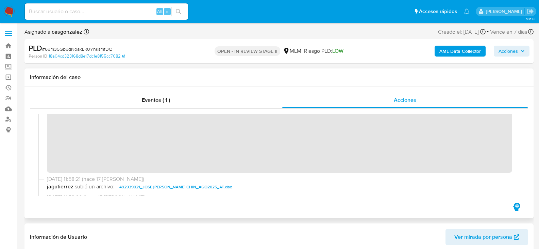
scroll to position [156, 0]
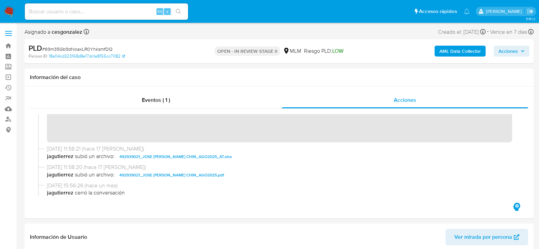
click at [517, 51] on span "Acciones" at bounding box center [508, 51] width 19 height 11
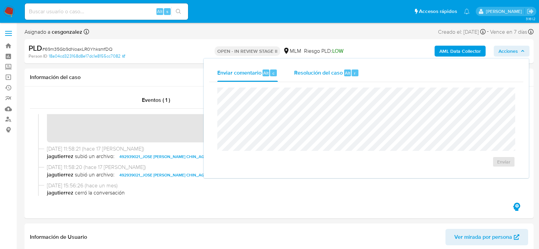
click at [328, 73] on span "Resolución del caso" at bounding box center [318, 73] width 49 height 8
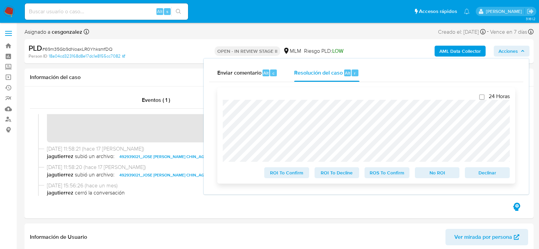
click at [376, 175] on span "ROS To Confirm" at bounding box center [386, 173] width 35 height 10
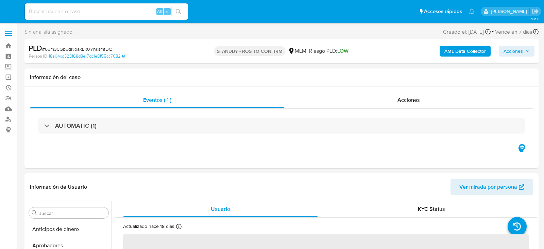
select select "10"
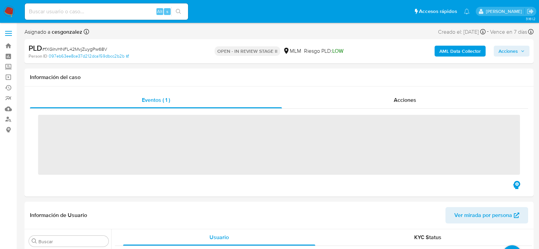
scroll to position [320, 0]
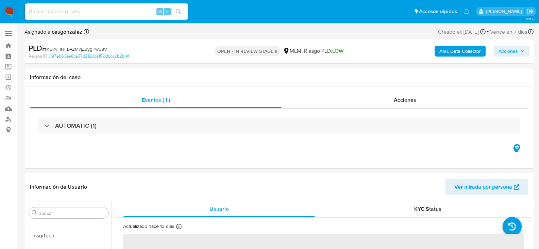
select select "10"
click at [412, 103] on span "Acciones" at bounding box center [405, 100] width 22 height 8
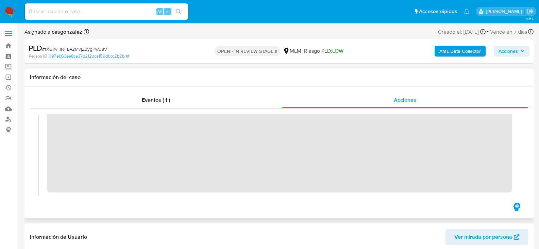
scroll to position [117, 0]
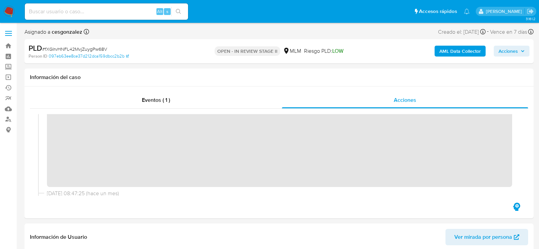
click at [522, 51] on icon "button" at bounding box center [523, 51] width 4 height 4
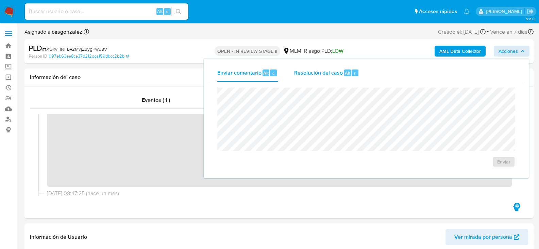
click at [299, 71] on span "Resolución del caso" at bounding box center [318, 73] width 49 height 8
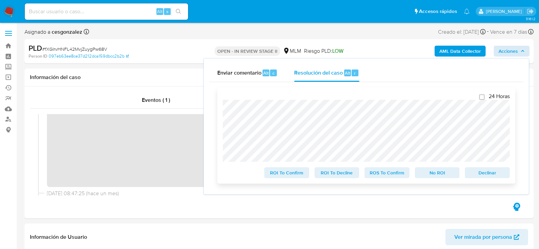
click at [383, 175] on span "ROS To Confirm" at bounding box center [386, 173] width 35 height 10
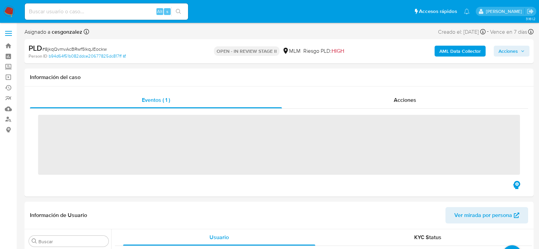
scroll to position [320, 0]
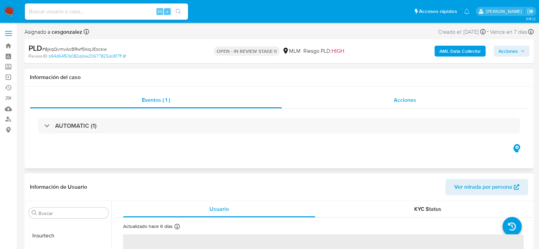
click at [392, 102] on div "Acciones" at bounding box center [405, 100] width 246 height 16
select select "10"
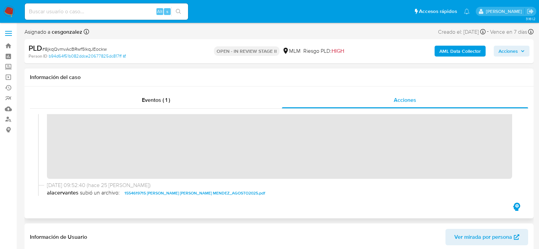
scroll to position [170, 0]
drag, startPoint x: 515, startPoint y: 50, endPoint x: 500, endPoint y: 57, distance: 16.0
click at [515, 50] on span "Acciones" at bounding box center [508, 51] width 19 height 11
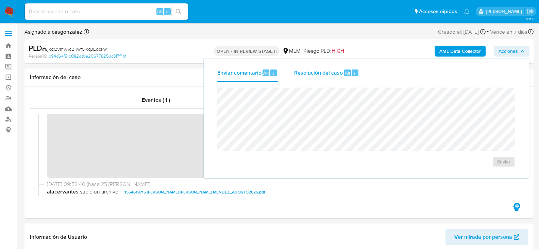
click at [303, 73] on span "Resolución del caso" at bounding box center [318, 73] width 49 height 8
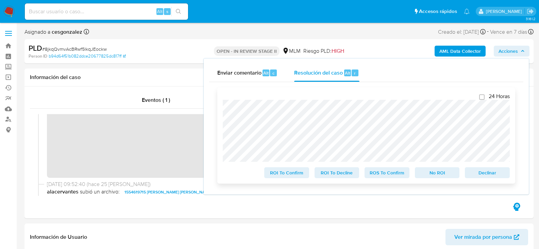
click at [376, 177] on span "ROS To Confirm" at bounding box center [386, 173] width 35 height 10
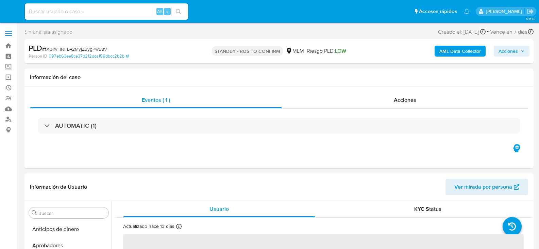
select select "10"
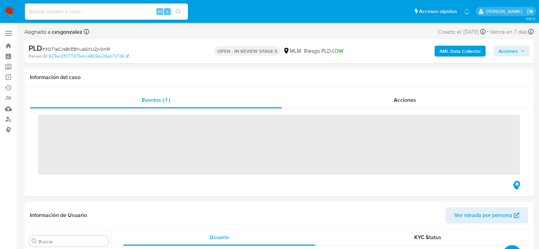
scroll to position [320, 0]
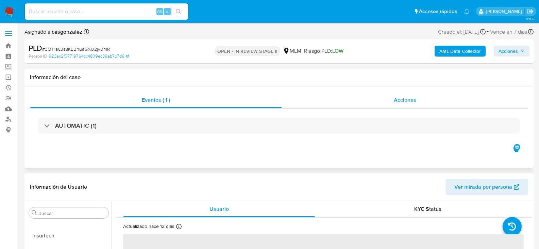
click at [404, 99] on div "Acciones" at bounding box center [405, 100] width 246 height 16
click at [404, 100] on span "Acciones" at bounding box center [405, 100] width 22 height 8
select select "10"
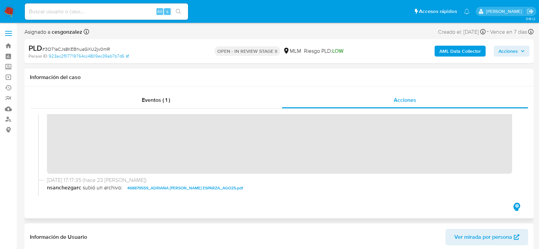
scroll to position [113, 0]
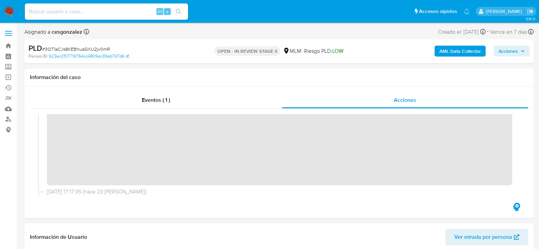
drag, startPoint x: 516, startPoint y: 53, endPoint x: 493, endPoint y: 56, distance: 23.0
click at [516, 53] on span "Acciones" at bounding box center [508, 51] width 19 height 11
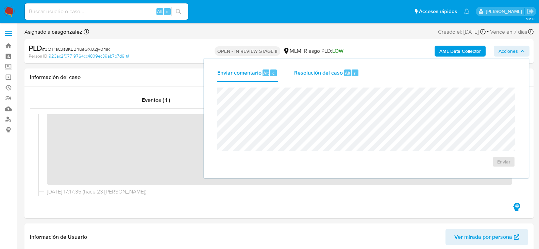
click at [324, 72] on span "Resolución del caso" at bounding box center [318, 73] width 49 height 8
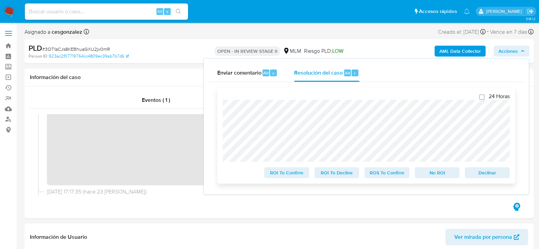
click at [382, 175] on span "ROS To Confirm" at bounding box center [386, 173] width 35 height 10
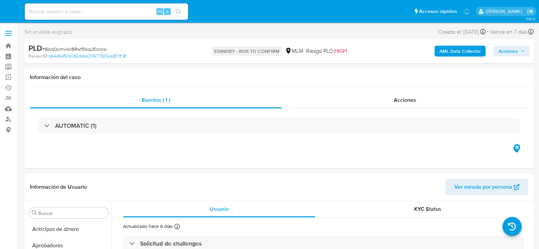
select select "10"
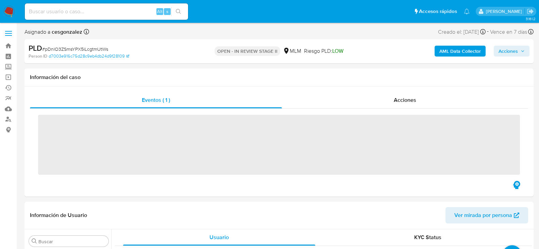
scroll to position [320, 0]
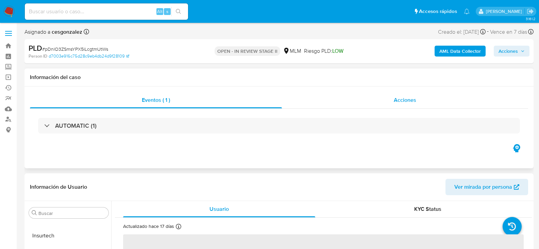
click at [394, 102] on span "Acciones" at bounding box center [405, 100] width 22 height 8
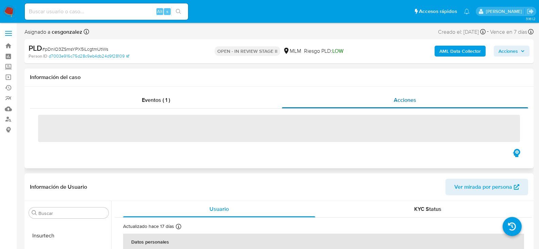
select select "10"
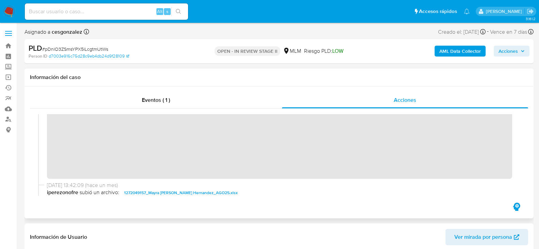
scroll to position [136, 0]
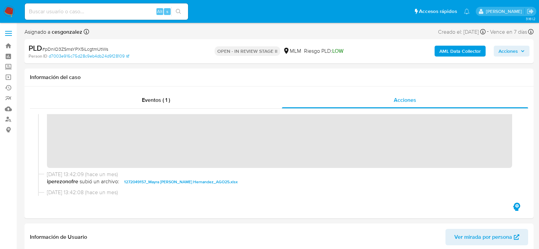
click at [516, 50] on span "Acciones" at bounding box center [508, 51] width 19 height 11
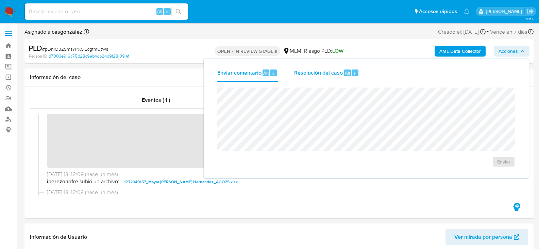
click at [324, 75] on span "Resolución del caso" at bounding box center [318, 73] width 49 height 8
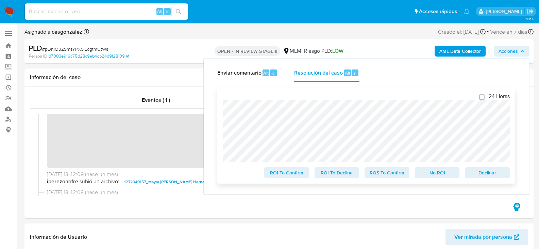
click at [388, 172] on span "ROS To Confirm" at bounding box center [386, 173] width 35 height 10
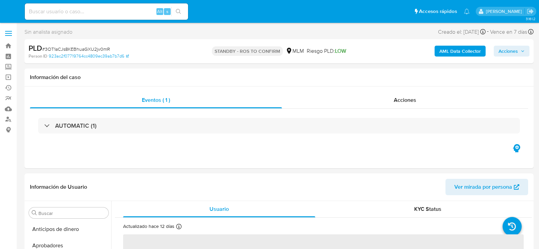
select select "10"
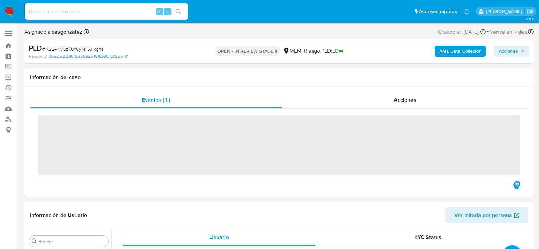
scroll to position [320, 0]
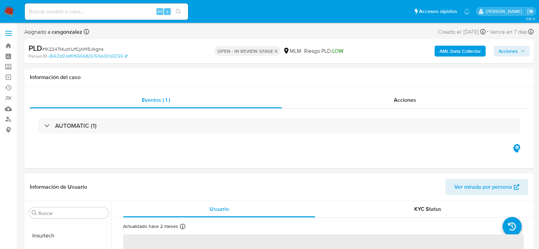
select select "10"
click at [383, 111] on div "AUTOMATIC (1)" at bounding box center [279, 126] width 498 height 34
click at [395, 102] on span "Acciones" at bounding box center [405, 100] width 22 height 8
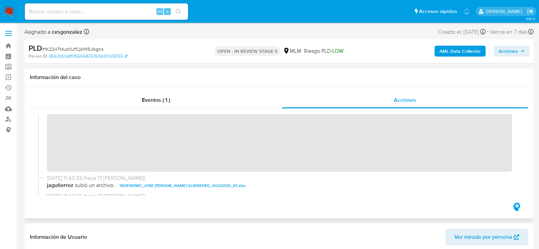
scroll to position [138, 0]
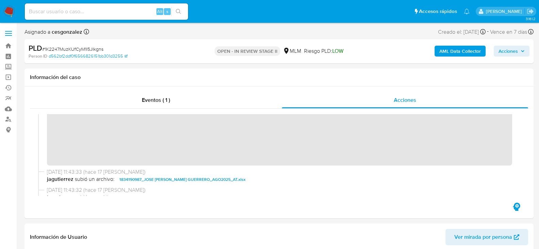
click at [507, 55] on span "Acciones" at bounding box center [508, 51] width 19 height 11
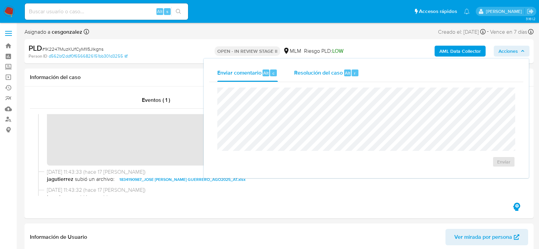
click at [304, 72] on span "Resolución del caso" at bounding box center [318, 73] width 49 height 8
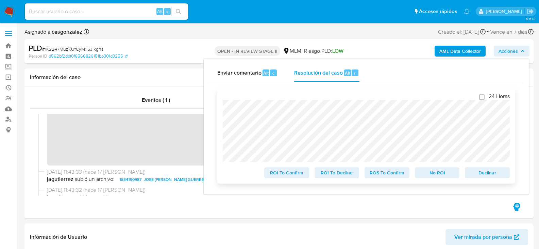
click at [384, 177] on span "ROS To Confirm" at bounding box center [386, 173] width 35 height 10
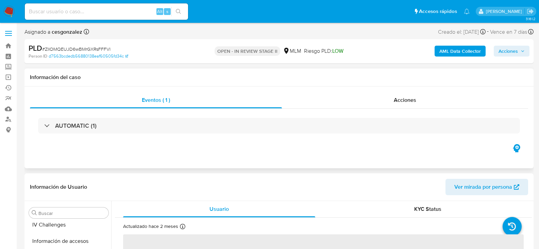
scroll to position [320, 0]
click at [405, 100] on span "Acciones" at bounding box center [405, 100] width 22 height 8
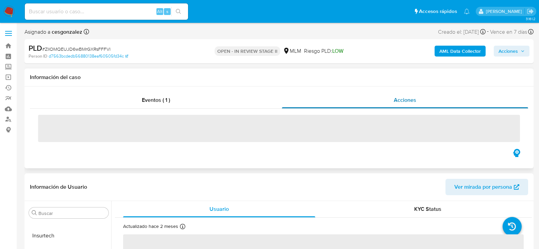
click at [400, 98] on span "Acciones" at bounding box center [405, 100] width 22 height 8
select select "10"
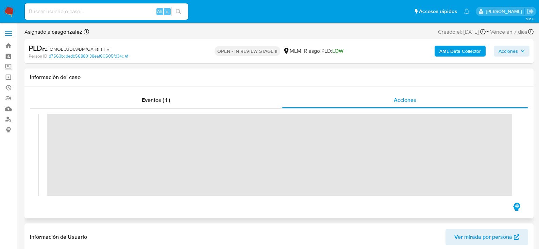
scroll to position [136, 0]
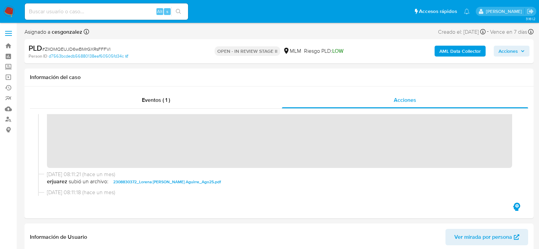
click at [519, 48] on span "Acciones" at bounding box center [512, 51] width 26 height 10
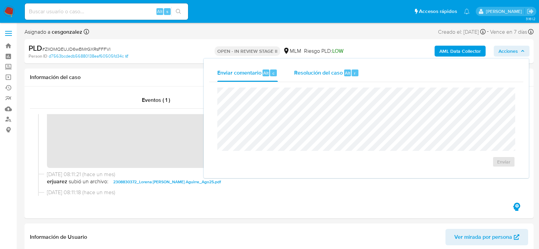
click at [328, 72] on span "Resolución del caso" at bounding box center [318, 73] width 49 height 8
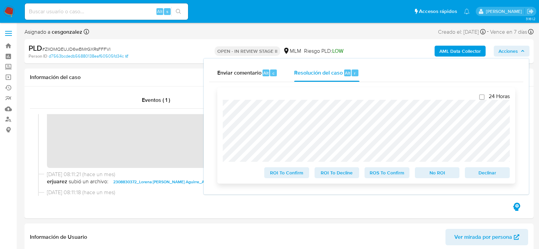
click at [398, 174] on span "ROS To Confirm" at bounding box center [386, 173] width 35 height 10
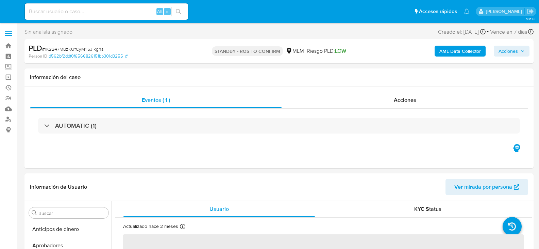
select select "10"
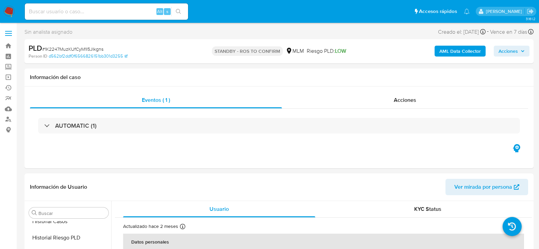
scroll to position [302, 0]
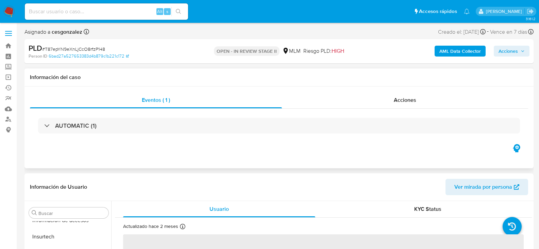
scroll to position [320, 0]
click at [400, 103] on span "Acciones" at bounding box center [405, 100] width 22 height 8
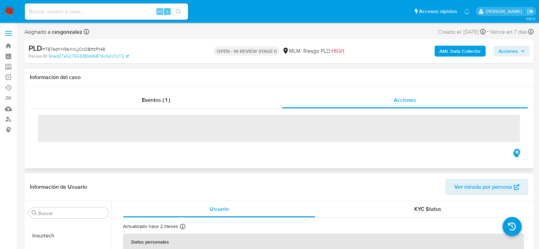
select select "10"
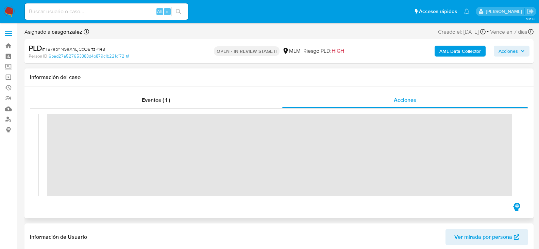
scroll to position [136, 0]
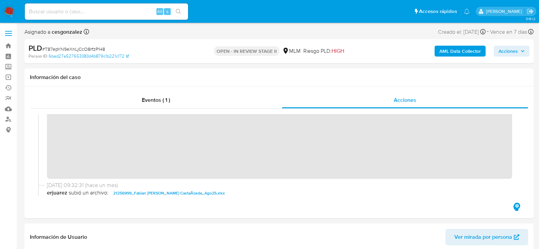
click at [516, 54] on span "Acciones" at bounding box center [508, 51] width 19 height 11
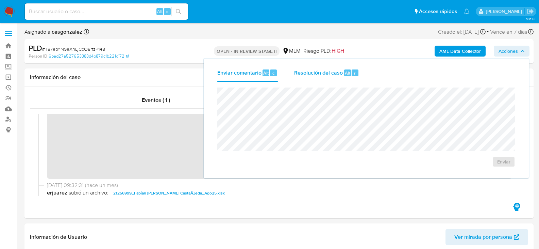
click at [324, 72] on span "Resolución del caso" at bounding box center [318, 73] width 49 height 8
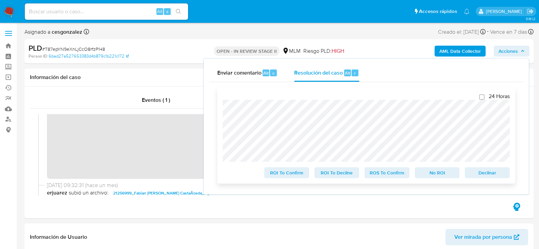
click at [384, 175] on span "ROS To Confirm" at bounding box center [386, 173] width 35 height 10
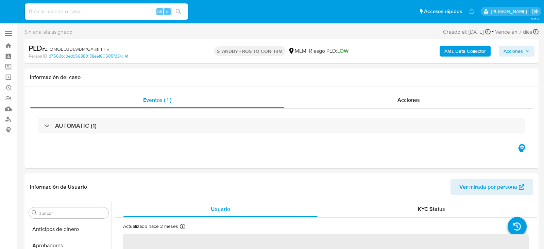
select select "10"
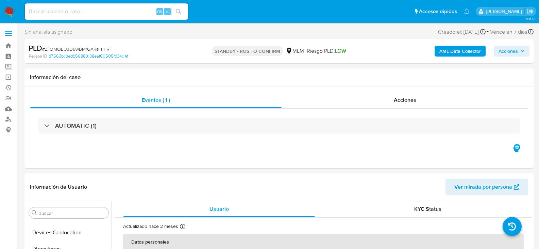
scroll to position [306, 0]
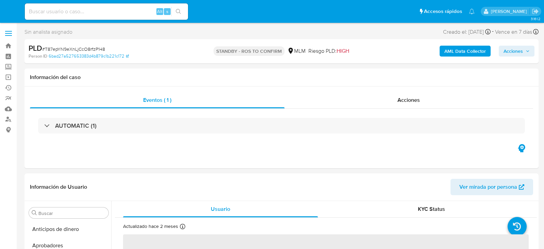
select select "10"
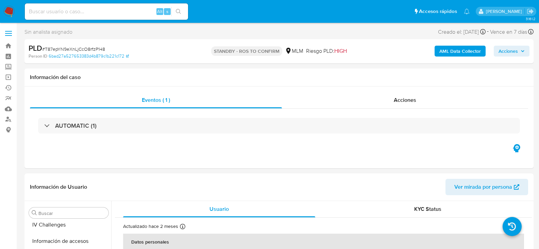
scroll to position [317, 0]
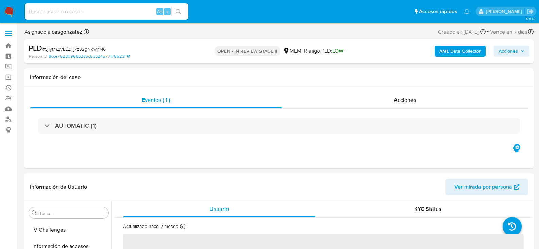
scroll to position [320, 0]
select select "10"
click at [406, 100] on span "Acciones" at bounding box center [405, 100] width 22 height 8
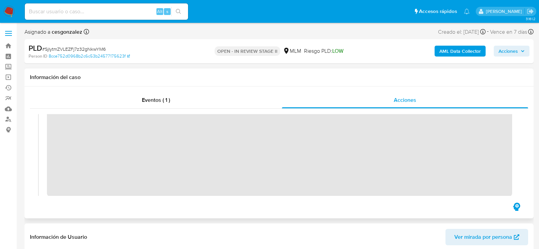
scroll to position [110, 0]
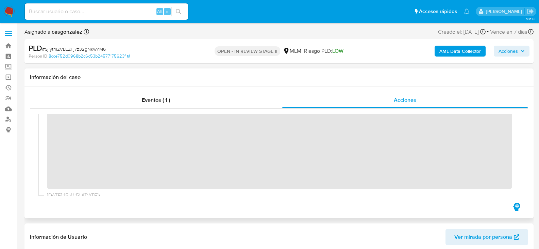
click at [169, 189] on div "19/08/2025 15:42:05 (hace un mes) El caso pasó a estado STANDBY_ROI_PROPOSAL po…" at bounding box center [279, 124] width 482 height 134
click at [509, 50] on span "Acciones" at bounding box center [508, 51] width 19 height 11
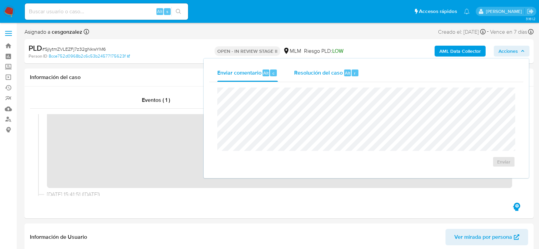
click at [320, 69] on span "Resolución del caso" at bounding box center [318, 73] width 49 height 8
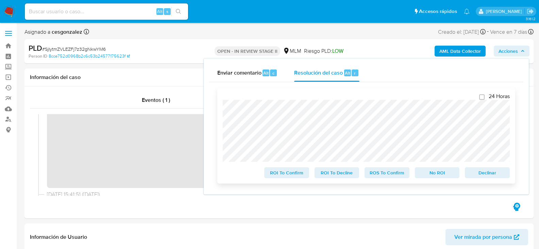
click at [390, 175] on span "ROS To Confirm" at bounding box center [386, 173] width 35 height 10
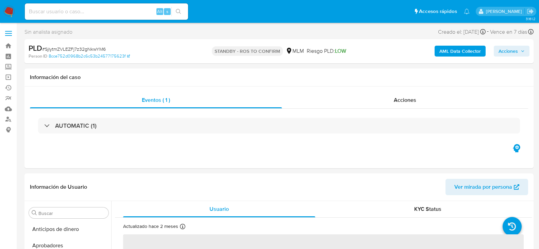
select select "10"
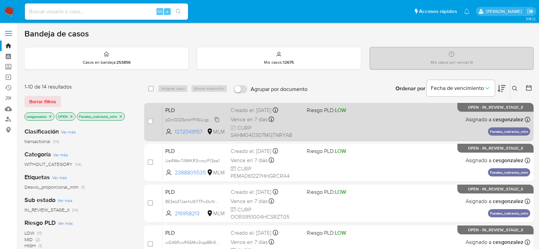
click at [215, 118] on span "pDnlO3ZSmsYPX5iLcgtmUtWs" at bounding box center [193, 118] width 57 height 7
click at [242, 120] on span "Vence en 7 días" at bounding box center [249, 119] width 37 height 7
click at [150, 119] on input "checkbox" at bounding box center [150, 120] width 5 height 5
checkbox input "true"
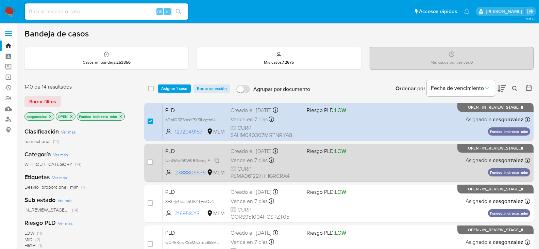
click at [216, 160] on span "Ua4Wav7i9WKR3vvoylF13pa1" at bounding box center [192, 159] width 54 height 7
click at [254, 160] on span "Vence en 7 días" at bounding box center [249, 159] width 37 height 7
click at [150, 161] on input "checkbox" at bounding box center [150, 161] width 5 height 5
checkbox input "true"
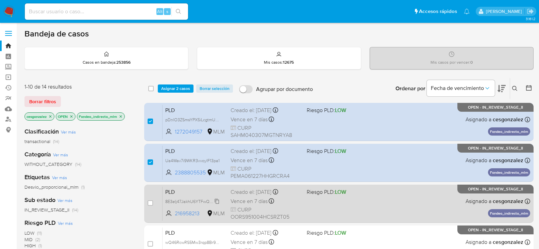
click at [216, 200] on span "8E3eIj47JakhU6YTFwQvNuqH" at bounding box center [193, 200] width 57 height 7
click at [245, 201] on span "Vence en 7 días" at bounding box center [249, 200] width 37 height 7
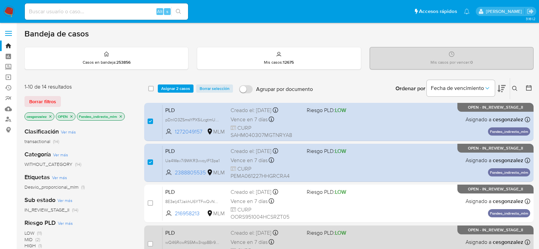
scroll to position [34, 0]
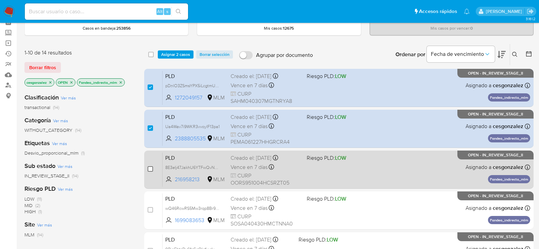
click at [151, 168] on input "checkbox" at bounding box center [150, 168] width 5 height 5
checkbox input "true"
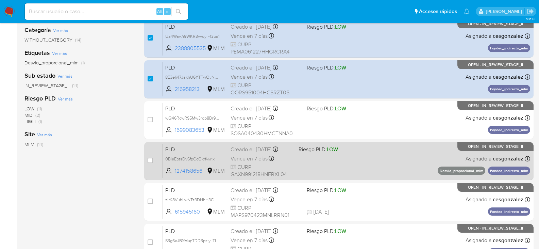
scroll to position [136, 0]
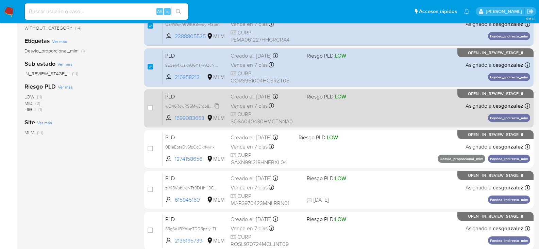
click at [215, 105] on span "wQ46RcwRS5Mw3rqp8Br9BWXn" at bounding box center [196, 105] width 62 height 7
click at [243, 100] on div "PLD wQ46RcwRS5Mw3rqp8Br9BWXn Copiado Copiado 1699083653 MLM Riesgo PLD: LOW Cre…" at bounding box center [347, 108] width 368 height 34
click at [151, 105] on input "checkbox" at bounding box center [150, 107] width 5 height 5
checkbox input "true"
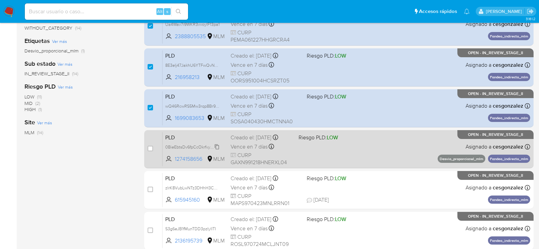
click at [216, 147] on icon at bounding box center [217, 146] width 4 height 5
click at [243, 146] on span "Vence en 7 días" at bounding box center [249, 146] width 37 height 7
drag, startPoint x: 149, startPoint y: 149, endPoint x: 152, endPoint y: 154, distance: 5.9
click at [150, 149] on input "checkbox" at bounding box center [150, 148] width 5 height 5
checkbox input "true"
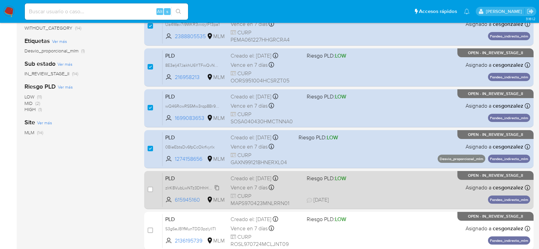
drag, startPoint x: 217, startPoint y: 187, endPoint x: 228, endPoint y: 190, distance: 11.2
click at [217, 187] on span "zlrK8VubLwNTz3DHhH3ChSX7" at bounding box center [194, 186] width 58 height 7
click at [255, 190] on span "Vence en 7 días" at bounding box center [249, 187] width 37 height 7
drag, startPoint x: 149, startPoint y: 189, endPoint x: 159, endPoint y: 187, distance: 10.1
click at [149, 189] on input "checkbox" at bounding box center [150, 188] width 5 height 5
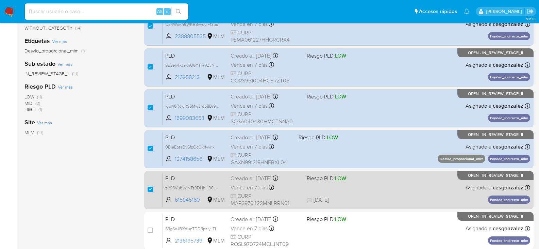
checkbox input "true"
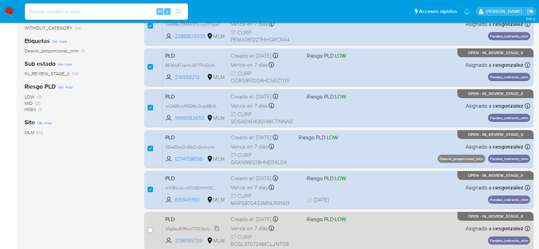
click at [215, 228] on span "S3g6eJB1fMunTDD3pzIylITI" at bounding box center [190, 227] width 51 height 7
click at [245, 233] on span "CURP ROSL970724MCLJNT09" at bounding box center [266, 240] width 71 height 15
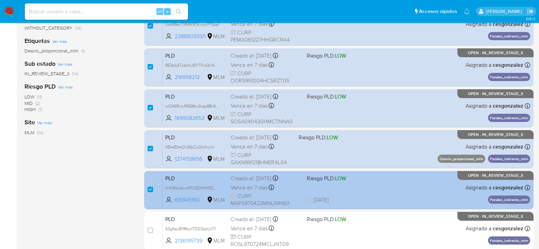
scroll to position [238, 0]
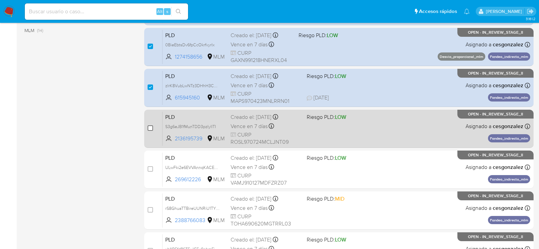
click at [151, 128] on input "checkbox" at bounding box center [150, 127] width 5 height 5
checkbox input "true"
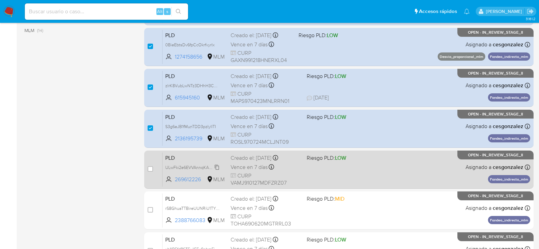
click at [217, 167] on span "ULwFki2e6EVVAnnqKACEZ4r7" at bounding box center [193, 166] width 57 height 7
click at [249, 170] on span "Vence en 7 días" at bounding box center [249, 166] width 37 height 7
click at [150, 169] on input "checkbox" at bounding box center [150, 168] width 5 height 5
checkbox input "true"
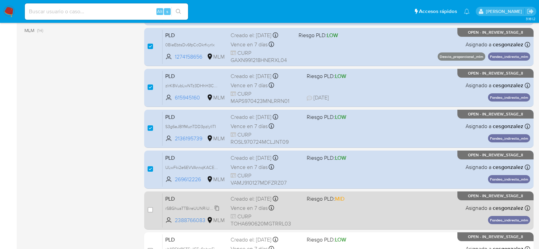
click at [217, 208] on span "rS8GhuaTTBireUUNRiU1TYkp" at bounding box center [192, 207] width 55 height 7
click at [252, 208] on span "Vence en 7 días" at bounding box center [249, 207] width 37 height 7
click at [153, 212] on input "checkbox" at bounding box center [150, 209] width 5 height 5
checkbox input "true"
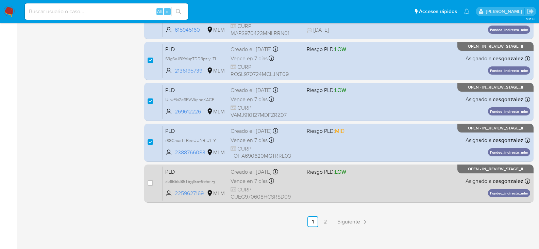
scroll to position [306, 0]
click at [215, 180] on span "xb1IB5fd86T5yjI55v9ehmFj" at bounding box center [190, 180] width 50 height 7
click at [242, 179] on span "Vence en 7 días" at bounding box center [249, 180] width 37 height 7
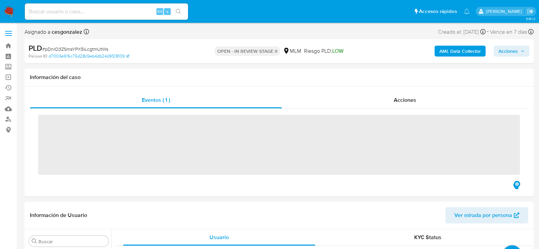
scroll to position [320, 0]
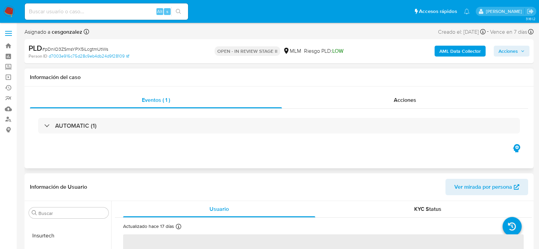
select select "10"
click at [390, 95] on div "Acciones" at bounding box center [405, 100] width 246 height 16
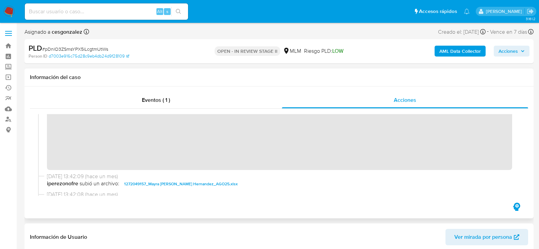
scroll to position [110, 0]
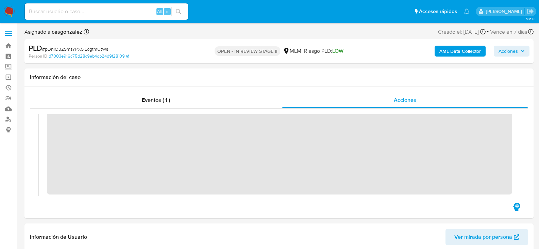
click at [511, 53] on span "Acciones" at bounding box center [508, 51] width 19 height 11
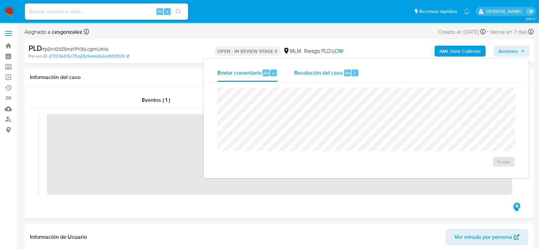
click at [294, 77] on div "Resolución del caso Alt r" at bounding box center [326, 73] width 65 height 18
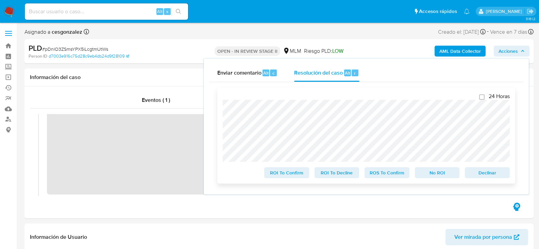
click at [394, 177] on span "ROS To Confirm" at bounding box center [386, 173] width 35 height 10
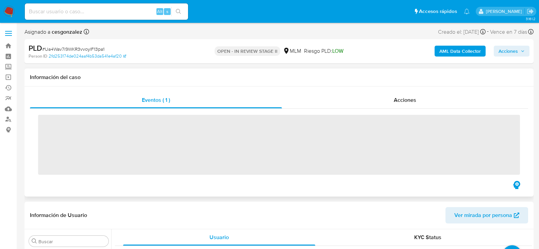
scroll to position [320, 0]
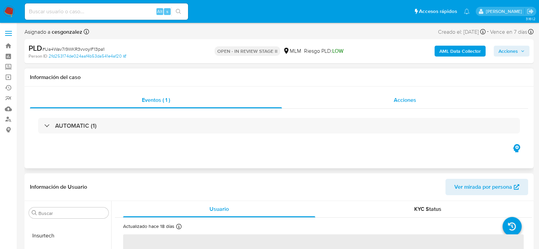
click at [408, 100] on span "Acciones" at bounding box center [405, 100] width 22 height 8
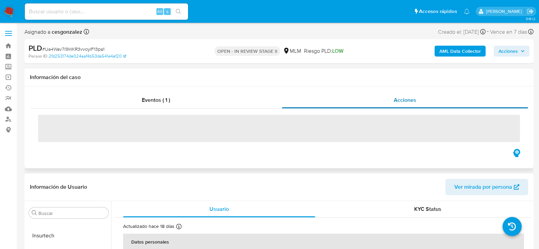
select select "10"
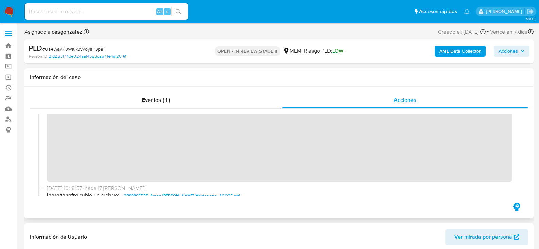
scroll to position [125, 0]
click at [509, 54] on span "Acciones" at bounding box center [508, 51] width 19 height 11
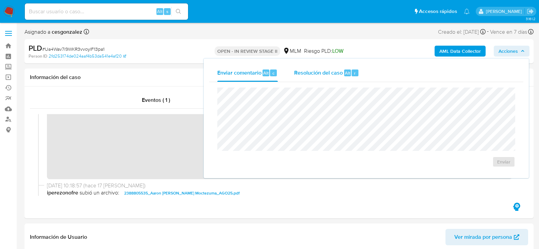
click at [338, 69] on span "Resolución del caso" at bounding box center [318, 73] width 49 height 8
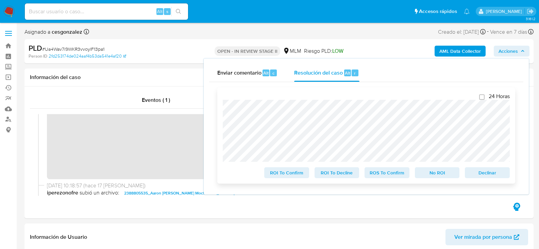
click at [376, 173] on span "ROS To Confirm" at bounding box center [386, 173] width 35 height 10
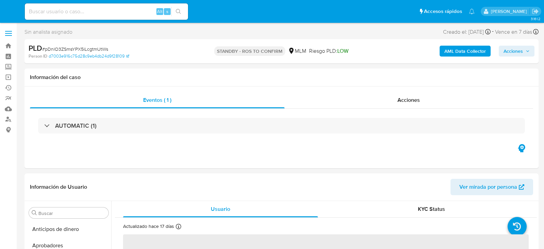
select select "10"
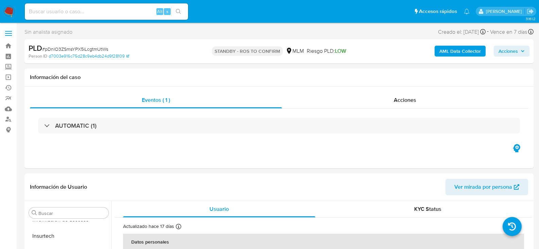
scroll to position [320, 0]
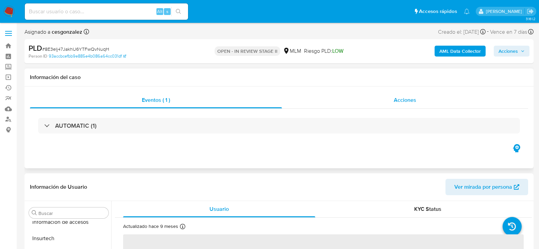
scroll to position [320, 0]
click at [411, 99] on span "Acciones" at bounding box center [405, 100] width 22 height 8
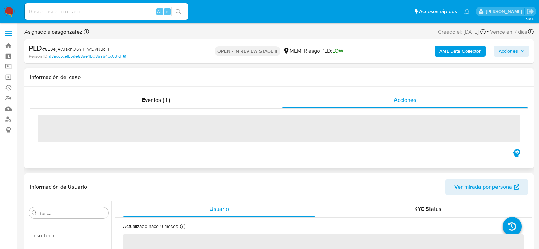
select select "10"
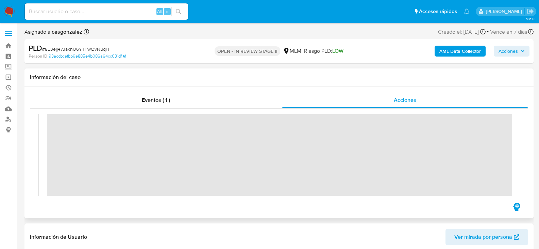
scroll to position [136, 0]
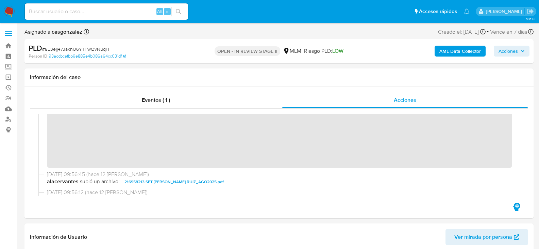
click at [522, 55] on span "Acciones" at bounding box center [512, 51] width 26 height 10
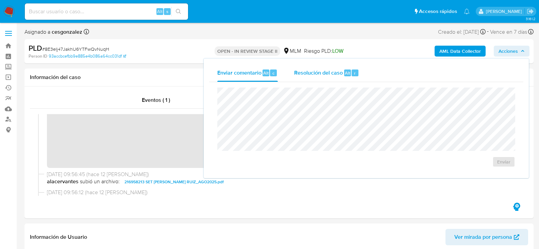
click at [287, 75] on button "Resolución del caso Alt r" at bounding box center [326, 73] width 81 height 18
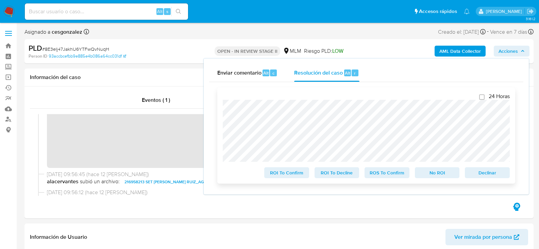
click at [392, 177] on span "ROS To Confirm" at bounding box center [386, 173] width 35 height 10
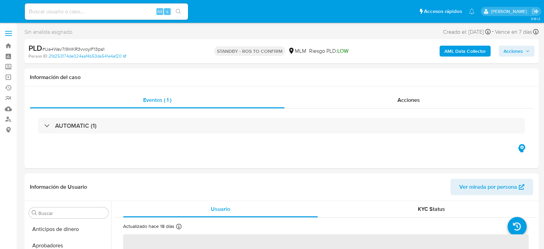
select select "10"
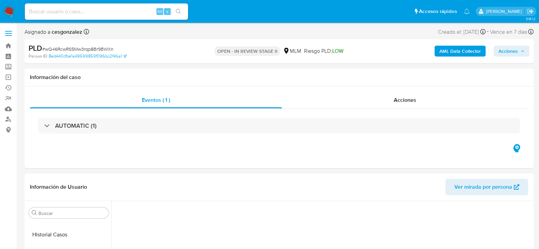
scroll to position [320, 0]
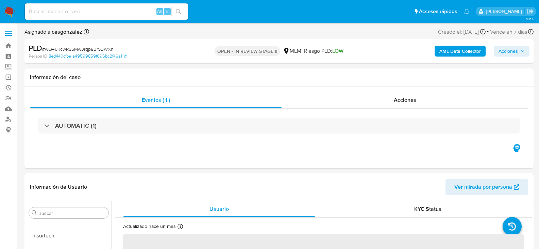
select select "10"
drag, startPoint x: 400, startPoint y: 99, endPoint x: 397, endPoint y: 101, distance: 3.5
click at [400, 99] on span "Acciones" at bounding box center [405, 100] width 22 height 8
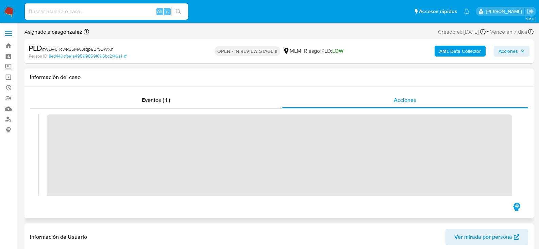
scroll to position [102, 0]
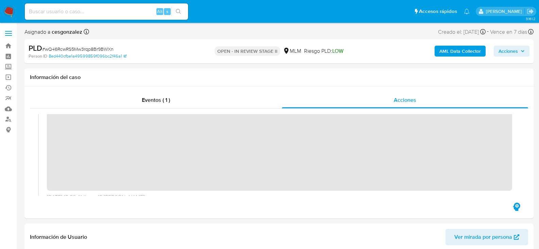
click at [517, 46] on span "Acciones" at bounding box center [508, 51] width 19 height 11
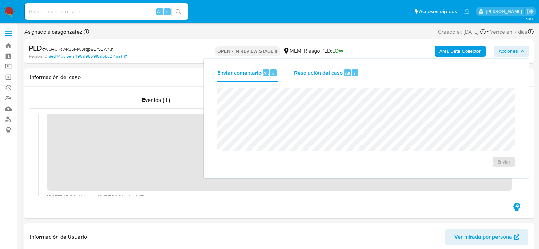
click at [311, 75] on span "Resolución del caso" at bounding box center [318, 73] width 49 height 8
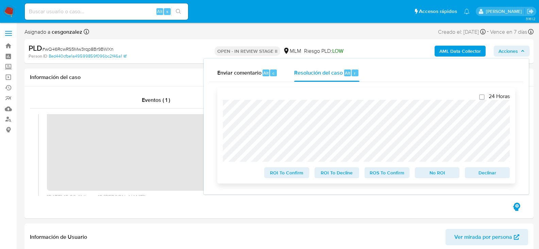
click at [383, 177] on span "ROS To Confirm" at bounding box center [386, 173] width 35 height 10
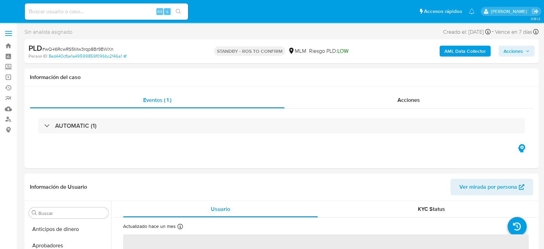
select select "10"
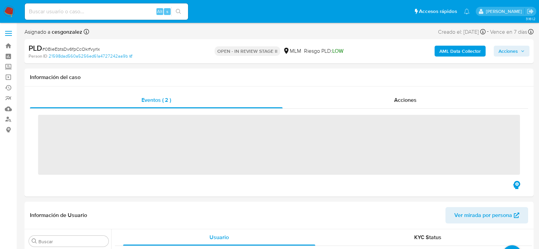
scroll to position [320, 0]
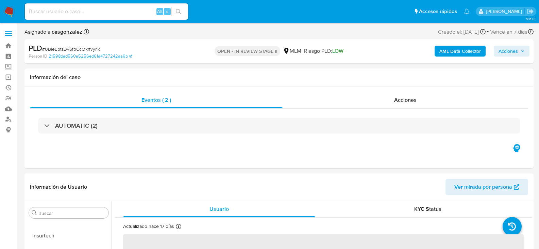
select select "10"
click at [403, 107] on div "Acciones" at bounding box center [406, 100] width 246 height 16
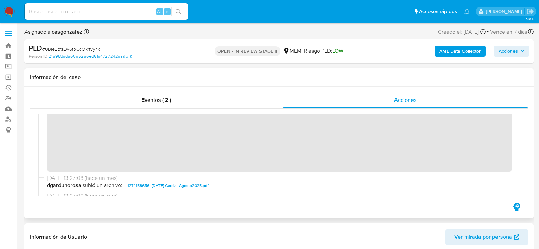
scroll to position [139, 0]
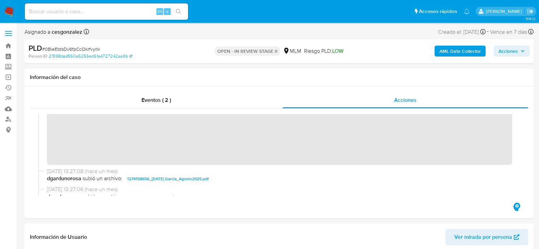
click at [511, 53] on span "Acciones" at bounding box center [508, 51] width 19 height 11
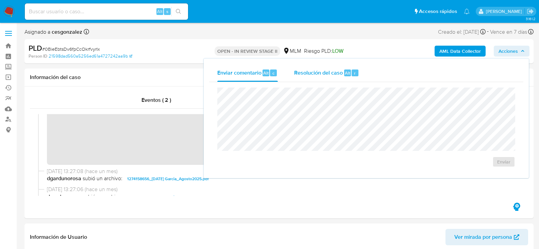
click at [331, 74] on span "Resolución del caso" at bounding box center [318, 73] width 49 height 8
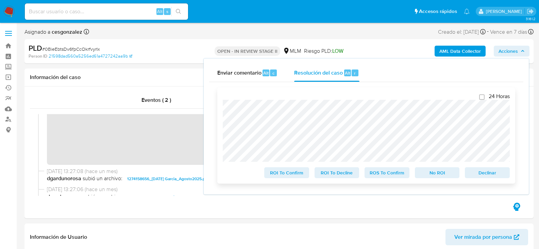
click at [386, 174] on span "ROS To Confirm" at bounding box center [386, 173] width 35 height 10
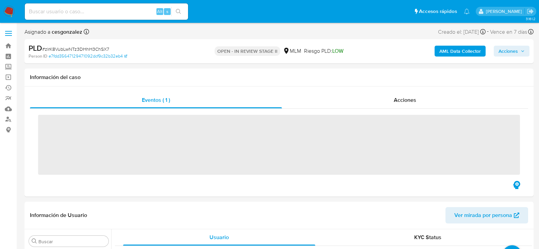
scroll to position [320, 0]
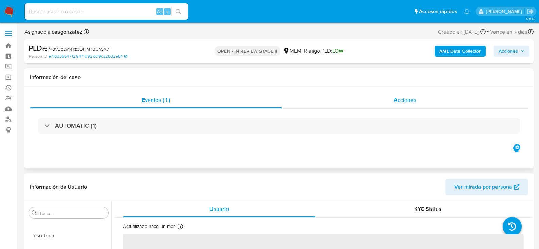
drag, startPoint x: 408, startPoint y: 101, endPoint x: 376, endPoint y: 104, distance: 31.4
click at [408, 101] on span "Acciones" at bounding box center [405, 100] width 22 height 8
select select "10"
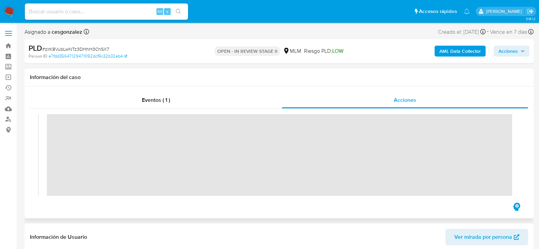
scroll to position [136, 0]
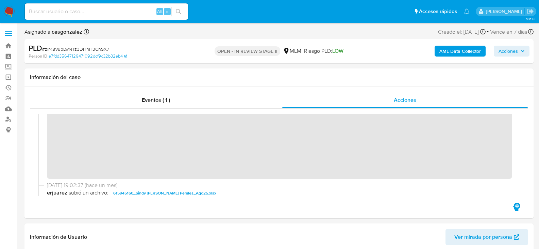
click at [512, 49] on span "Acciones" at bounding box center [508, 51] width 19 height 11
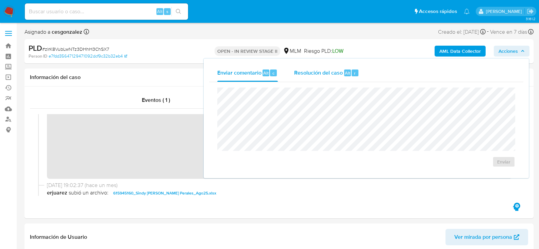
click at [328, 69] on span "Resolución del caso" at bounding box center [318, 73] width 49 height 8
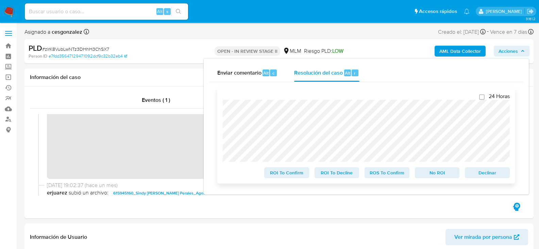
click at [386, 172] on span "ROS To Confirm" at bounding box center [386, 173] width 35 height 10
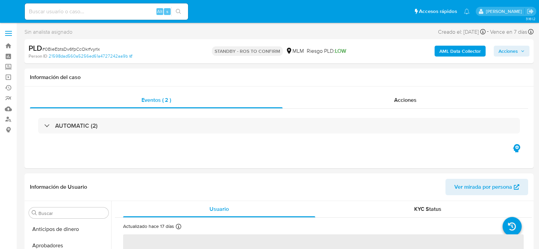
select select "10"
click at [403, 101] on span "Acciones" at bounding box center [405, 100] width 22 height 8
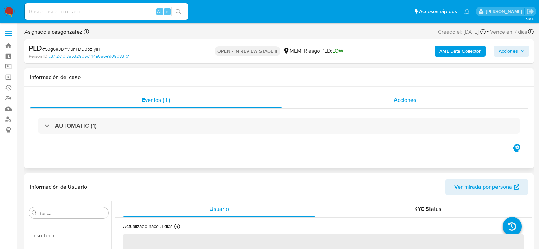
select select "10"
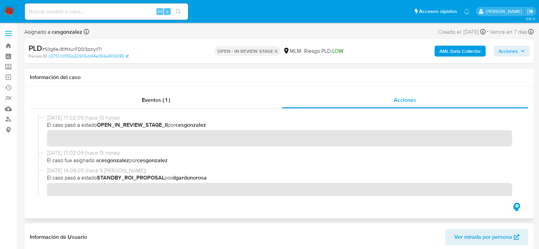
scroll to position [102, 0]
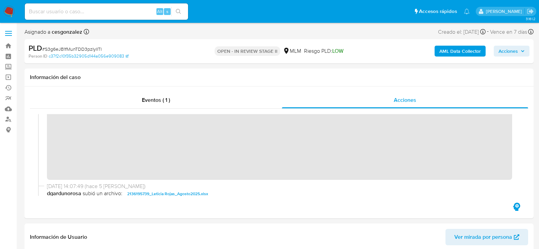
click at [520, 51] on span "Acciones" at bounding box center [512, 51] width 26 height 10
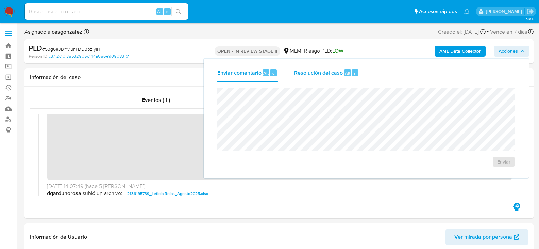
click at [305, 73] on span "Resolución del caso" at bounding box center [318, 73] width 49 height 8
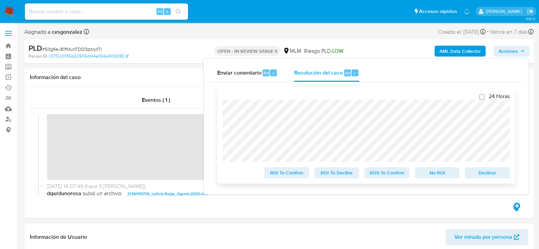
click at [374, 176] on span "ROS To Confirm" at bounding box center [386, 173] width 35 height 10
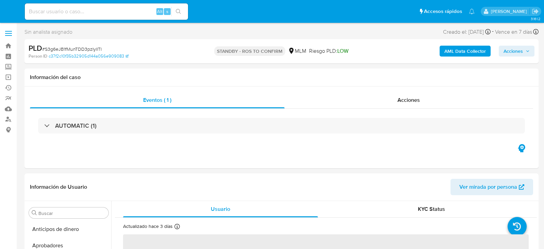
select select "10"
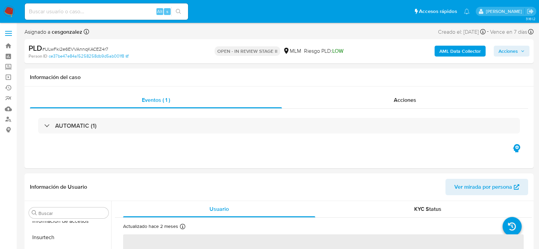
scroll to position [320, 0]
click at [396, 99] on span "Acciones" at bounding box center [405, 100] width 22 height 8
select select "10"
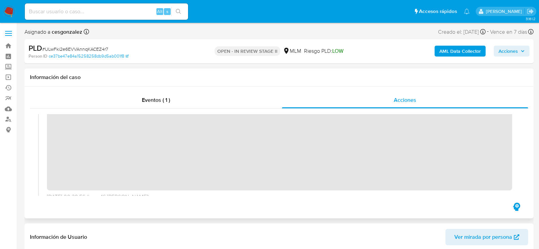
scroll to position [102, 0]
click at [516, 50] on span "Acciones" at bounding box center [508, 51] width 19 height 11
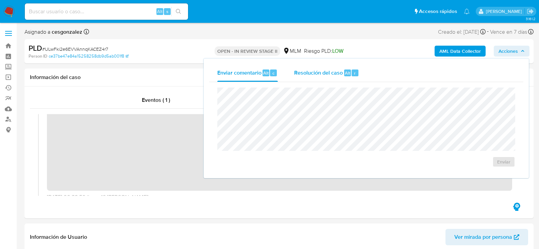
click at [309, 73] on span "Resolución del caso" at bounding box center [318, 73] width 49 height 8
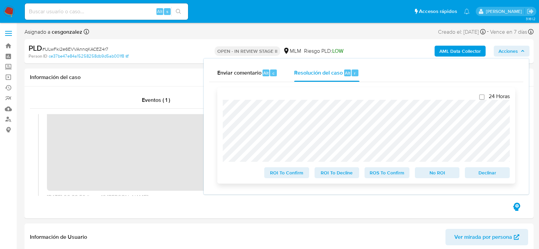
click at [388, 175] on span "ROS To Confirm" at bounding box center [386, 173] width 35 height 10
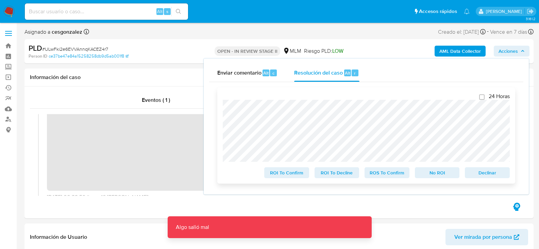
click at [384, 177] on span "ROS To Confirm" at bounding box center [386, 173] width 35 height 10
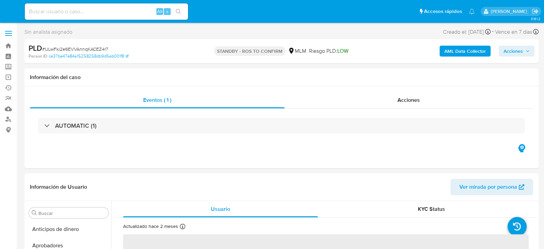
select select "10"
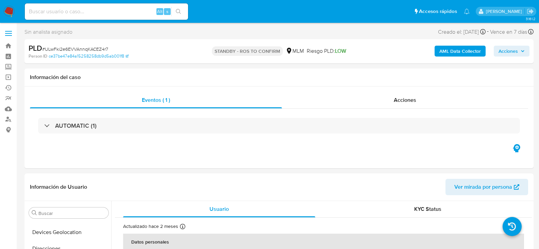
scroll to position [299, 0]
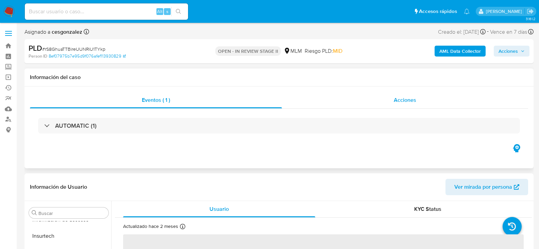
scroll to position [320, 0]
click at [402, 100] on span "Acciones" at bounding box center [405, 100] width 22 height 8
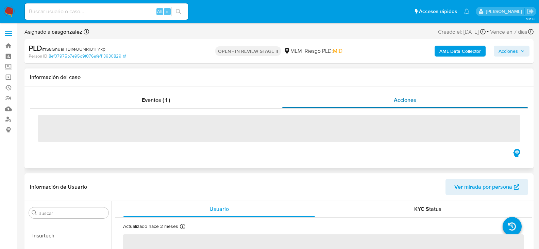
select select "10"
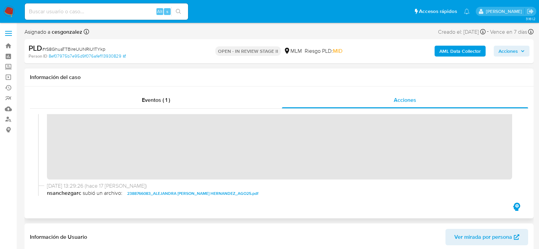
scroll to position [136, 0]
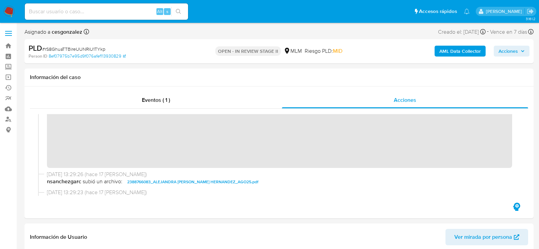
click at [515, 53] on span "Acciones" at bounding box center [508, 51] width 19 height 11
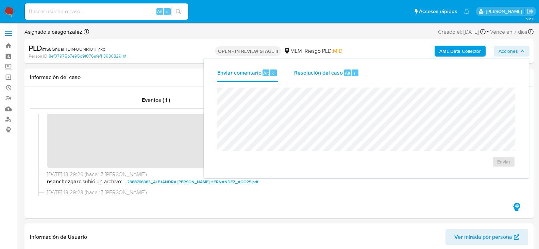
click at [318, 72] on span "Resolución del caso" at bounding box center [318, 73] width 49 height 8
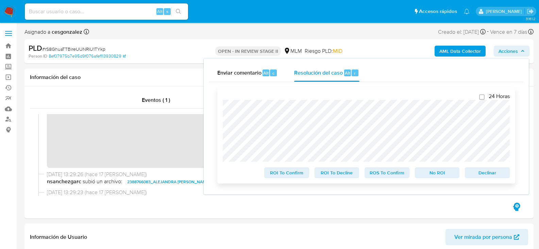
click at [385, 175] on span "ROS To Confirm" at bounding box center [386, 173] width 35 height 10
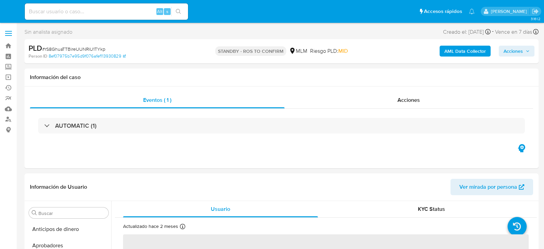
select select "10"
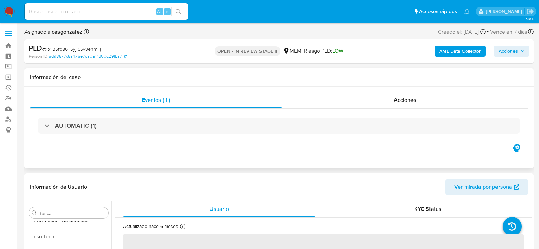
scroll to position [320, 0]
select select "10"
click at [403, 97] on span "Acciones" at bounding box center [405, 100] width 22 height 8
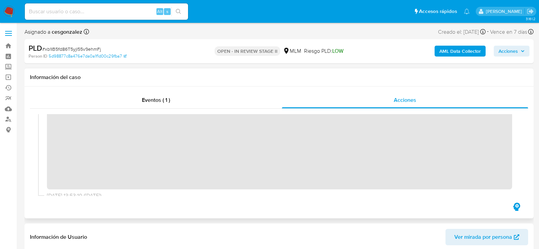
scroll to position [136, 0]
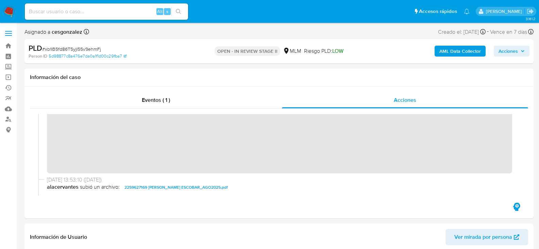
click at [506, 51] on span "Acciones" at bounding box center [508, 51] width 19 height 11
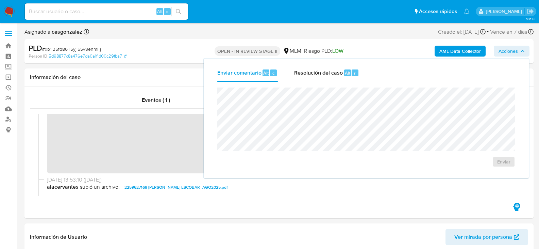
drag, startPoint x: 298, startPoint y: 76, endPoint x: 299, endPoint y: 83, distance: 7.9
click at [298, 76] on span "Resolución del caso" at bounding box center [318, 73] width 49 height 8
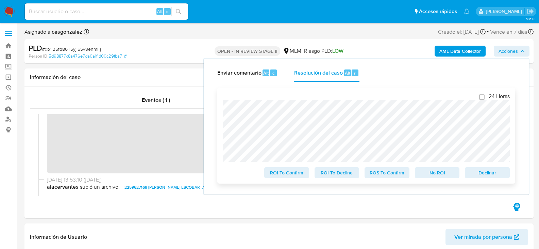
click at [383, 175] on span "ROS To Confirm" at bounding box center [386, 173] width 35 height 10
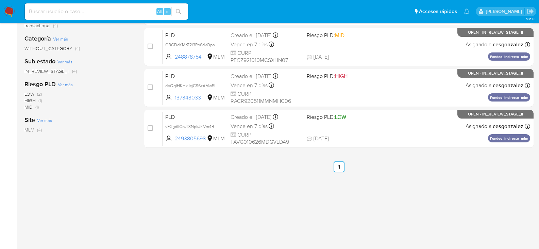
scroll to position [30, 0]
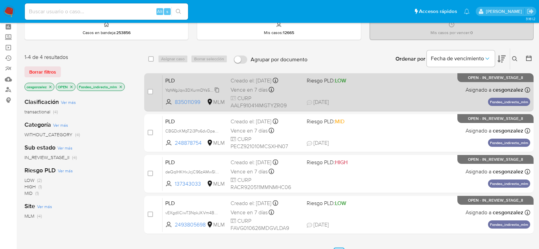
click at [219, 89] on span "YqhWgJqw3DXurmDYs56b9NQN" at bounding box center [195, 89] width 61 height 7
click at [244, 90] on span "Vence en 7 días" at bounding box center [249, 89] width 37 height 7
click at [150, 90] on input "checkbox" at bounding box center [150, 91] width 5 height 5
checkbox input "true"
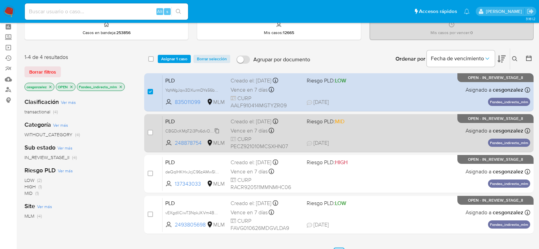
click at [217, 130] on span "CBGDcKMpT2i3Po6dvOpah1Bd" at bounding box center [194, 130] width 59 height 7
click at [247, 134] on span "Vence en 7 días" at bounding box center [249, 130] width 37 height 7
click at [148, 133] on input "checkbox" at bounding box center [150, 132] width 5 height 5
checkbox input "true"
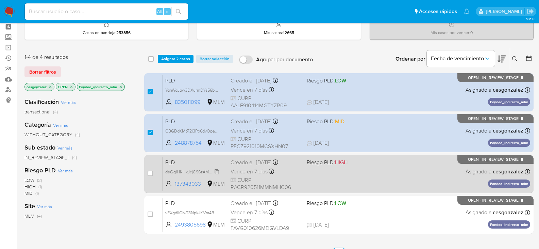
click at [216, 171] on span "deQqIHKHxJcjC96zAMw5IQbE" at bounding box center [194, 170] width 58 height 7
click at [253, 172] on span "Vence en 7 días" at bounding box center [249, 171] width 37 height 7
click at [149, 173] on input "checkbox" at bounding box center [150, 172] width 5 height 5
checkbox input "true"
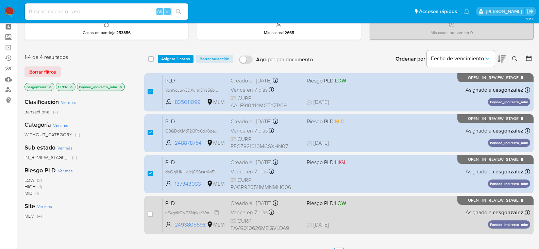
click at [218, 213] on span "vEXgdIlCiwT3NpkJKVm4BmB1" at bounding box center [193, 211] width 56 height 7
click at [244, 214] on span "Vence en 7 días" at bounding box center [249, 212] width 37 height 7
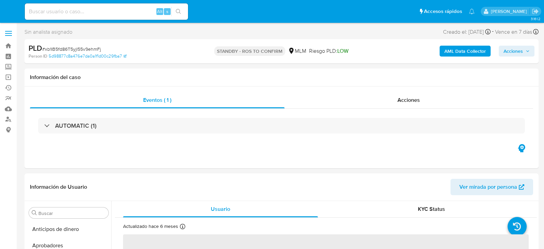
select select "10"
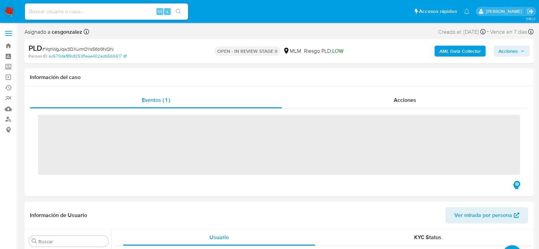
scroll to position [320, 0]
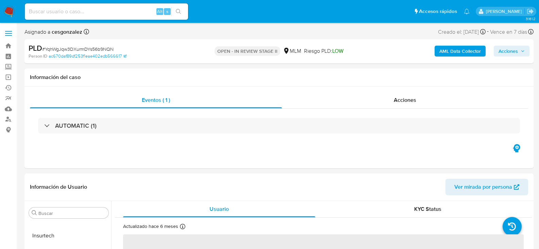
select select "10"
click at [413, 102] on span "Acciones" at bounding box center [405, 100] width 22 height 8
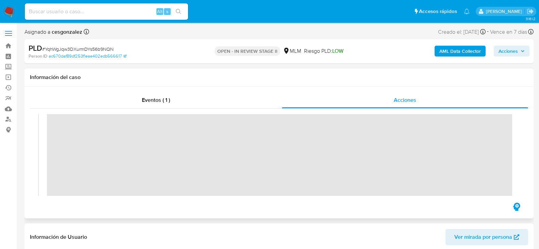
scroll to position [136, 0]
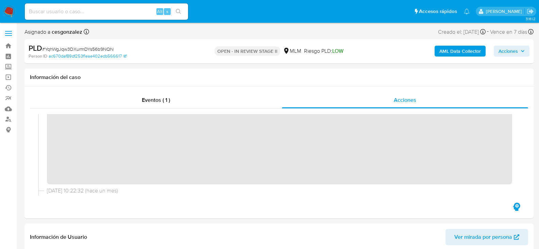
click at [505, 54] on span "Acciones" at bounding box center [508, 51] width 19 height 11
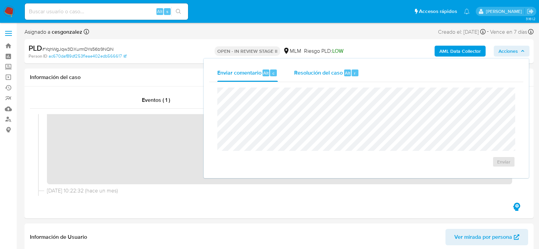
click at [344, 71] on div "Alt" at bounding box center [347, 72] width 7 height 7
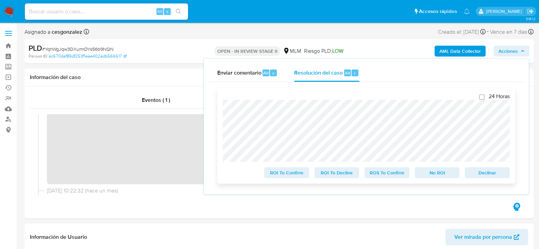
click at [388, 174] on span "ROS To Confirm" at bounding box center [386, 173] width 35 height 10
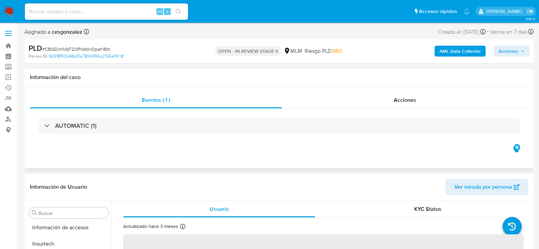
scroll to position [320, 0]
click at [417, 95] on div "Acciones" at bounding box center [405, 100] width 246 height 16
click at [417, 97] on div "Acciones" at bounding box center [405, 100] width 246 height 16
click at [416, 98] on span "Acciones" at bounding box center [405, 100] width 22 height 8
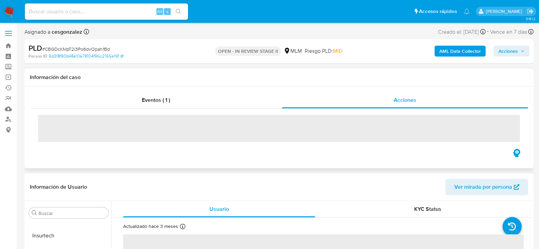
select select "10"
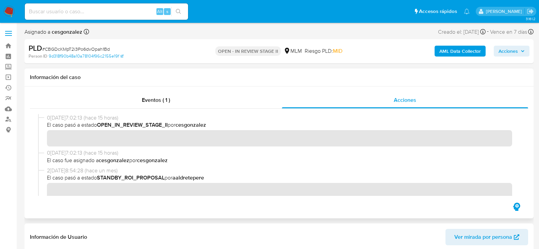
scroll to position [102, 0]
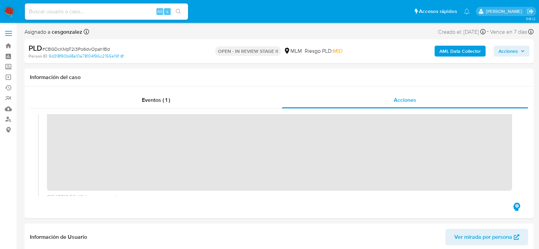
click at [510, 50] on span "Acciones" at bounding box center [508, 51] width 19 height 11
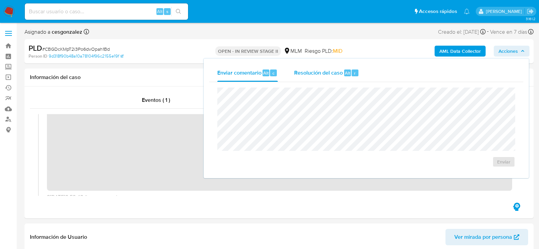
click at [314, 76] on span "Resolución del caso" at bounding box center [318, 73] width 49 height 8
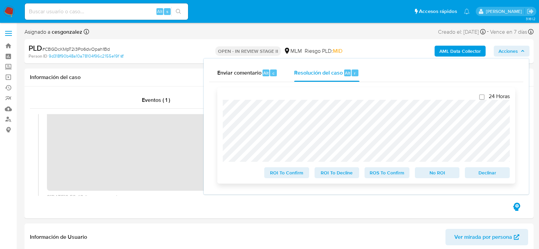
click at [392, 173] on span "ROS To Confirm" at bounding box center [386, 173] width 35 height 10
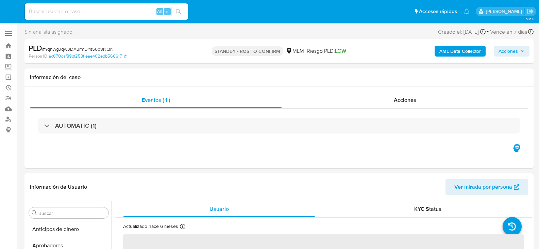
select select "10"
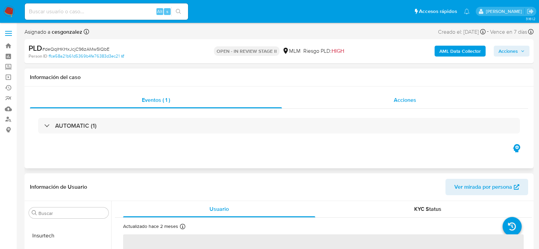
click at [399, 100] on span "Acciones" at bounding box center [405, 100] width 22 height 8
select select "10"
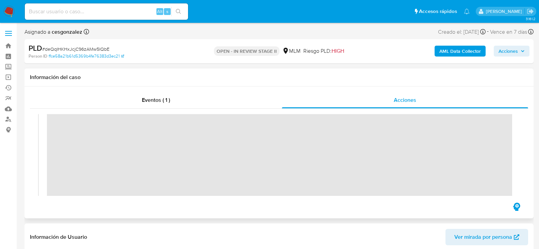
scroll to position [136, 0]
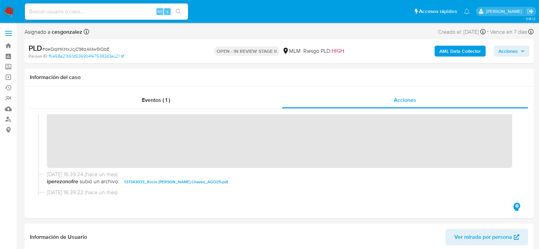
click at [506, 50] on span "Acciones" at bounding box center [508, 51] width 19 height 11
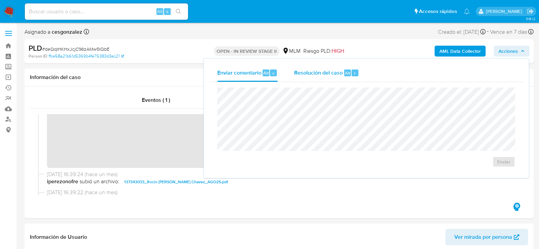
click at [331, 78] on div "Resolución del caso Alt r" at bounding box center [326, 73] width 65 height 18
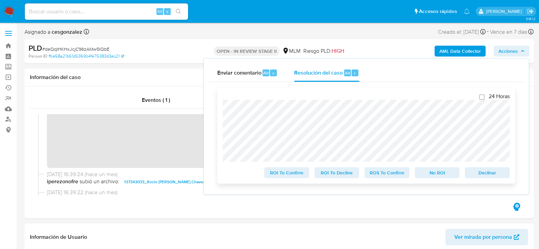
click at [390, 177] on span "ROS To Confirm" at bounding box center [386, 173] width 35 height 10
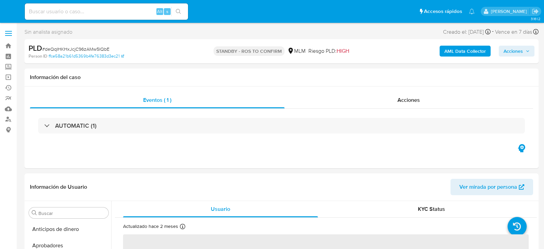
select select "10"
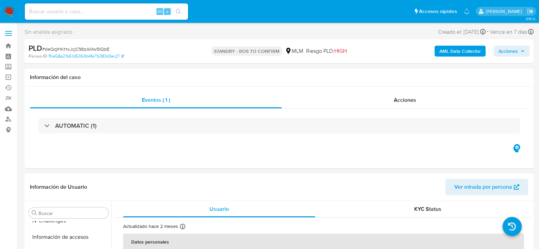
scroll to position [318, 0]
click at [407, 101] on span "Acciones" at bounding box center [405, 100] width 22 height 8
click at [398, 100] on span "Acciones" at bounding box center [405, 100] width 22 height 8
select select "10"
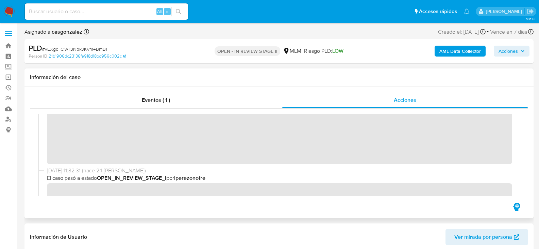
scroll to position [136, 0]
click at [512, 50] on span "Acciones" at bounding box center [508, 51] width 19 height 11
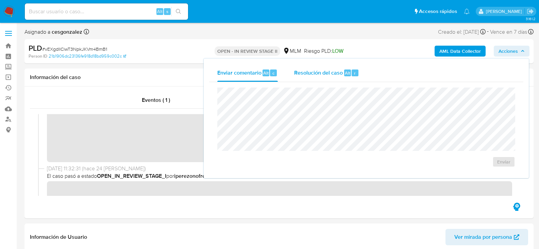
click at [320, 73] on span "Resolución del caso" at bounding box center [318, 73] width 49 height 8
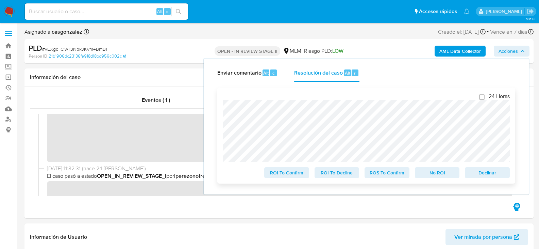
click at [387, 172] on span "ROS To Confirm" at bounding box center [386, 173] width 35 height 10
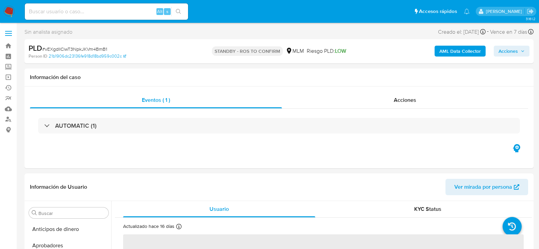
select select "10"
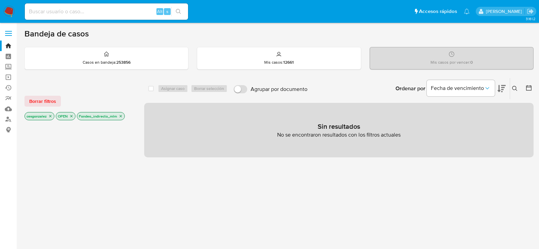
click at [121, 116] on icon "close-filter" at bounding box center [121, 116] width 4 height 4
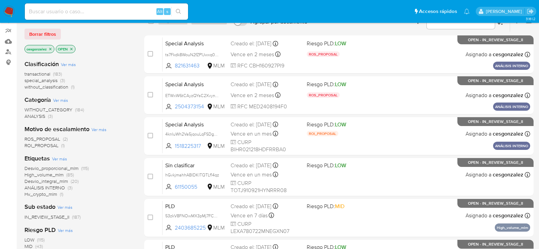
scroll to position [68, 0]
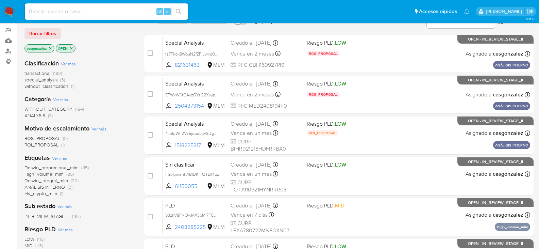
click at [58, 187] on span "ANÁLISIS INTERNO" at bounding box center [44, 186] width 40 height 7
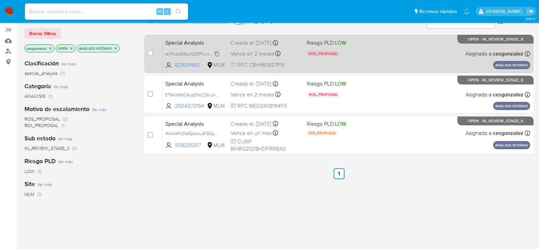
click at [219, 54] on span "ts7Fkdk8WouN2fZP1Jwxq0VM" at bounding box center [193, 53] width 56 height 7
click at [258, 52] on span "Vence en 2 meses" at bounding box center [253, 53] width 44 height 7
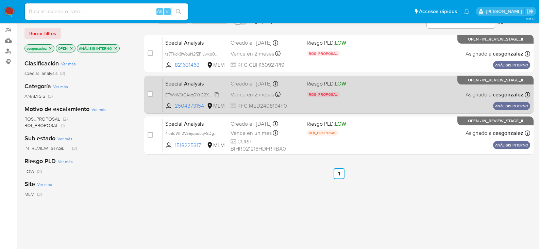
click at [217, 94] on span "ETWxW6tCAyzQYsC2XvynVHi8" at bounding box center [194, 93] width 59 height 7
click at [247, 92] on span "Vence en 2 meses" at bounding box center [253, 94] width 44 height 7
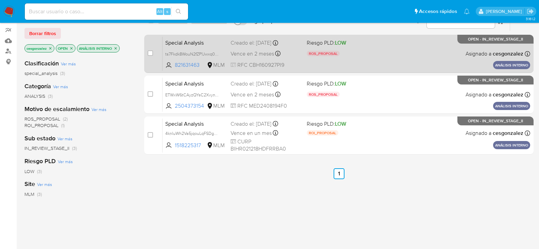
click at [247, 59] on div "Special Analysis ts7Fkdk8WouN2fZP1Jwxq0VM 821631463 MLM Riesgo PLD: LOW ROS_PRO…" at bounding box center [347, 53] width 368 height 34
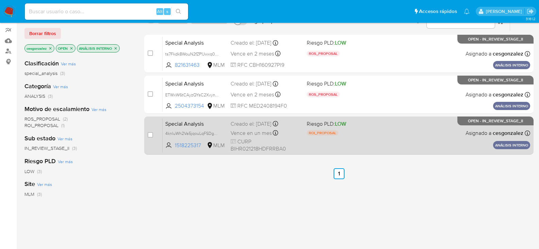
click at [269, 138] on span "CURP BIHR021218HDFRRBA0" at bounding box center [266, 145] width 71 height 15
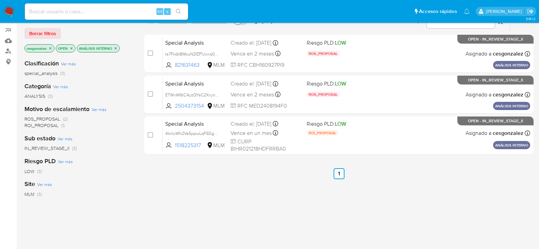
click at [118, 48] on icon "close-filter" at bounding box center [116, 48] width 4 height 4
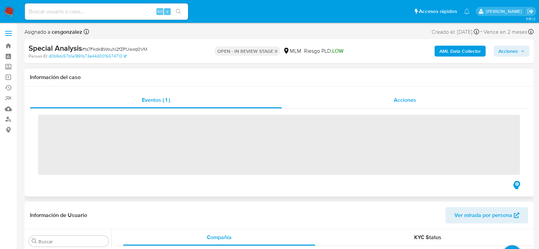
scroll to position [320, 0]
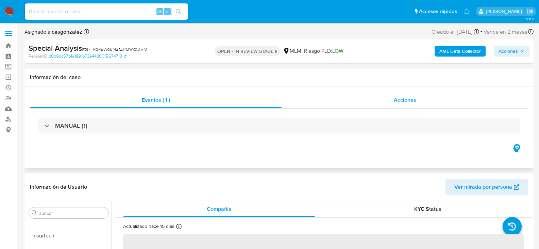
click at [386, 99] on div "Acciones" at bounding box center [405, 100] width 246 height 16
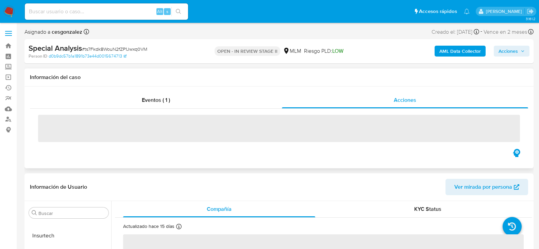
select select "10"
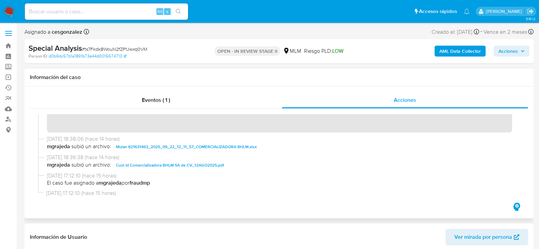
scroll to position [68, 0]
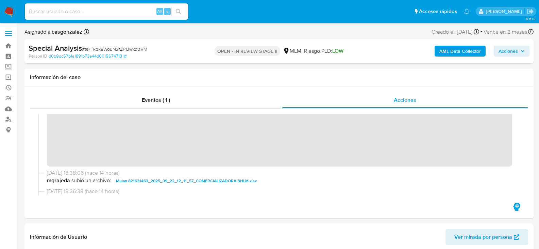
click at [506, 48] on span "Acciones" at bounding box center [508, 51] width 19 height 11
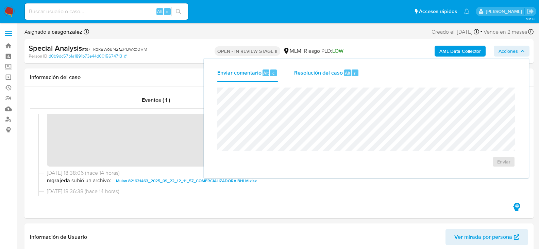
click at [312, 72] on span "Resolución del caso" at bounding box center [318, 73] width 49 height 8
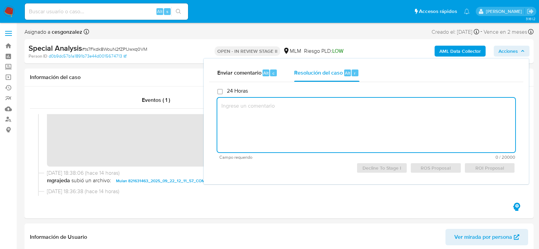
drag, startPoint x: 296, startPoint y: 110, endPoint x: 297, endPoint y: 115, distance: 5.2
click at [295, 111] on textarea at bounding box center [366, 125] width 298 height 54
paste textarea "SE CONFIRMA INUSUALIDAD DE ALERTADO, PERSONA MORAL CONSTITUIDA EL [DATE] SIN IN…"
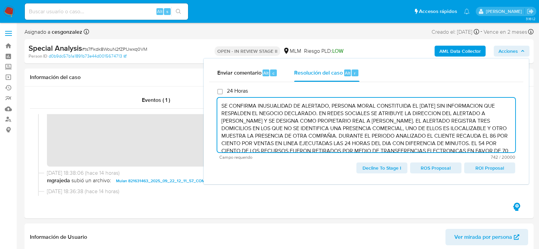
scroll to position [10, 0]
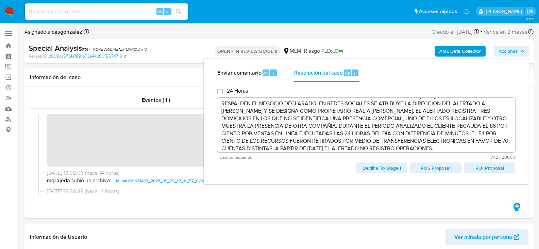
click at [439, 169] on span "ROS Proposal" at bounding box center [436, 168] width 42 height 10
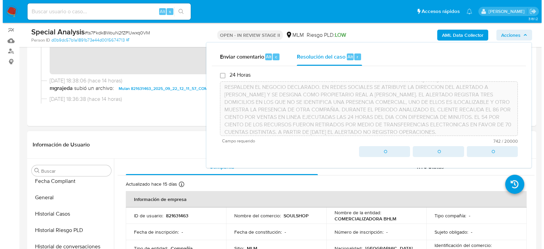
scroll to position [150, 0]
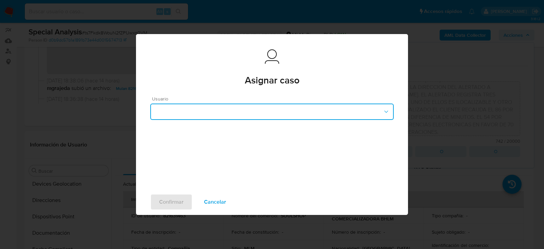
click at [383, 113] on icon "button" at bounding box center [386, 111] width 7 height 7
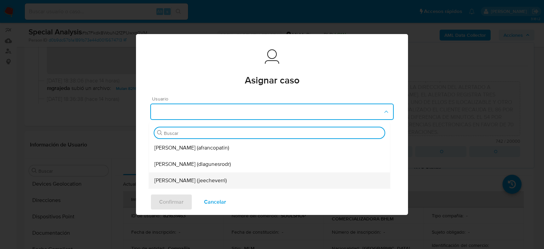
scroll to position [16, 0]
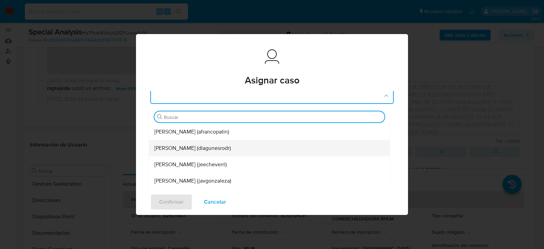
click at [228, 150] on span "[PERSON_NAME] (dlagunesrodr)" at bounding box center [192, 148] width 77 height 7
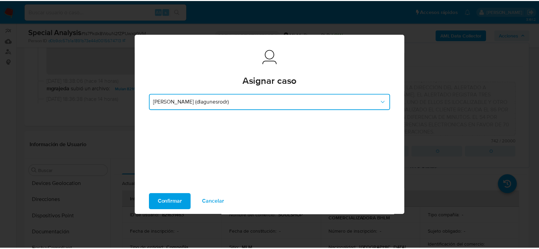
scroll to position [9, 0]
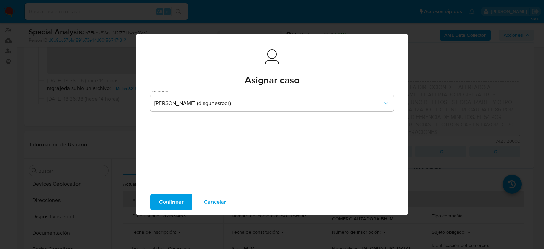
click at [174, 208] on span "Confirmar" at bounding box center [171, 201] width 24 height 15
type textarea "SE CONFIRMA INUSUALIDAD DE ALERTADO, PERSONA MORAL CONSTITUIDA EL [DATE] SIN IN…"
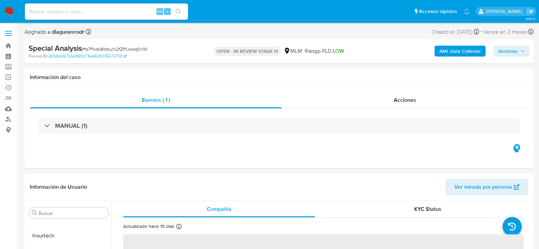
scroll to position [217, 0]
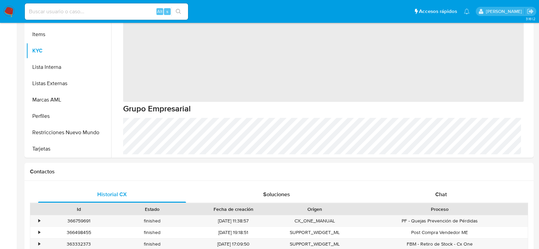
select select "10"
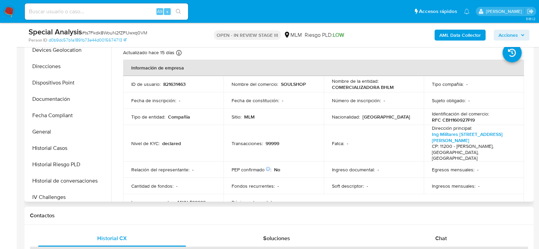
scroll to position [150, 0]
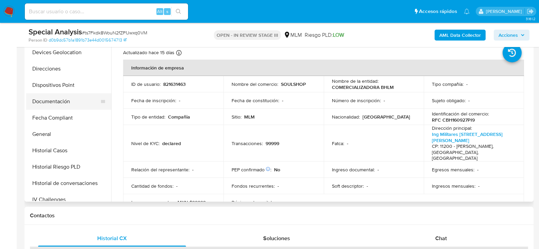
click at [58, 102] on button "Documentación" at bounding box center [66, 101] width 80 height 16
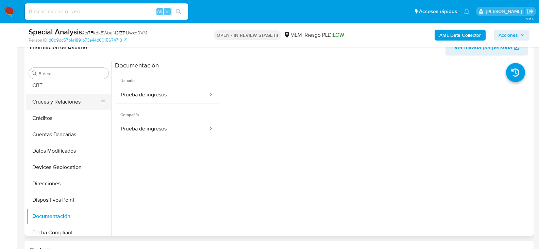
scroll to position [48, 0]
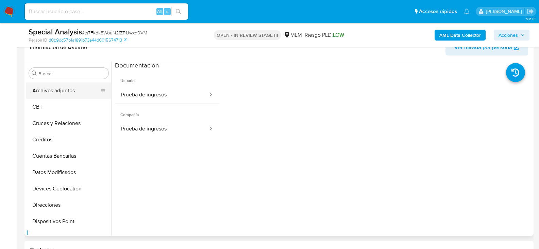
click at [65, 88] on button "Archivos adjuntos" at bounding box center [66, 90] width 80 height 16
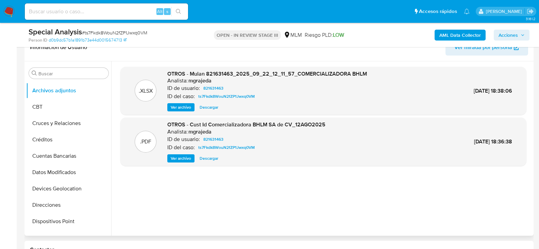
click at [200, 107] on span "Descargar" at bounding box center [209, 107] width 19 height 7
click at [183, 159] on span "Ver archivo" at bounding box center [181, 158] width 20 height 7
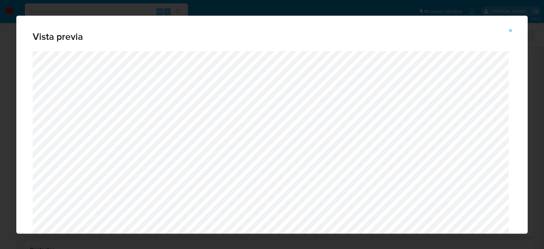
click at [512, 30] on icon "Attachment preview" at bounding box center [510, 30] width 5 height 5
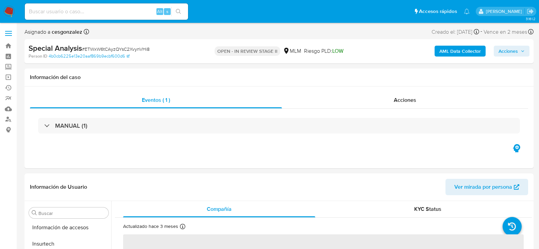
scroll to position [320, 0]
select select "10"
click at [403, 97] on span "Acciones" at bounding box center [405, 100] width 22 height 8
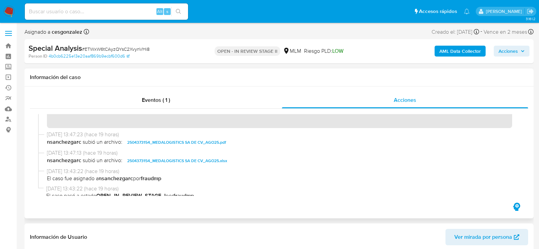
scroll to position [137, 0]
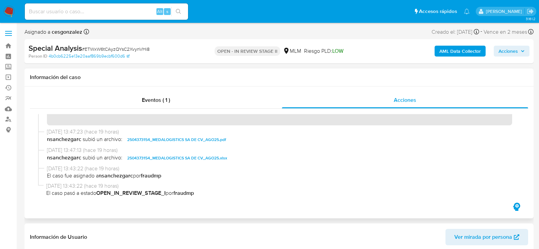
click at [476, 126] on div "[DATE] 13:50:35 (hace 18 horas) El caso pasó a estado OPEN_IN_REVIEW_STAGE_II p…" at bounding box center [279, 52] width 482 height 151
click at [515, 48] on span "Acciones" at bounding box center [508, 51] width 19 height 11
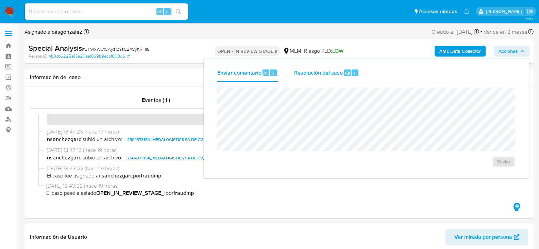
click at [306, 73] on span "Resolución del caso" at bounding box center [318, 73] width 49 height 8
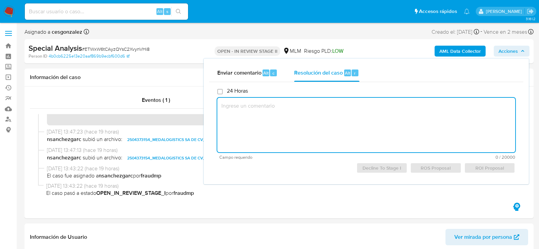
click at [278, 112] on textarea at bounding box center [366, 125] width 298 height 54
paste textarea "SE CONFIRMA INUSUALIDAD, ALERTADO FUE ANALIZADO A PARTIR DE ESCALAMIENTO INTERN…"
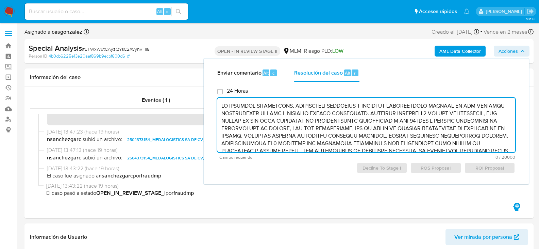
scroll to position [47, 0]
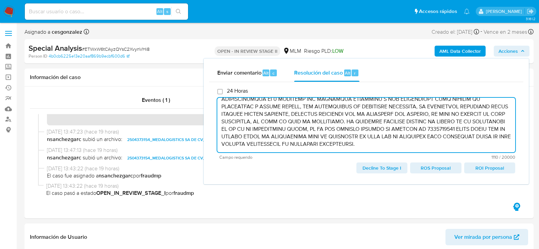
click at [444, 170] on span "ROS Proposal" at bounding box center [436, 168] width 42 height 10
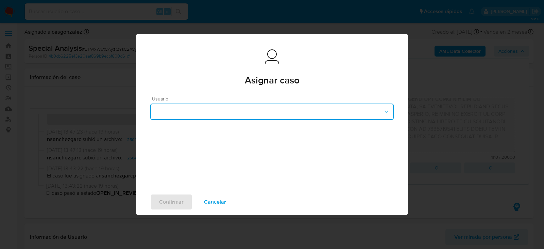
click at [328, 109] on button "button" at bounding box center [272, 111] width 244 height 16
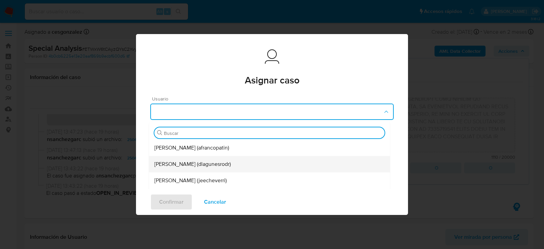
click at [203, 167] on span "[PERSON_NAME] (dlagunesrodr)" at bounding box center [192, 164] width 77 height 7
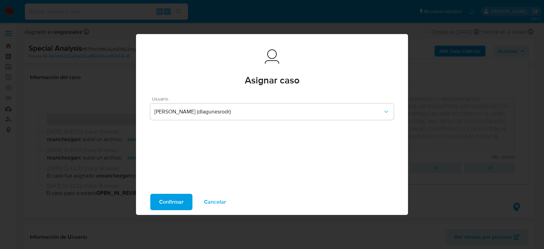
click at [171, 200] on span "Confirmar" at bounding box center [171, 201] width 24 height 15
type textarea "SE CONFIRMA INUSUALIDAD, ALERTADO FUE ANALIZADO A PARTIR DE ESCALAMIENTO INTERN…"
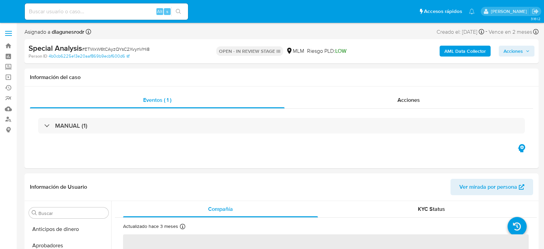
select select "10"
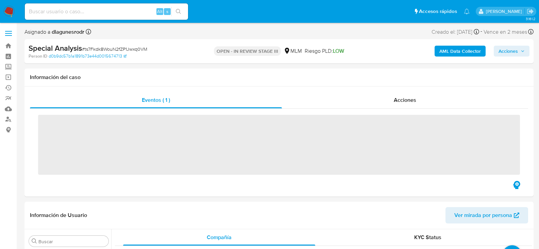
scroll to position [320, 0]
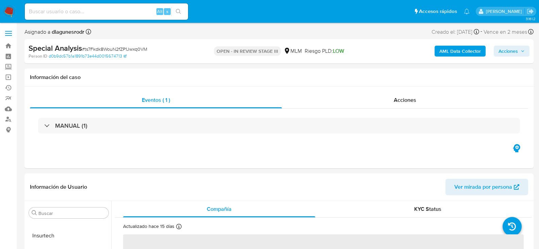
select select "10"
click at [416, 101] on span "Acciones" at bounding box center [405, 100] width 22 height 8
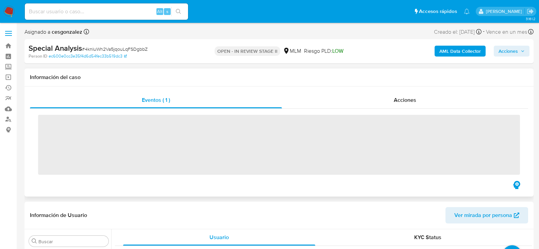
scroll to position [320, 0]
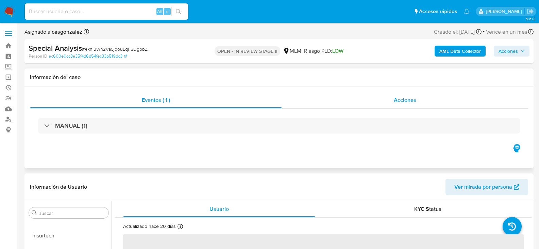
click at [406, 103] on span "Acciones" at bounding box center [405, 100] width 22 height 8
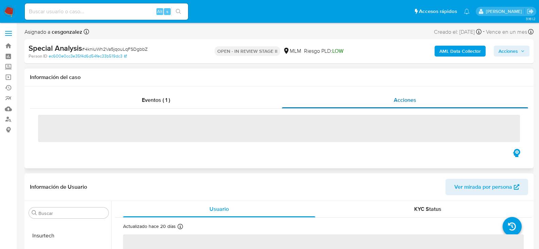
select select "10"
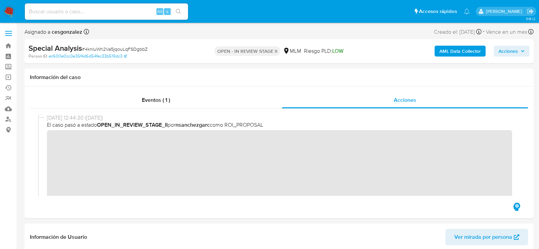
scroll to position [34, 0]
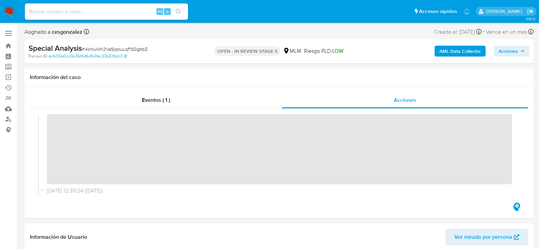
click at [504, 52] on span "Acciones" at bounding box center [508, 51] width 19 height 11
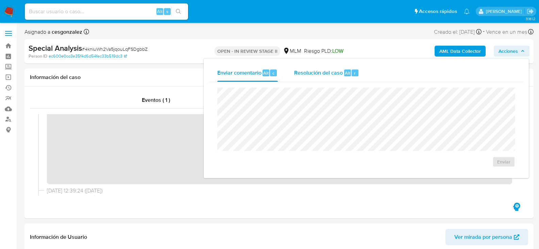
click at [334, 74] on span "Resolución del caso" at bounding box center [318, 73] width 49 height 8
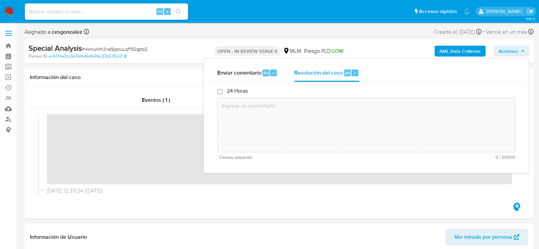
click at [297, 123] on textarea at bounding box center [366, 125] width 297 height 54
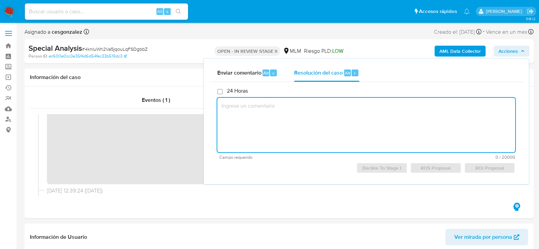
paste textarea "SE CONFIRMA INUSUALIDAD YA QUE EL CLIENTE DECLARA ACTIVIDAD COMO EMPLEADO, EN F…"
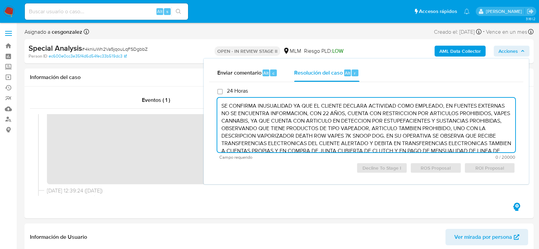
scroll to position [10, 0]
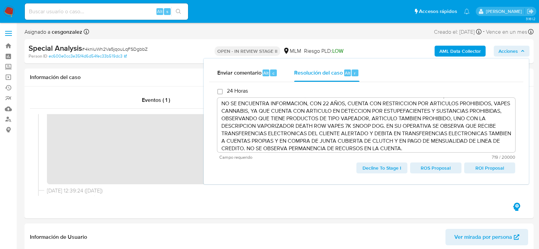
click at [476, 171] on span "ROI Proposal" at bounding box center [490, 168] width 42 height 10
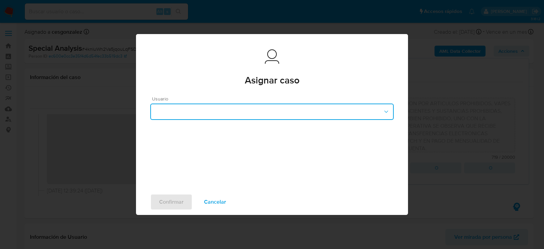
click at [271, 109] on button "button" at bounding box center [272, 111] width 244 height 16
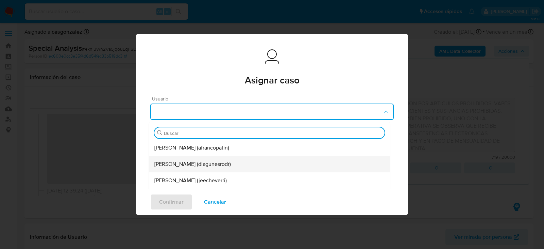
click at [200, 162] on span "Daniela Rosa Lagunes (dlagunesrodr)" at bounding box center [192, 164] width 77 height 7
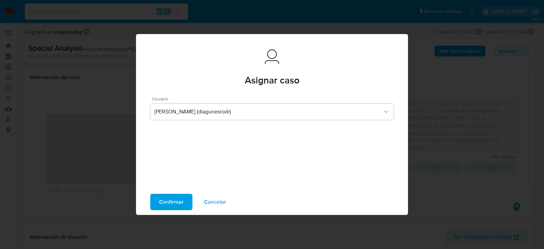
click at [178, 198] on span "Confirmar" at bounding box center [171, 201] width 24 height 15
type textarea "SE CONFIRMA INUSUALIDAD YA QUE EL CLIENTE DECLARA ACTIVIDAD COMO EMPLEADO, EN F…"
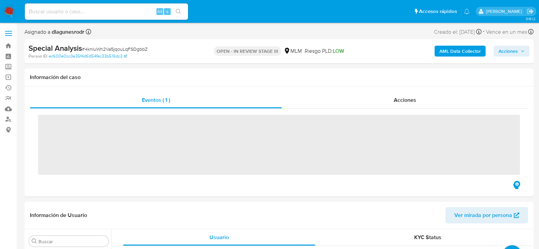
scroll to position [320, 0]
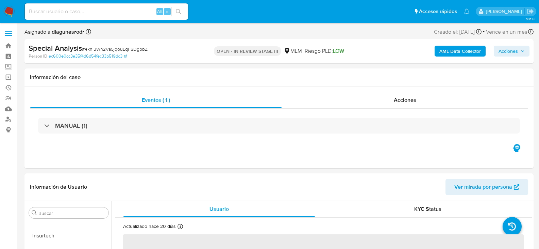
select select "10"
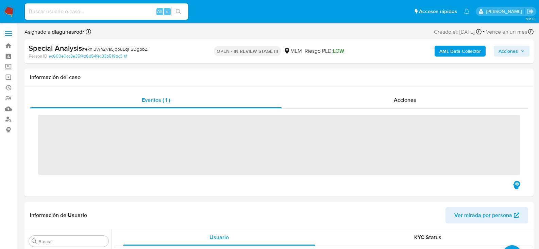
scroll to position [320, 0]
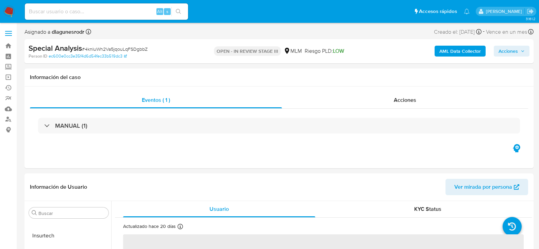
click at [100, 49] on span "# 4knIuWh2Va5jqouLqFSDgbbZ" at bounding box center [115, 49] width 66 height 7
select select "10"
copy span "4knIuWh2Va5jqouLqFSDgbbZ"
